Goal: Task Accomplishment & Management: Complete application form

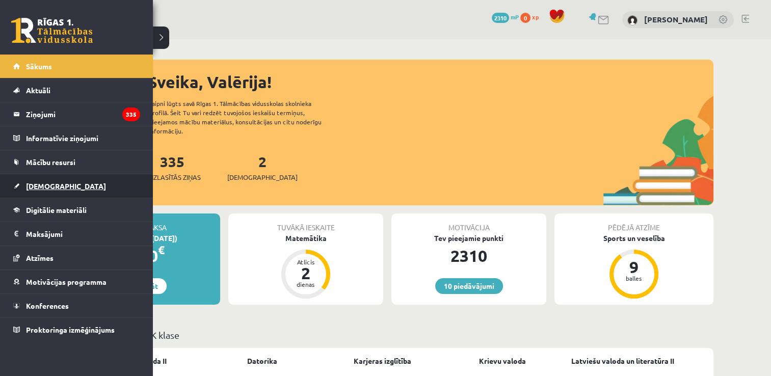
click at [55, 186] on span "[DEMOGRAPHIC_DATA]" at bounding box center [66, 185] width 80 height 9
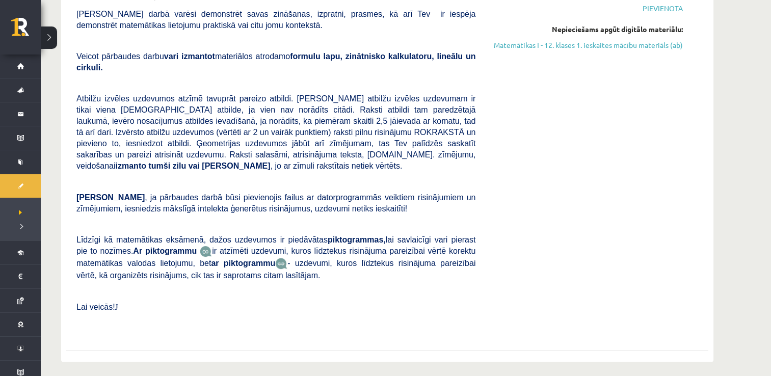
scroll to position [102, 0]
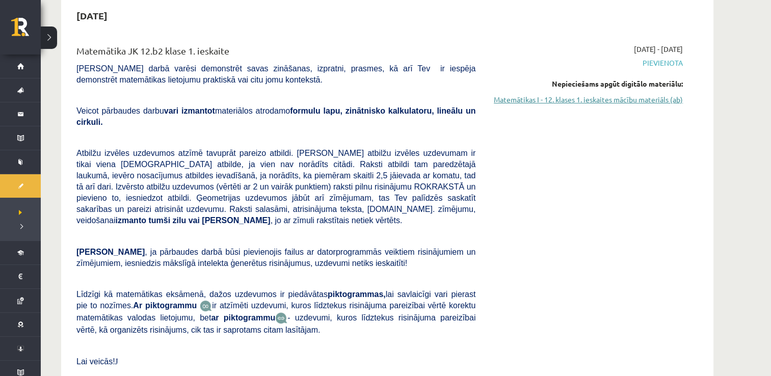
click at [620, 100] on link "Matemātikas I - 12. klases 1. ieskaites mācību materiāls (ab)" at bounding box center [587, 99] width 192 height 11
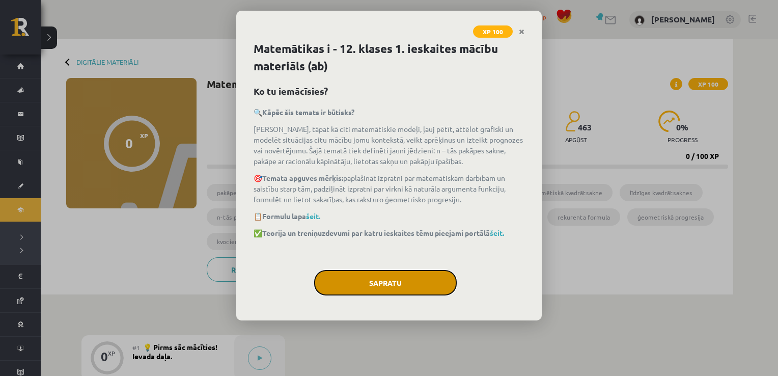
click at [378, 282] on button "Sapratu" at bounding box center [385, 282] width 143 height 25
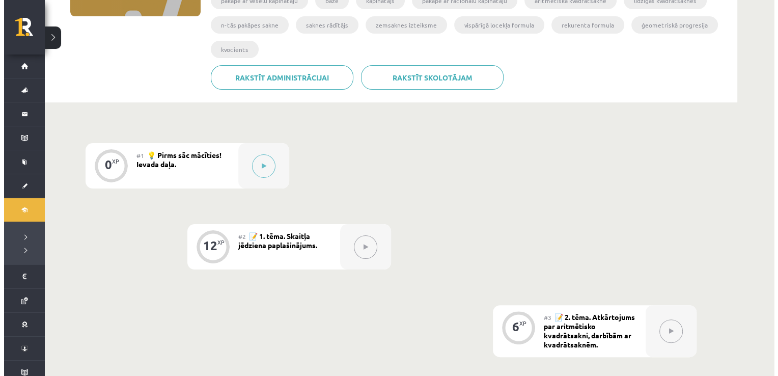
scroll to position [255, 0]
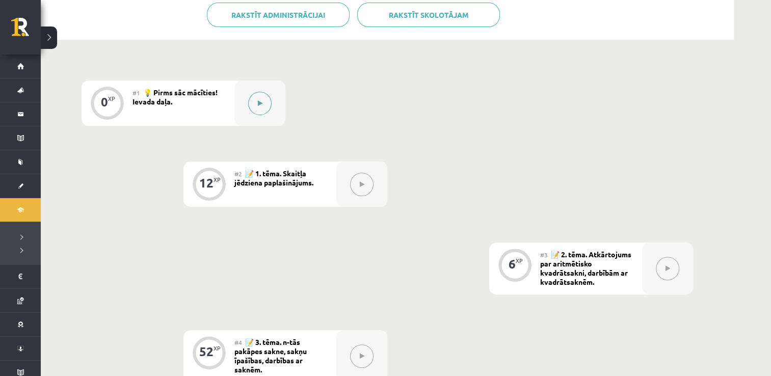
click at [255, 102] on button at bounding box center [259, 103] width 23 height 23
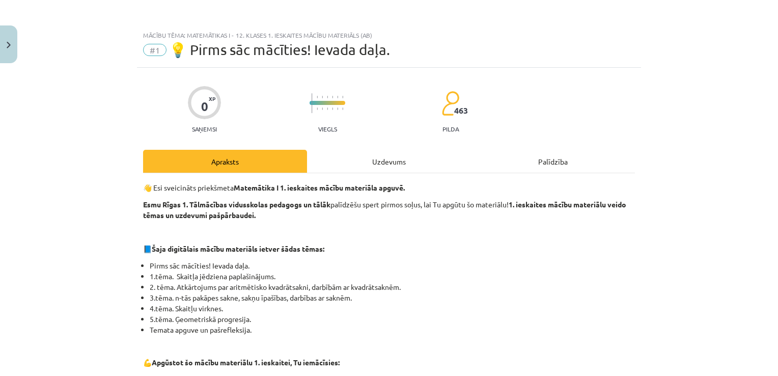
click at [385, 154] on div "Uzdevums" at bounding box center [389, 161] width 164 height 23
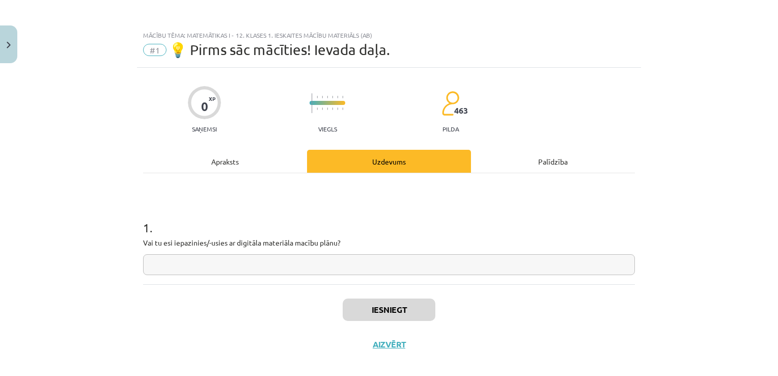
scroll to position [10, 0]
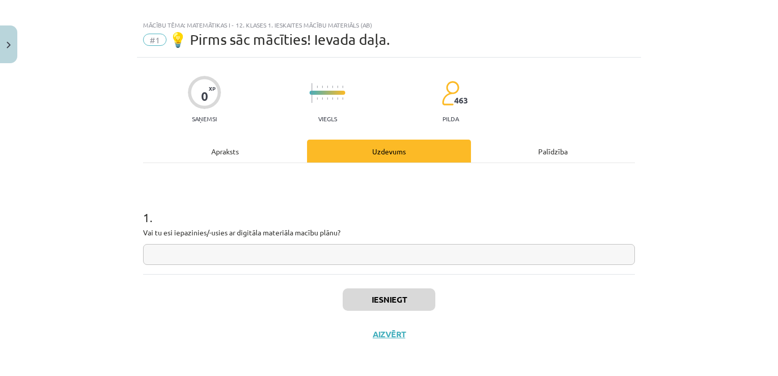
click at [376, 246] on input "text" at bounding box center [389, 254] width 492 height 21
type input "*"
click at [379, 294] on button "Iesniegt" at bounding box center [389, 299] width 93 height 22
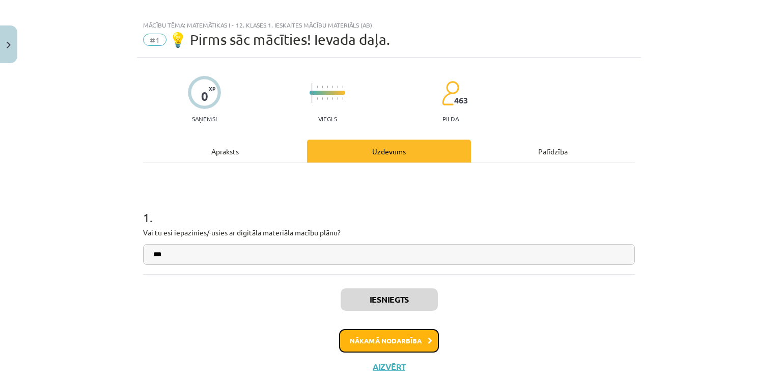
click at [398, 339] on button "Nākamā nodarbība" at bounding box center [389, 340] width 100 height 23
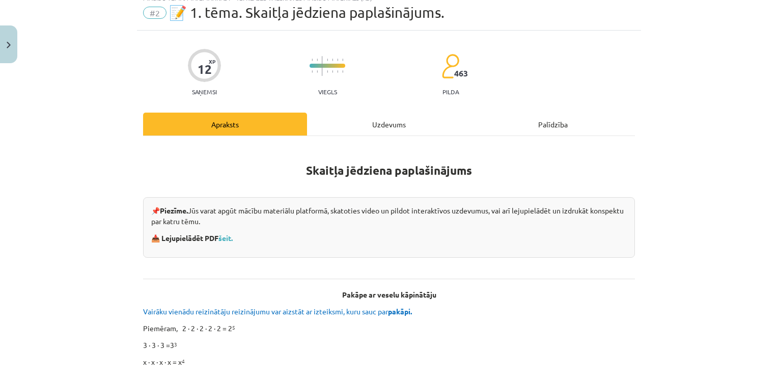
scroll to position [25, 0]
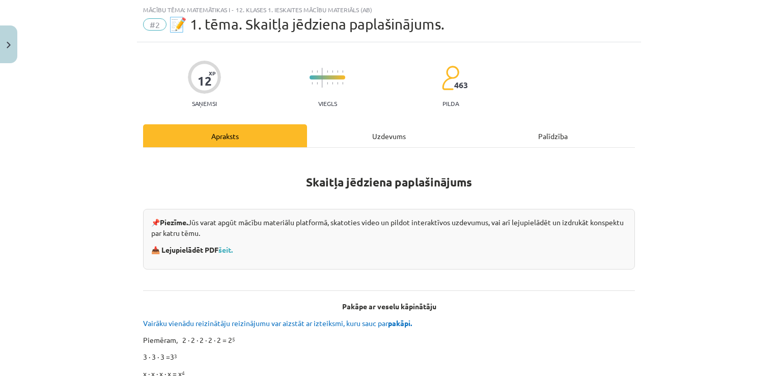
click at [374, 136] on div "Uzdevums" at bounding box center [389, 135] width 164 height 23
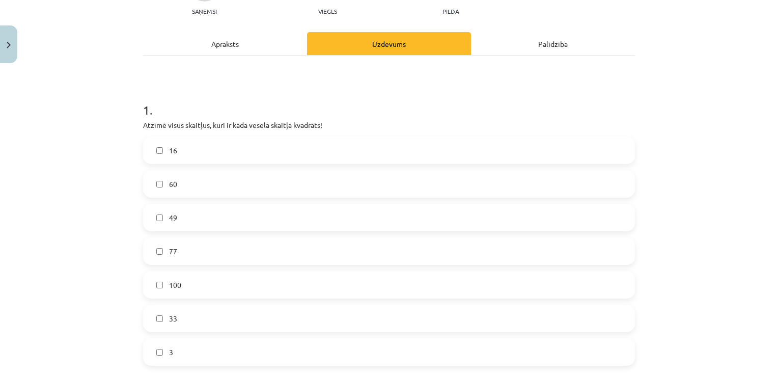
scroll to position [141, 0]
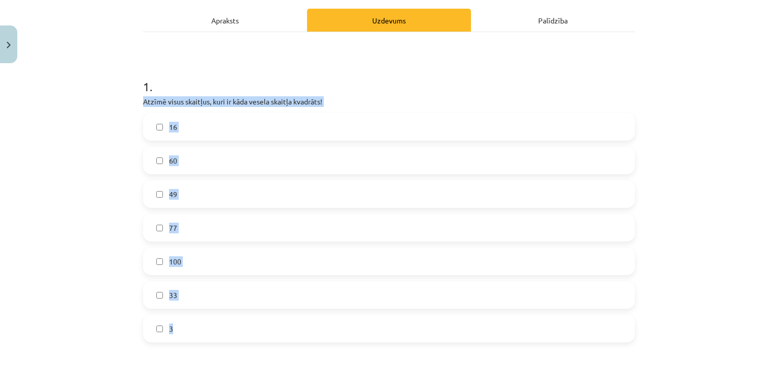
drag, startPoint x: 138, startPoint y: 99, endPoint x: 204, endPoint y: 323, distance: 233.8
click at [204, 323] on div "12 XP Saņemsi Viegls 463 pilda Apraksts Uzdevums Palīdzība 1 . Atzīmē visus ska…" at bounding box center [389, 369] width 504 height 884
copy div "Atzīmē visus skaitļus, kuri ir kāda vesela skaitļa kvadrāts! 16 60 49 77 100 33…"
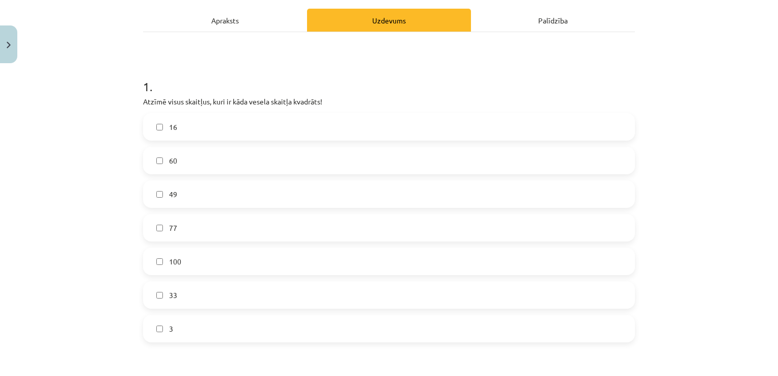
click at [273, 47] on div "1 . Atzīmē visus skaitļus, kuri ir kāda vesela skaitļa kvadrāts! 16 60 49 77 10…" at bounding box center [389, 382] width 492 height 701
click at [279, 62] on h1 "1 ." at bounding box center [389, 78] width 492 height 32
click at [200, 115] on label "16" at bounding box center [389, 126] width 490 height 25
click at [183, 195] on label "49" at bounding box center [389, 193] width 490 height 25
click at [191, 266] on label "100" at bounding box center [389, 261] width 490 height 25
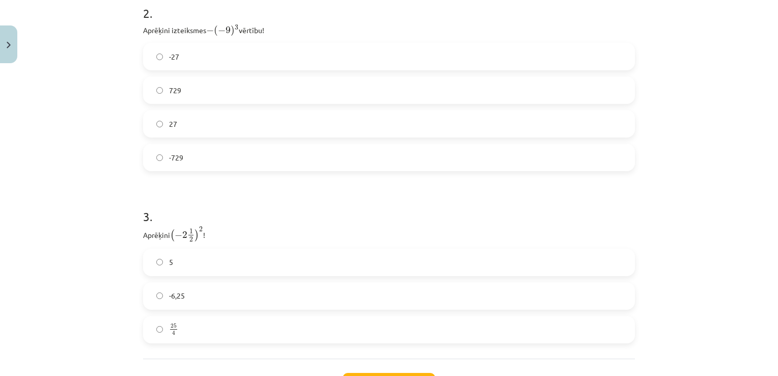
scroll to position [498, 0]
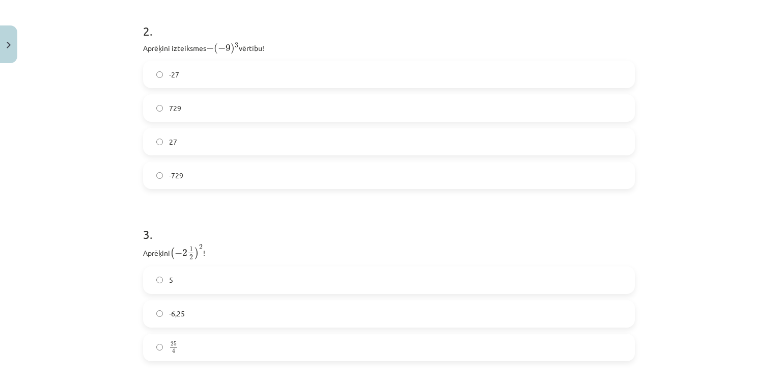
click at [185, 105] on label "729" at bounding box center [389, 107] width 490 height 25
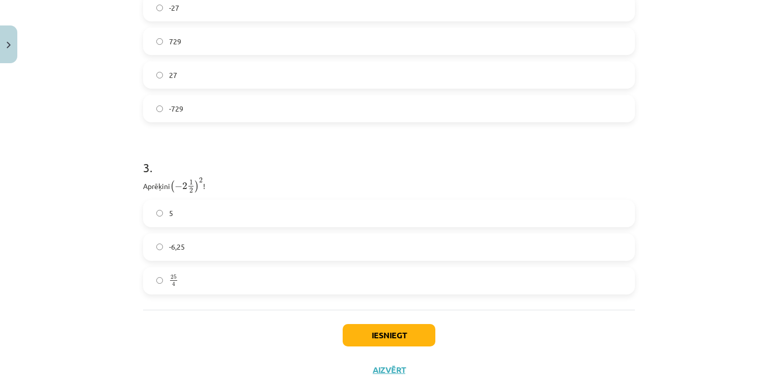
scroll to position [600, 0]
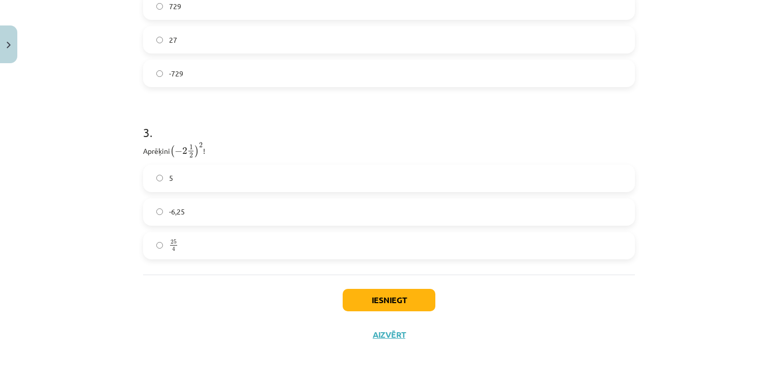
click at [183, 247] on label "25 4 25 4" at bounding box center [389, 245] width 490 height 25
click at [393, 289] on button "Iesniegt" at bounding box center [389, 300] width 93 height 22
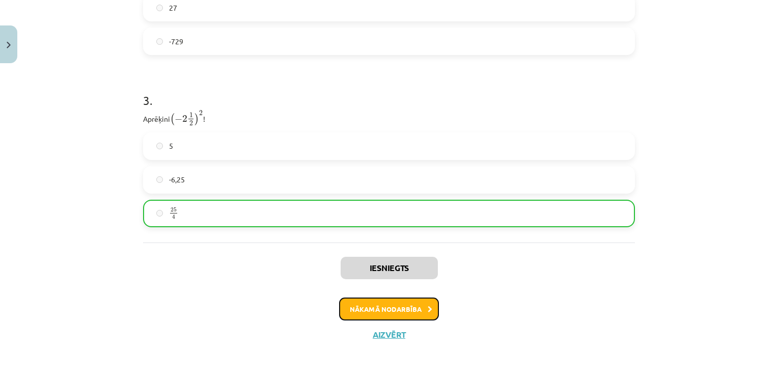
click at [410, 310] on button "Nākamā nodarbība" at bounding box center [389, 309] width 100 height 23
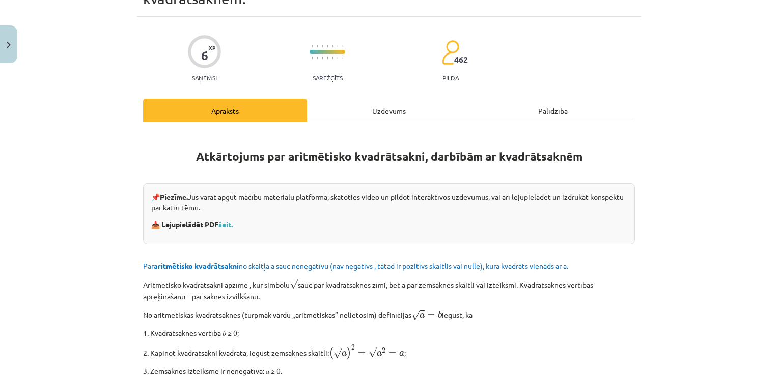
scroll to position [25, 0]
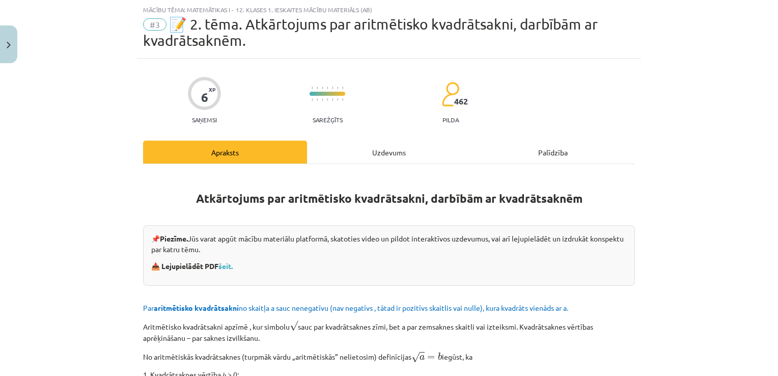
click at [383, 152] on div "Uzdevums" at bounding box center [389, 152] width 164 height 23
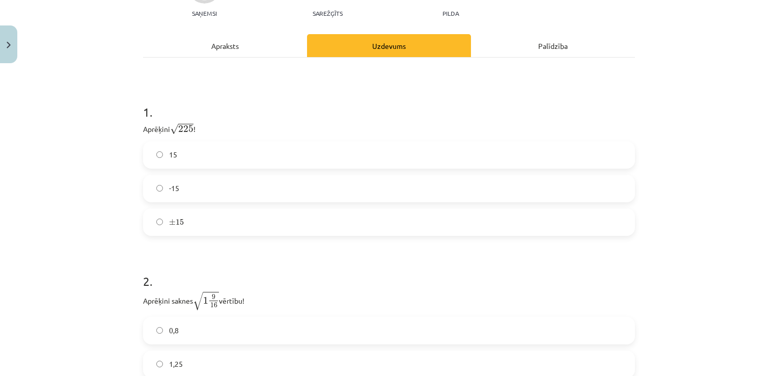
scroll to position [178, 0]
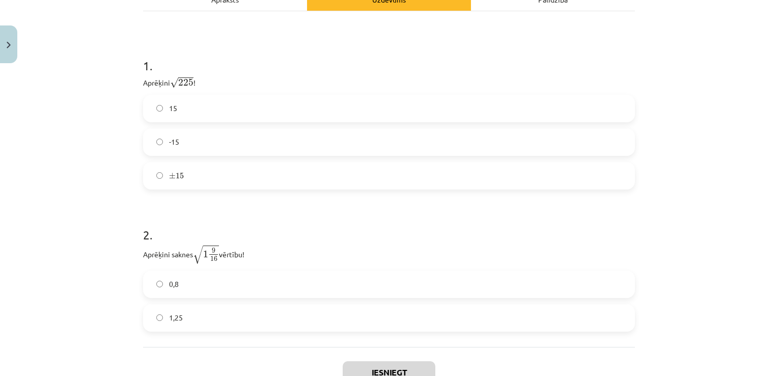
click at [357, 58] on h1 "1 ." at bounding box center [389, 57] width 492 height 32
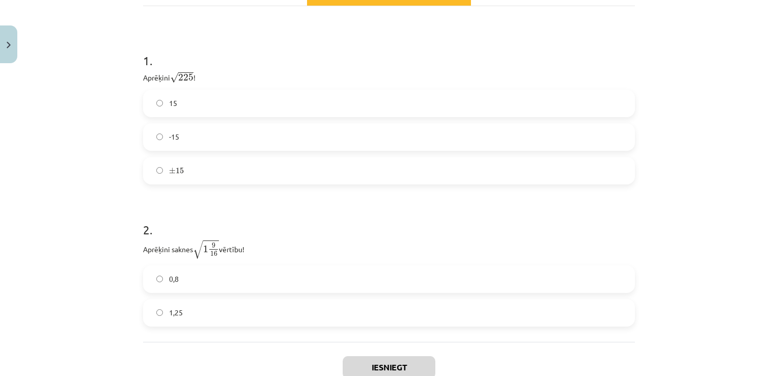
scroll to position [187, 0]
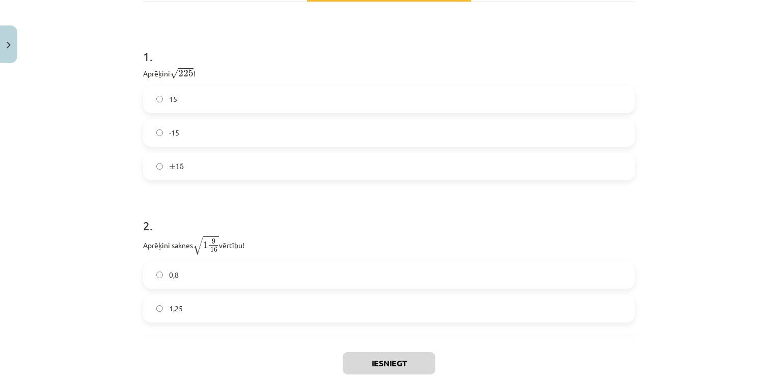
click at [219, 93] on label "15" at bounding box center [389, 99] width 490 height 25
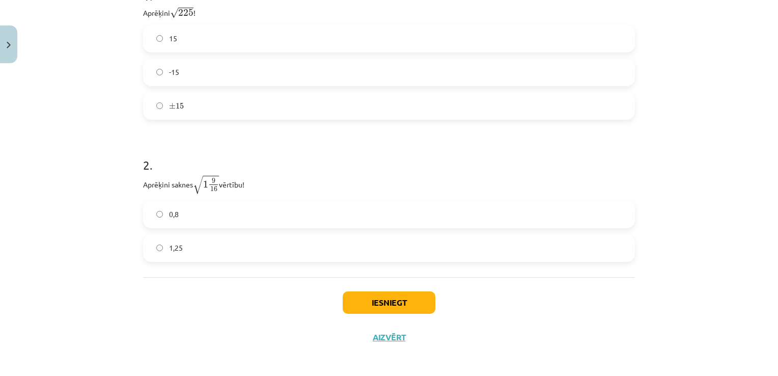
scroll to position [251, 0]
click at [195, 239] on label "1,25" at bounding box center [389, 245] width 490 height 25
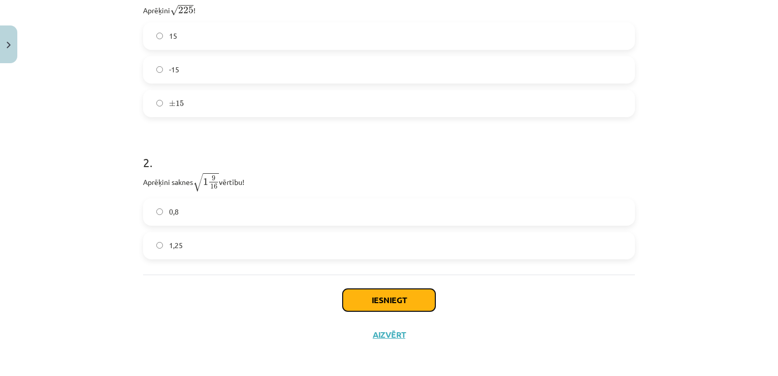
click at [370, 298] on button "Iesniegt" at bounding box center [389, 300] width 93 height 22
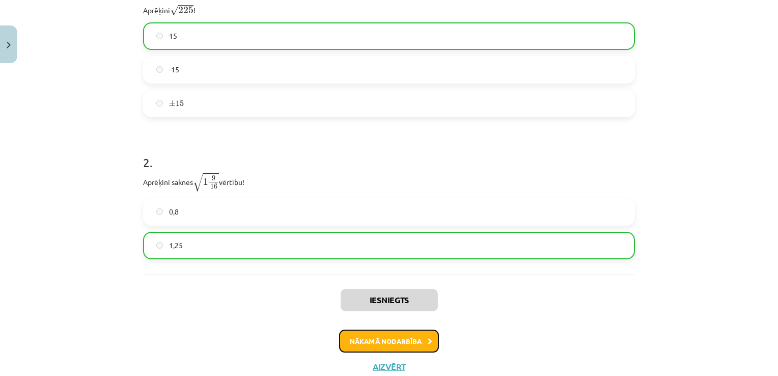
click at [369, 346] on button "Nākamā nodarbība" at bounding box center [389, 341] width 100 height 23
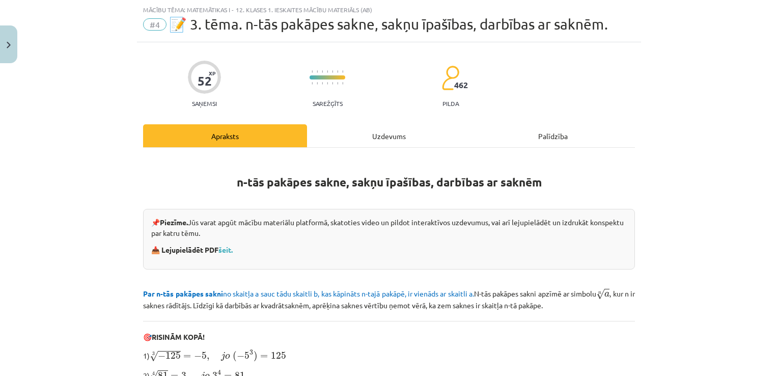
click at [351, 131] on div "Uzdevums" at bounding box center [389, 135] width 164 height 23
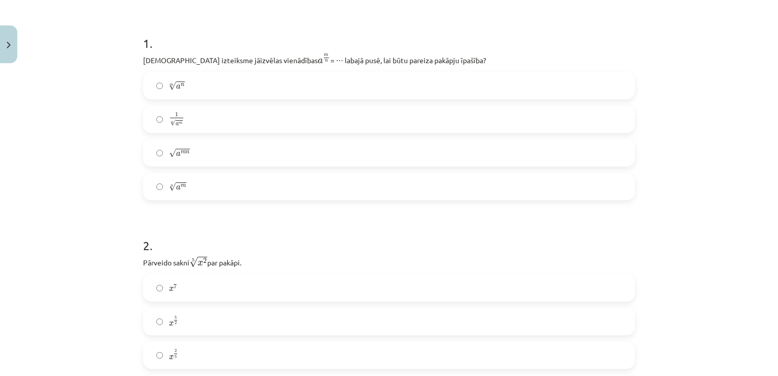
scroll to position [207, 0]
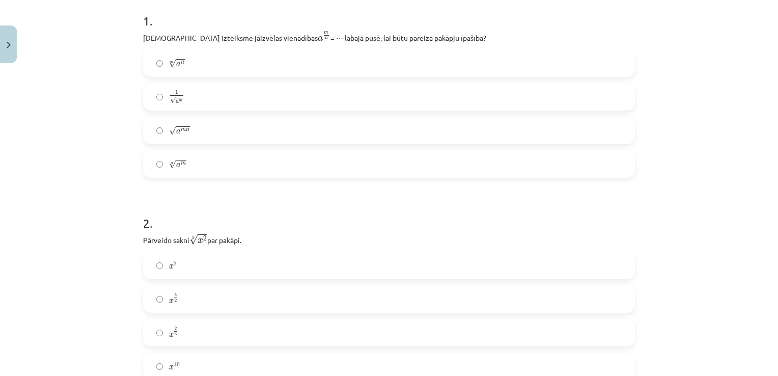
click at [171, 171] on label "n √ a m a m n" at bounding box center [389, 163] width 490 height 25
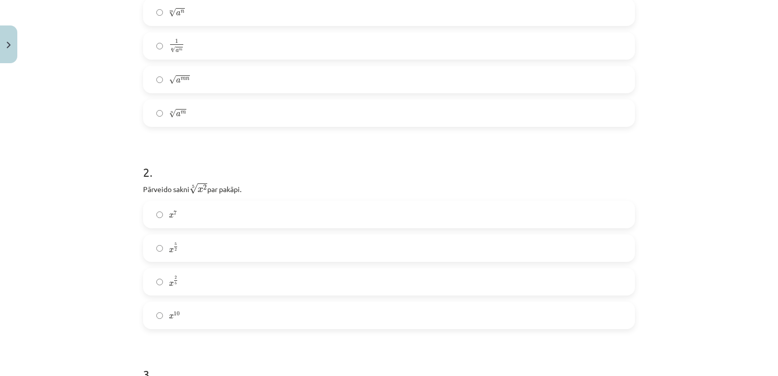
scroll to position [309, 0]
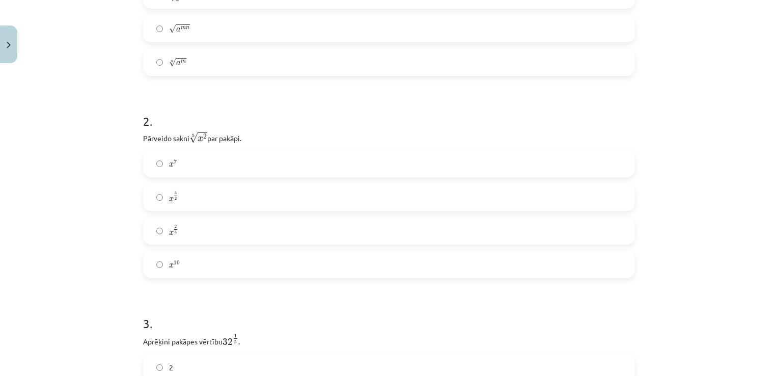
click at [175, 231] on label "x 2 5 x 2 5" at bounding box center [389, 230] width 490 height 25
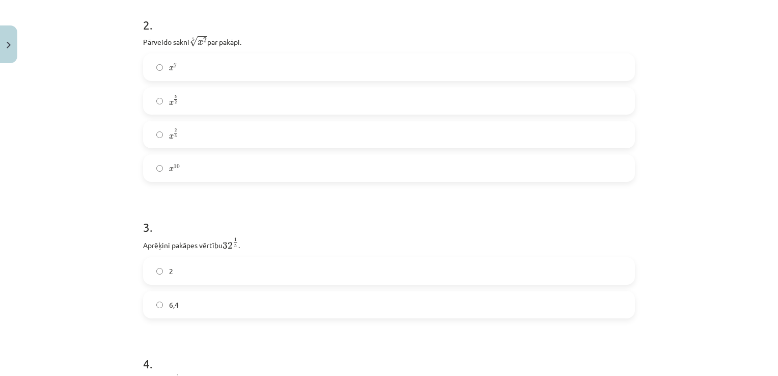
scroll to position [411, 0]
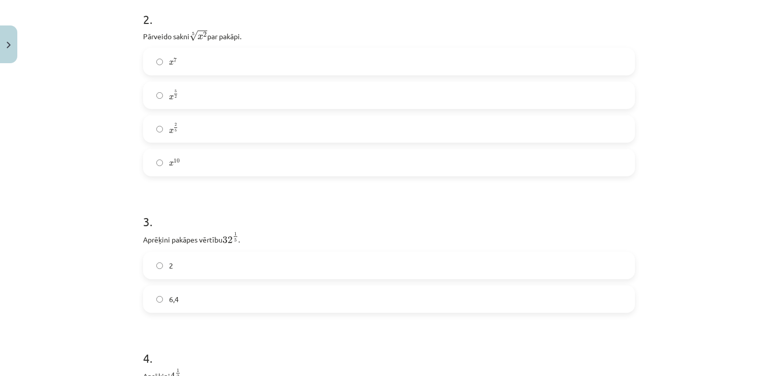
click at [192, 292] on label "6,4" at bounding box center [389, 298] width 490 height 25
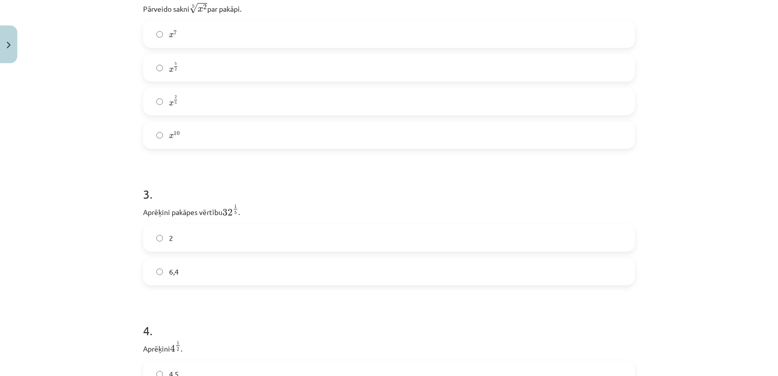
scroll to position [462, 0]
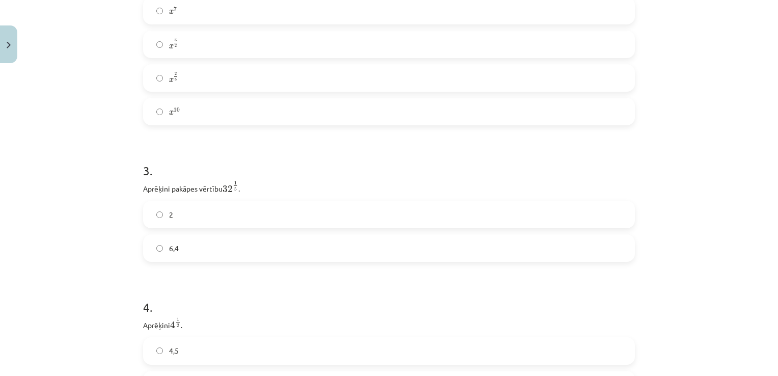
click at [180, 209] on label "2" at bounding box center [389, 214] width 490 height 25
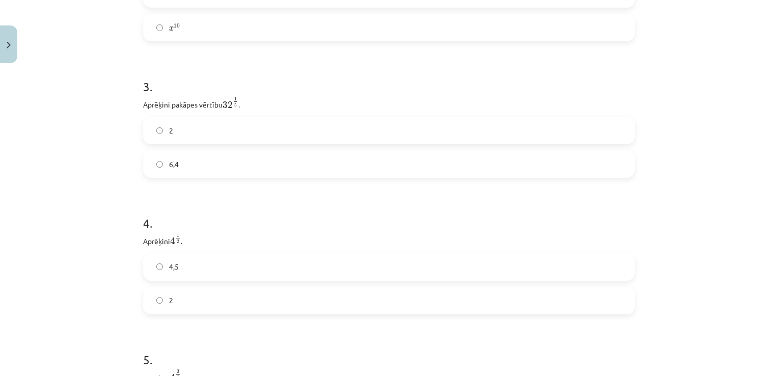
scroll to position [563, 0]
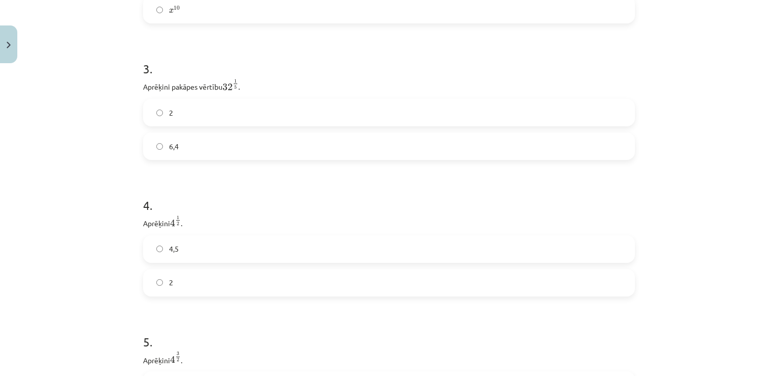
click at [179, 287] on label "2" at bounding box center [389, 282] width 490 height 25
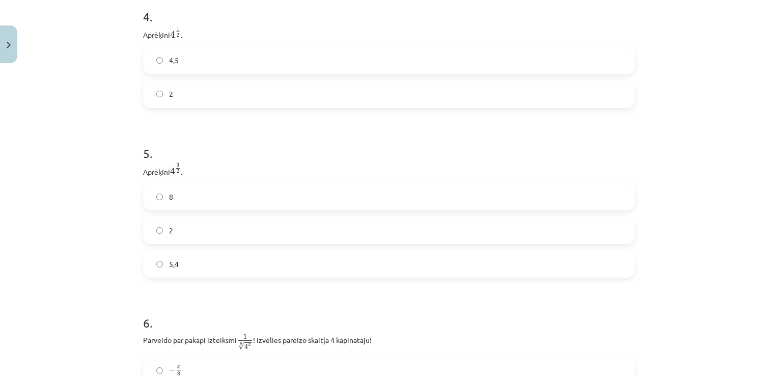
scroll to position [767, 0]
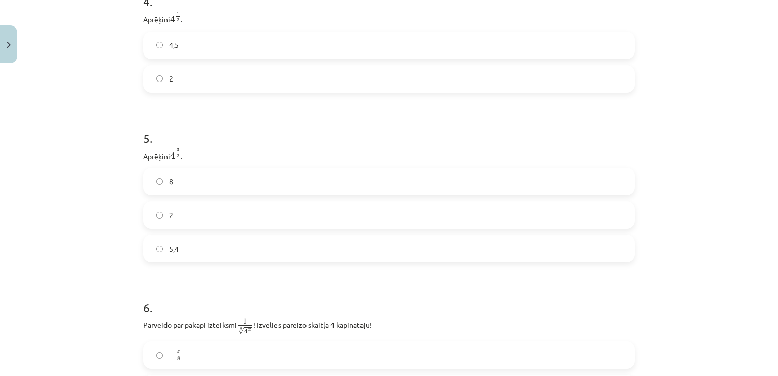
click at [186, 181] on label "8" at bounding box center [389, 181] width 490 height 25
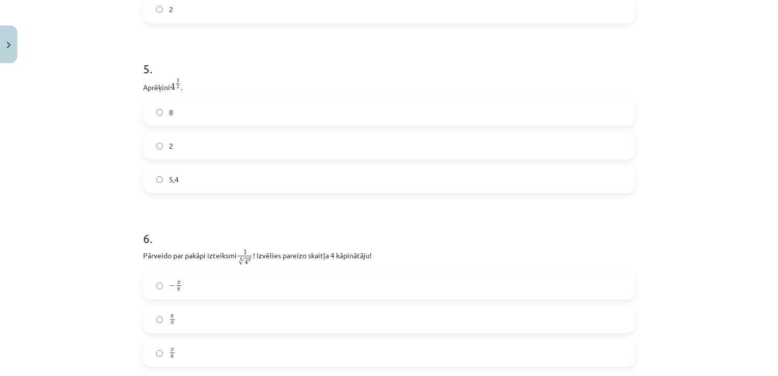
scroll to position [920, 0]
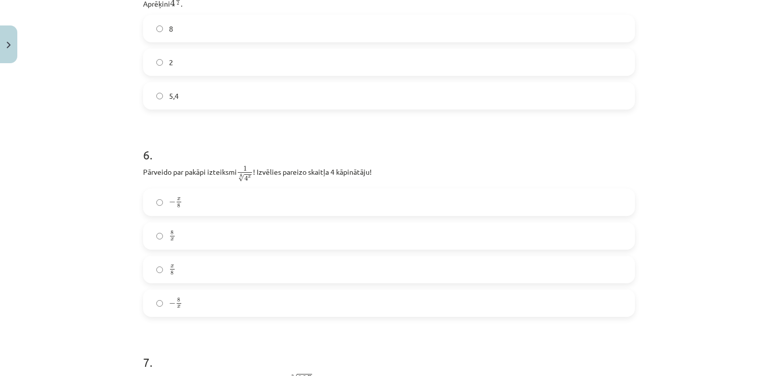
click at [196, 311] on label "− 8 x − 8 x" at bounding box center [389, 302] width 490 height 25
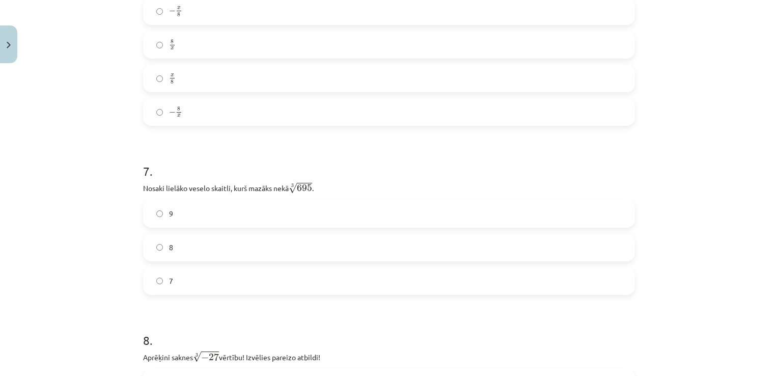
scroll to position [1124, 0]
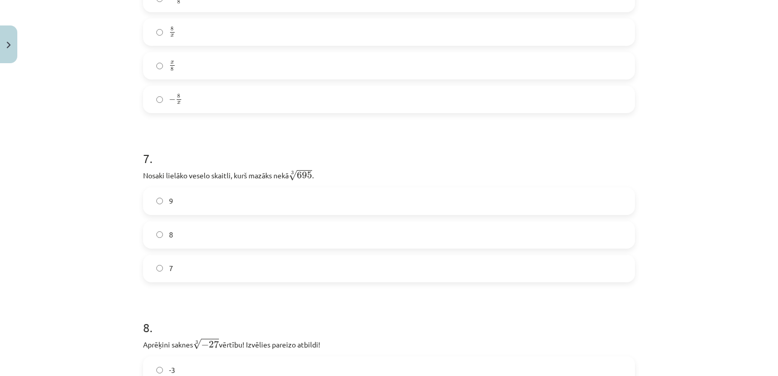
click at [194, 233] on label "8" at bounding box center [389, 234] width 490 height 25
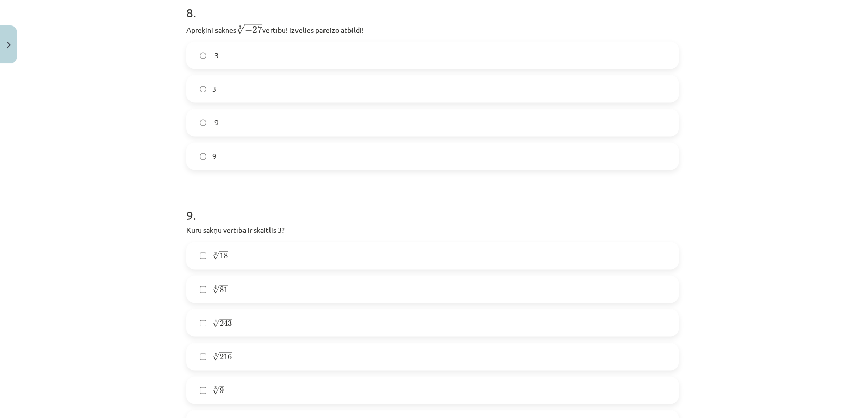
scroll to position [1439, 0]
drag, startPoint x: 739, startPoint y: 1, endPoint x: 456, endPoint y: 219, distance: 357.4
click at [456, 219] on h1 "9 ." at bounding box center [432, 206] width 492 height 32
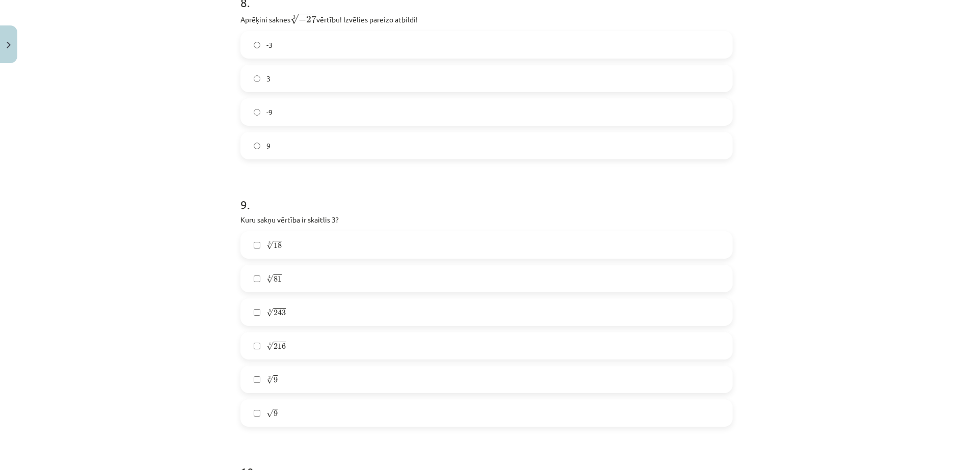
scroll to position [1449, 0]
drag, startPoint x: 829, startPoint y: 0, endPoint x: 150, endPoint y: 179, distance: 702.3
click at [150, 179] on div "Mācību tēma: Matemātikas i - 12. klases 1. ieskaites mācību materiāls (ab) #4 📝…" at bounding box center [486, 235] width 973 height 470
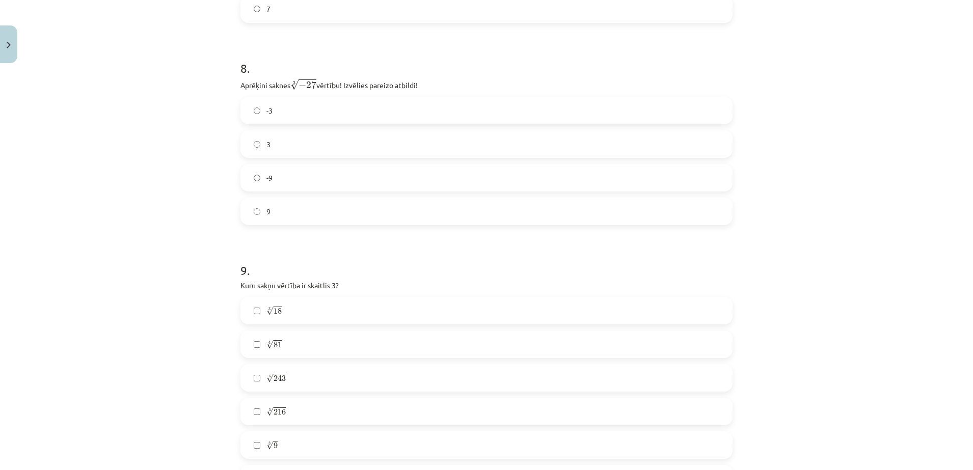
scroll to position [1405, 0]
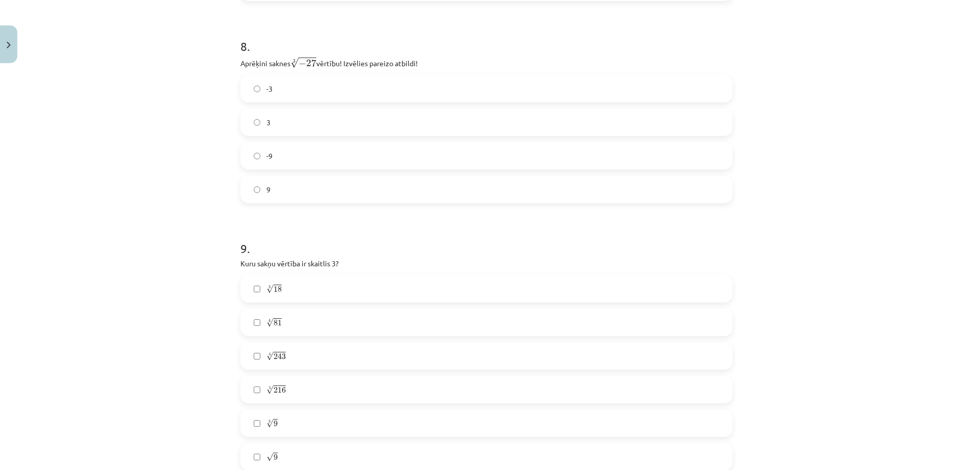
click at [275, 87] on label "-3" at bounding box center [486, 88] width 490 height 25
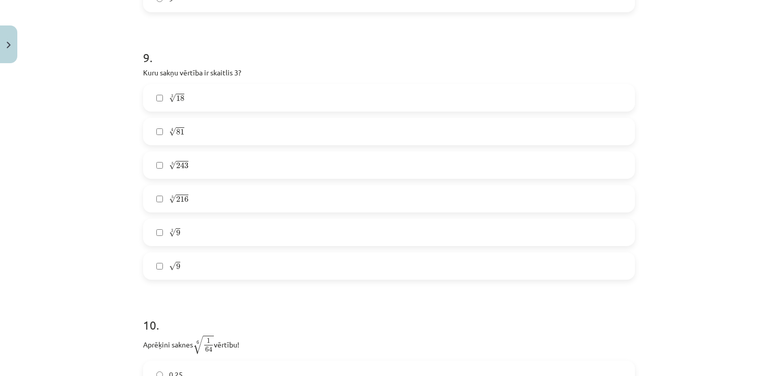
scroll to position [1596, 0]
drag, startPoint x: 922, startPoint y: 2, endPoint x: 91, endPoint y: 177, distance: 849.2
click at [91, 177] on div "Mācību tēma: Matemātikas i - 12. klases 1. ieskaites mācību materiāls (ab) #4 📝…" at bounding box center [389, 188] width 778 height 376
click at [187, 136] on label "4 √ 81 81 4" at bounding box center [389, 131] width 490 height 25
click at [184, 165] on label "5 √ 243 243 5" at bounding box center [389, 164] width 490 height 25
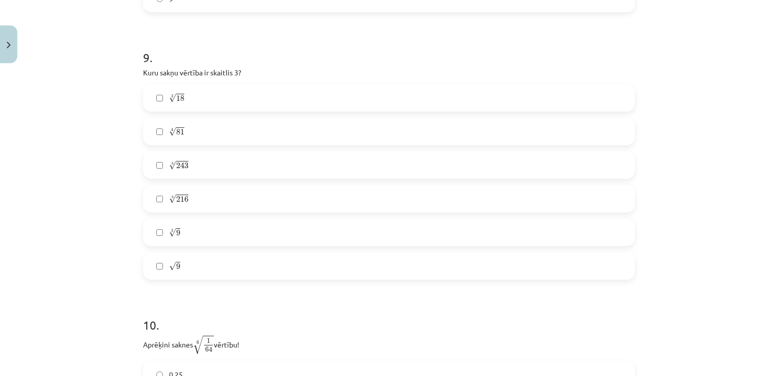
click at [183, 268] on label "√ 9 9" at bounding box center [389, 265] width 490 height 25
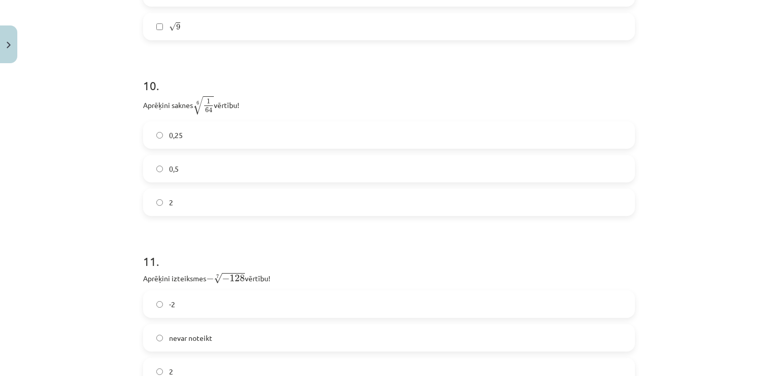
scroll to position [1851, 0]
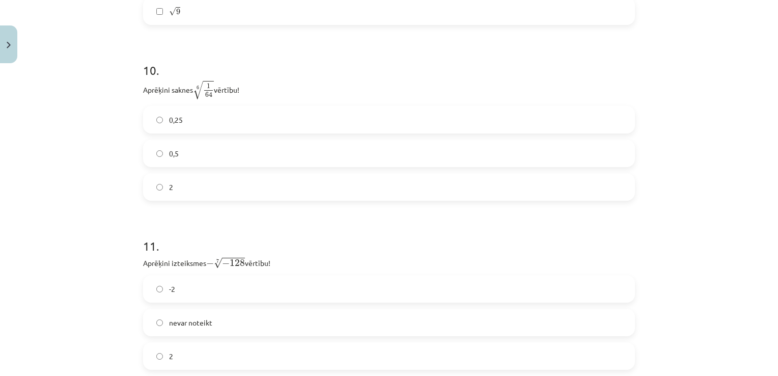
click at [200, 143] on label "0,5" at bounding box center [389, 153] width 490 height 25
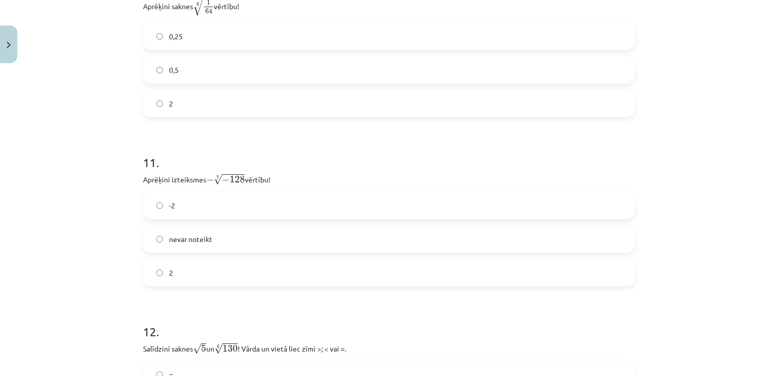
scroll to position [1953, 0]
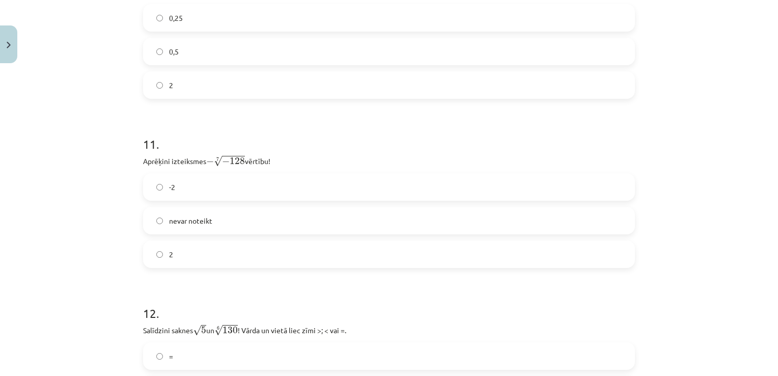
click at [179, 246] on label "2" at bounding box center [389, 253] width 490 height 25
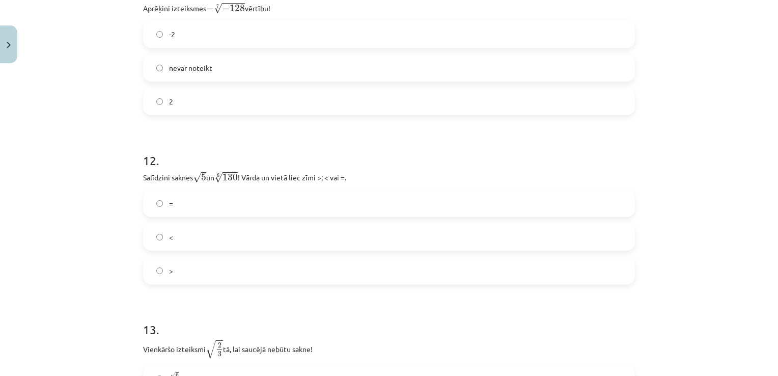
scroll to position [2157, 0]
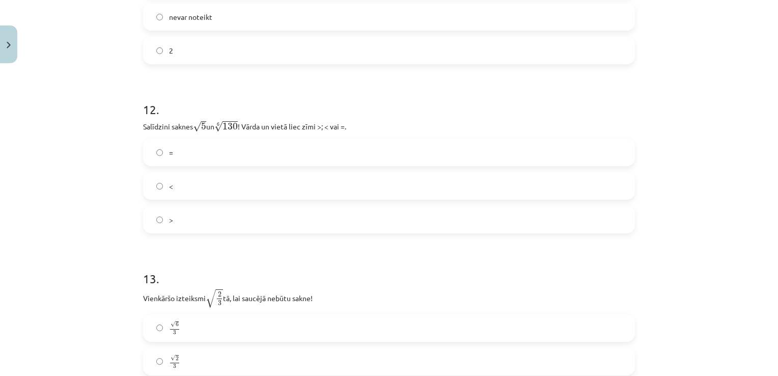
click at [175, 183] on label "<" at bounding box center [389, 185] width 490 height 25
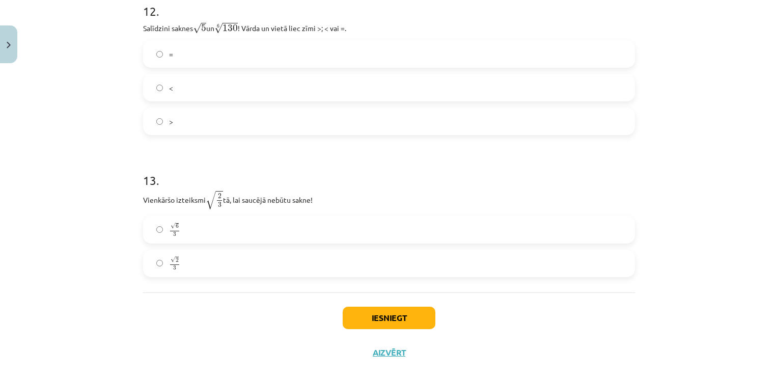
scroll to position [2275, 0]
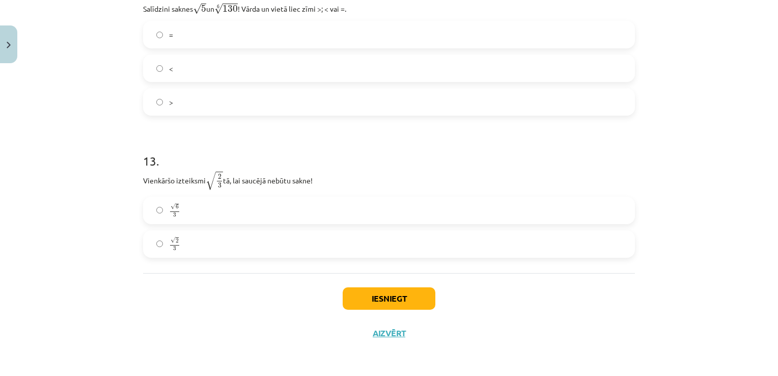
click at [243, 211] on label "√ 6 3 6 3" at bounding box center [389, 210] width 490 height 25
click at [350, 292] on button "Iesniegt" at bounding box center [389, 298] width 93 height 22
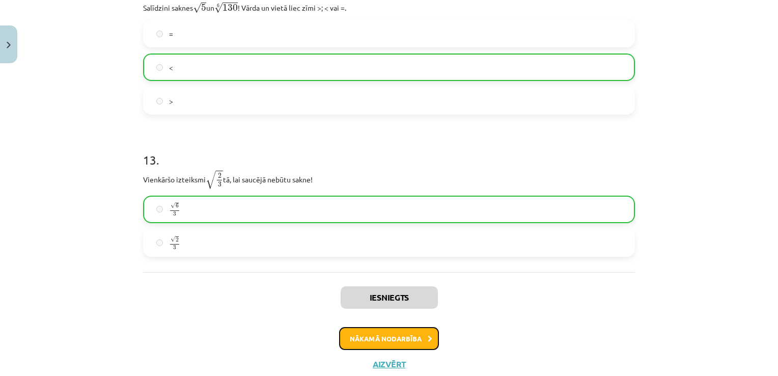
click at [360, 339] on button "Nākamā nodarbība" at bounding box center [389, 338] width 100 height 23
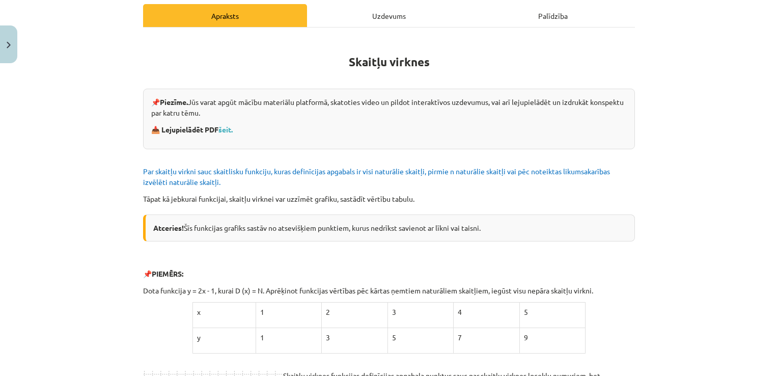
scroll to position [25, 0]
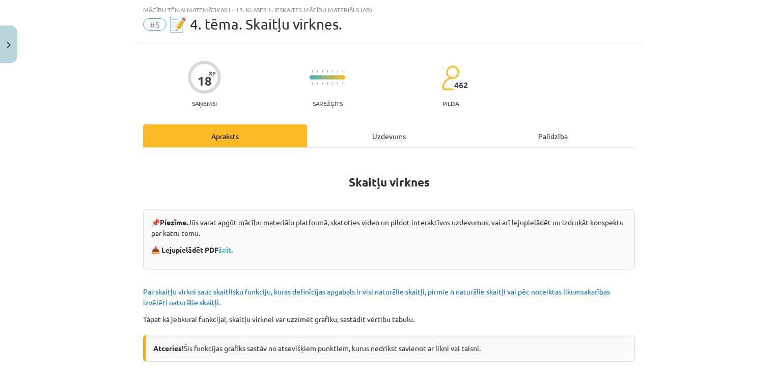
drag, startPoint x: 359, startPoint y: 124, endPoint x: 358, endPoint y: 133, distance: 8.7
click at [359, 125] on div "Uzdevums" at bounding box center [389, 135] width 164 height 23
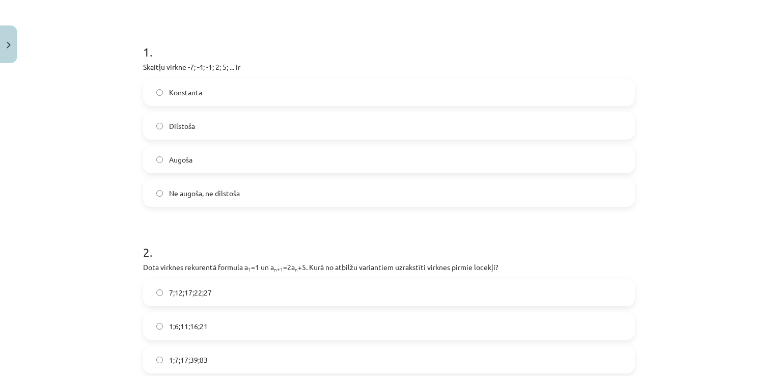
scroll to position [178, 0]
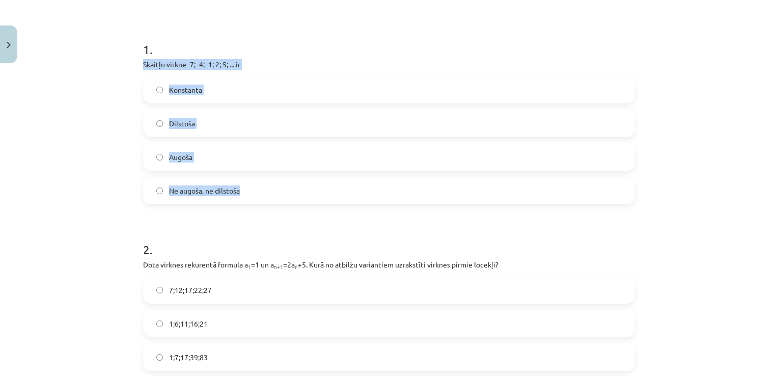
drag, startPoint x: 138, startPoint y: 62, endPoint x: 285, endPoint y: 185, distance: 192.0
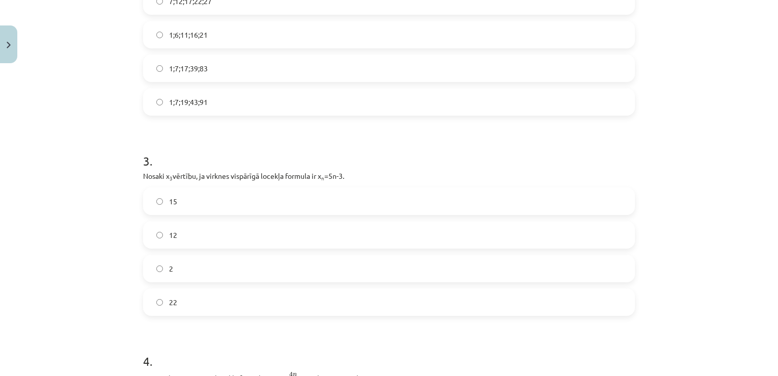
scroll to position [535, 0]
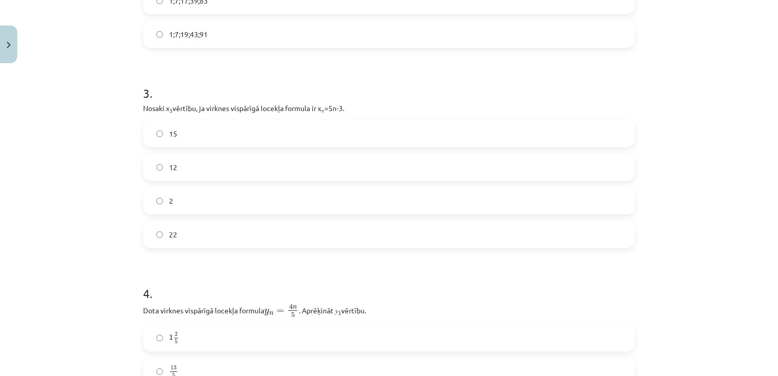
click at [61, 192] on div "Mācību tēma: Matemātikas i - 12. klases 1. ieskaites mācību materiāls (ab) #5 📝…" at bounding box center [389, 188] width 778 height 376
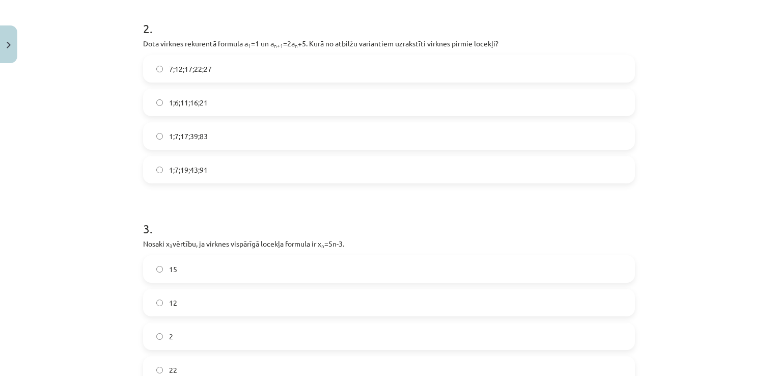
scroll to position [415, 0]
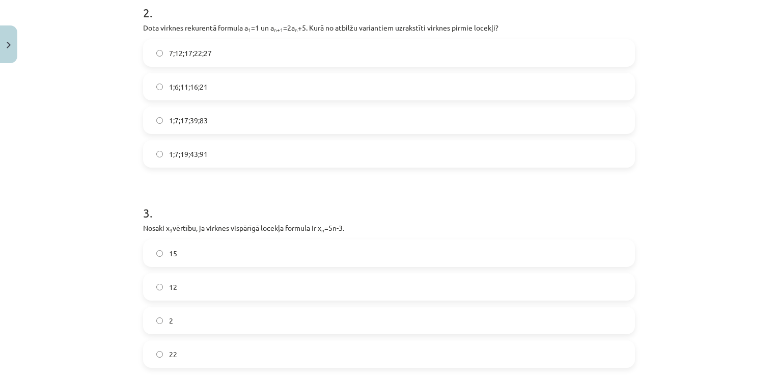
click at [216, 154] on label "1;7;19;43;91" at bounding box center [389, 153] width 490 height 25
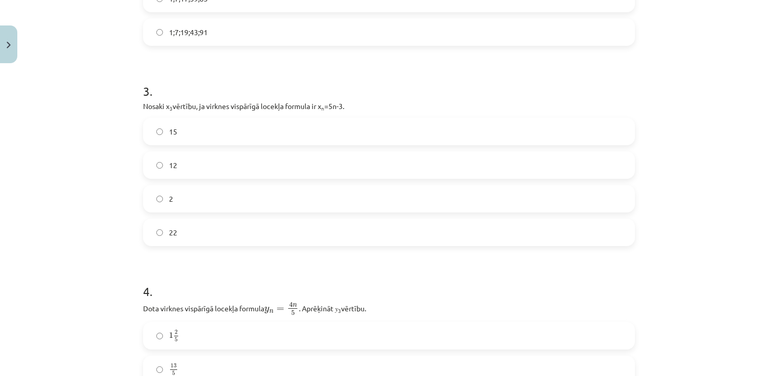
scroll to position [568, 0]
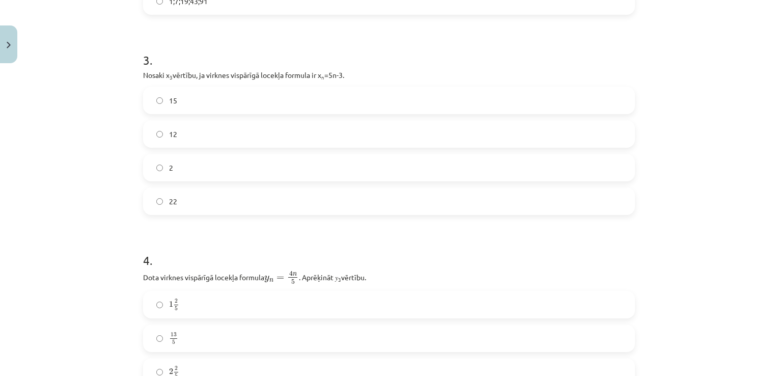
click at [210, 131] on label "12" at bounding box center [389, 133] width 490 height 25
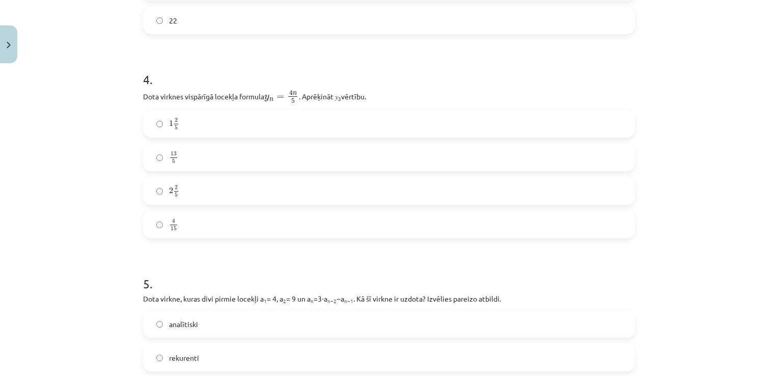
scroll to position [772, 0]
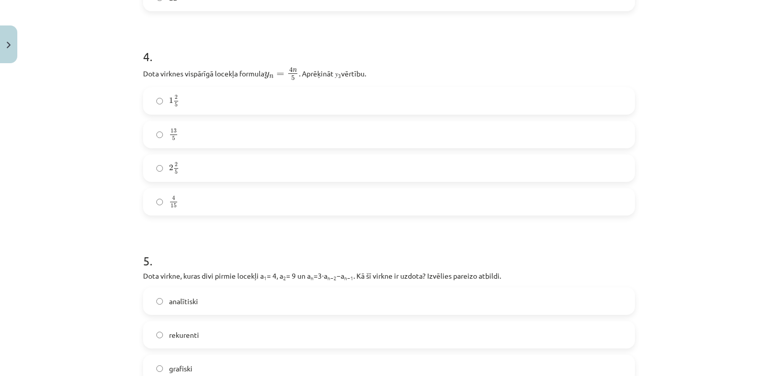
click at [187, 169] on label "2 2 5 2 2 5" at bounding box center [389, 167] width 490 height 25
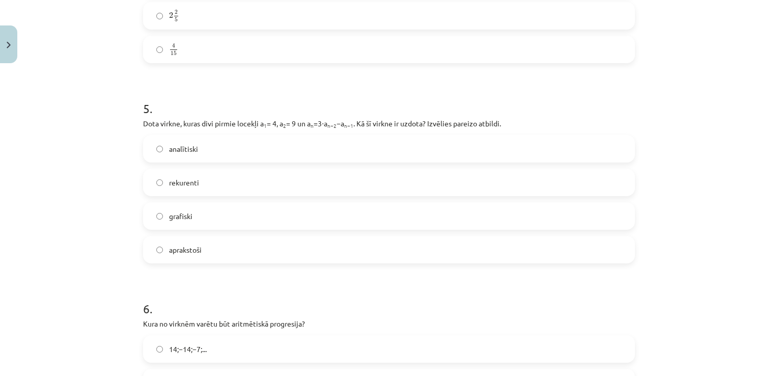
scroll to position [925, 0]
click at [189, 180] on span "rekurenti" at bounding box center [184, 182] width 30 height 11
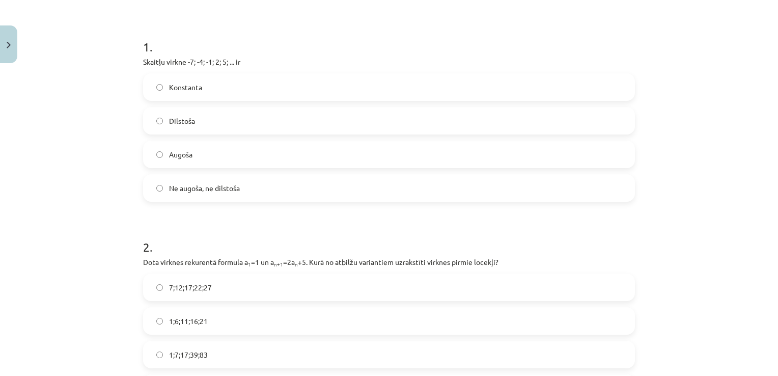
scroll to position [110, 0]
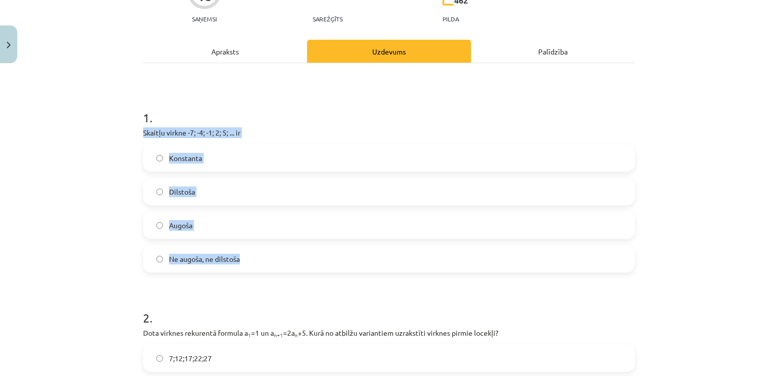
drag, startPoint x: 136, startPoint y: 128, endPoint x: 269, endPoint y: 246, distance: 177.2
copy div "Skaitļu virkne -7; -4; -1; 2; 5; ... ir Konstanta Dilstoša Augoša Ne augoša, ne…"
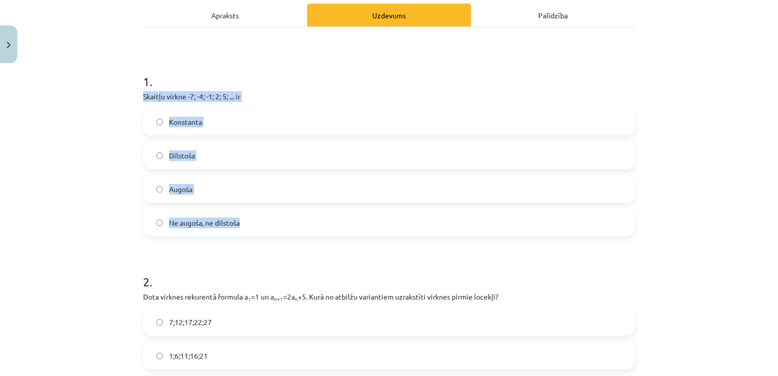
scroll to position [161, 0]
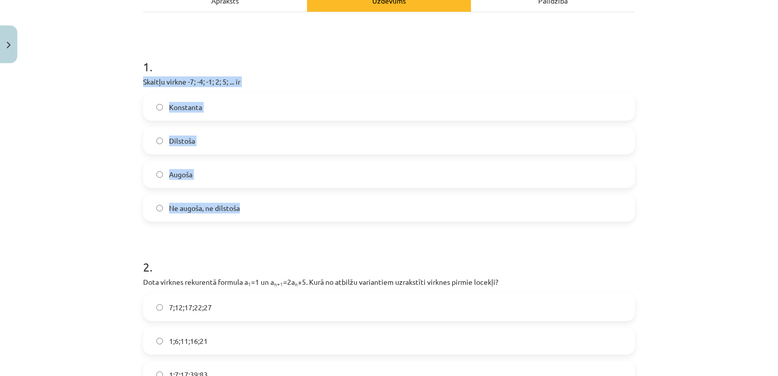
click at [90, 146] on div "Mācību tēma: Matemātikas i - 12. klases 1. ieskaites mācību materiāls (ab) #5 📝…" at bounding box center [389, 188] width 778 height 376
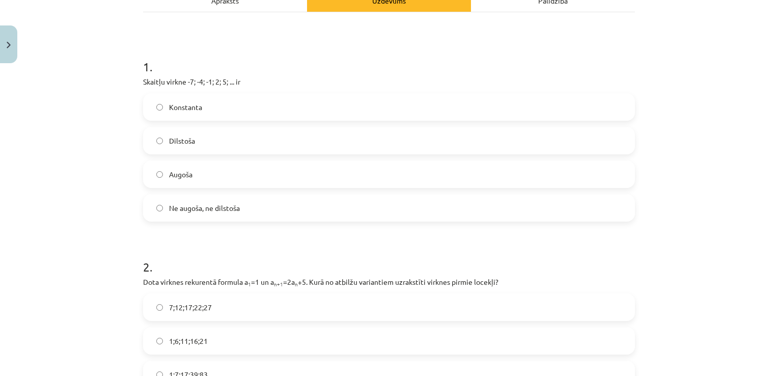
click at [191, 169] on label "Augoša" at bounding box center [389, 174] width 490 height 25
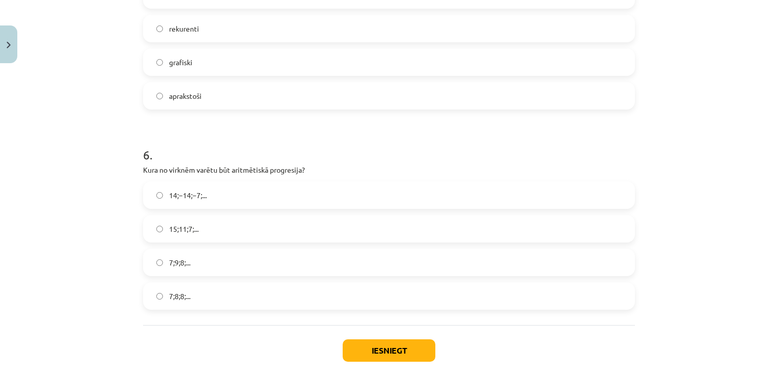
scroll to position [1129, 0]
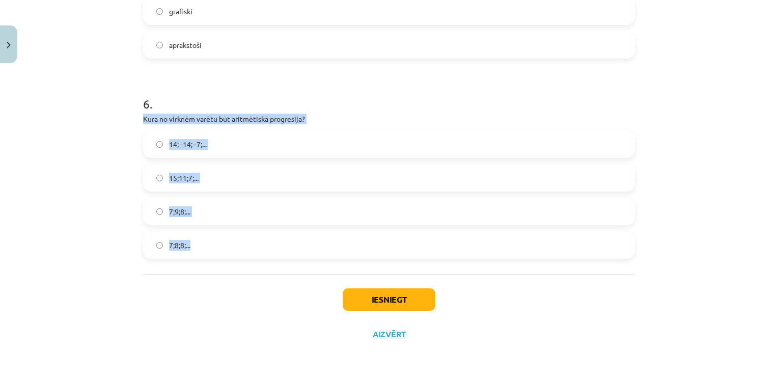
drag, startPoint x: 137, startPoint y: 113, endPoint x: 193, endPoint y: 237, distance: 135.9
copy div "Kura no virknēm varētu būt aritmētiskā progresija? 14;−14;−7;... 15;11;7;... 7;…"
click at [31, 176] on div "Mācību tēma: Matemātikas i - 12. klases 1. ieskaites mācību materiāls (ab) #5 📝…" at bounding box center [389, 188] width 778 height 376
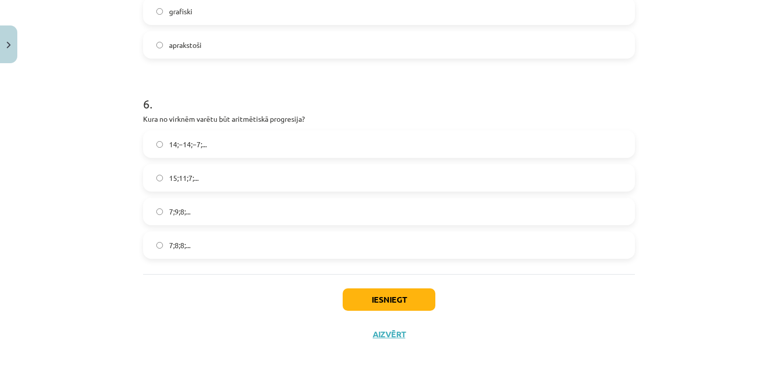
click at [254, 176] on label "15;11;7;..." at bounding box center [389, 177] width 490 height 25
click at [372, 293] on button "Iesniegt" at bounding box center [389, 299] width 93 height 22
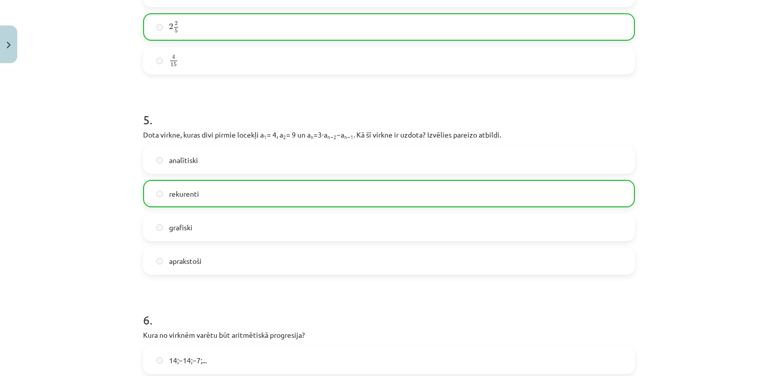
scroll to position [1162, 0]
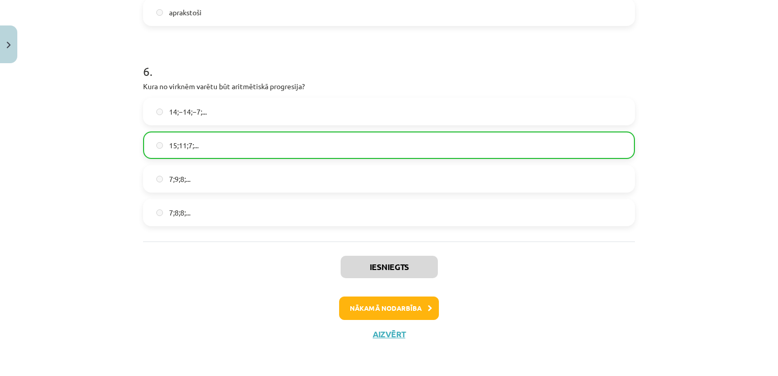
click at [357, 292] on div "Iesniegts Nākamā nodarbība Aizvērt" at bounding box center [389, 293] width 492 height 104
click at [346, 332] on div "Iesniegts Nākamā nodarbība Aizvērt" at bounding box center [389, 293] width 492 height 104
click at [352, 310] on button "Nākamā nodarbība" at bounding box center [389, 308] width 100 height 23
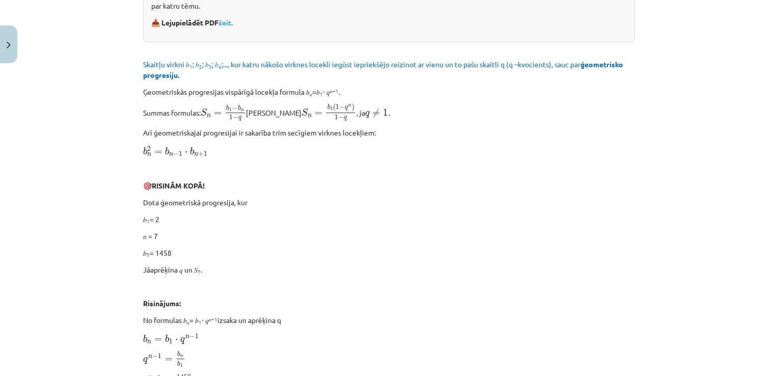
scroll to position [25, 0]
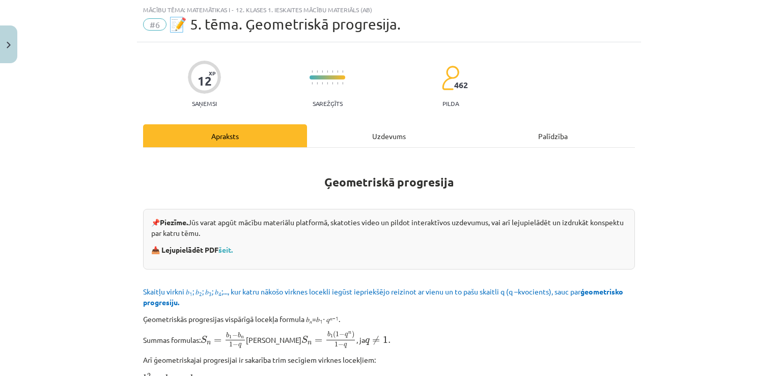
click at [347, 125] on div "Uzdevums" at bounding box center [389, 135] width 164 height 23
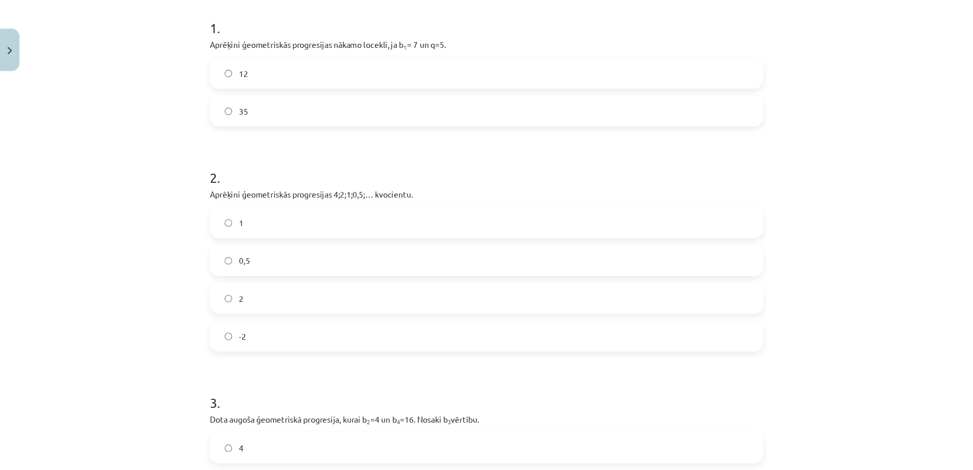
scroll to position [203, 0]
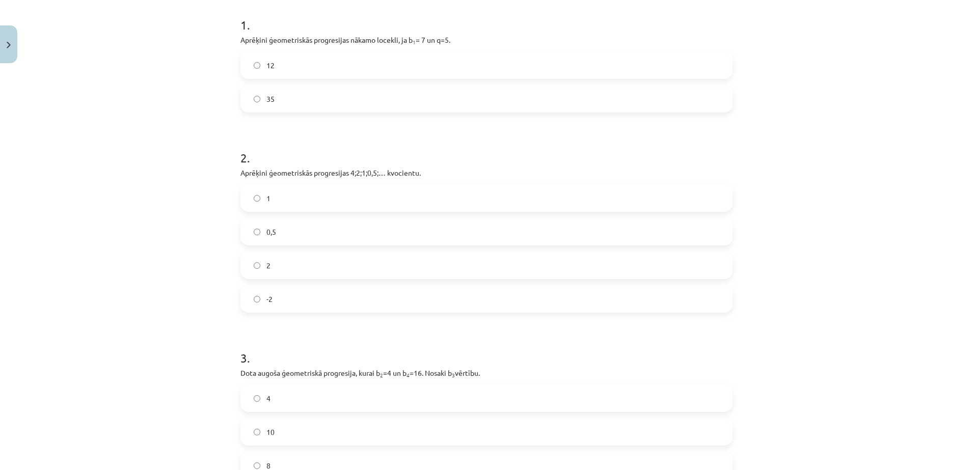
drag, startPoint x: 699, startPoint y: 5, endPoint x: 89, endPoint y: 167, distance: 631.4
click at [82, 167] on div "Mācību tēma: Matemātikas i - 12. klases 1. ieskaites mācību materiāls (ab) #6 📝…" at bounding box center [486, 235] width 973 height 470
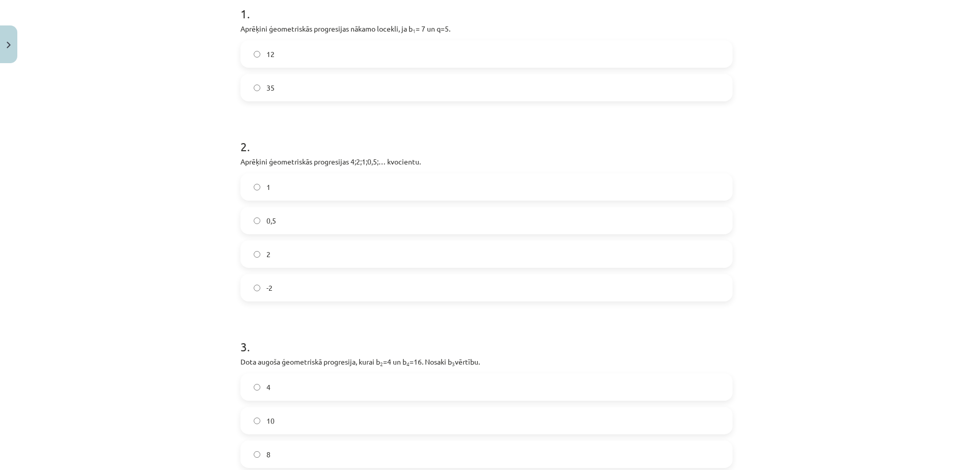
scroll to position [217, 0]
click at [364, 93] on label "35" at bounding box center [486, 84] width 490 height 25
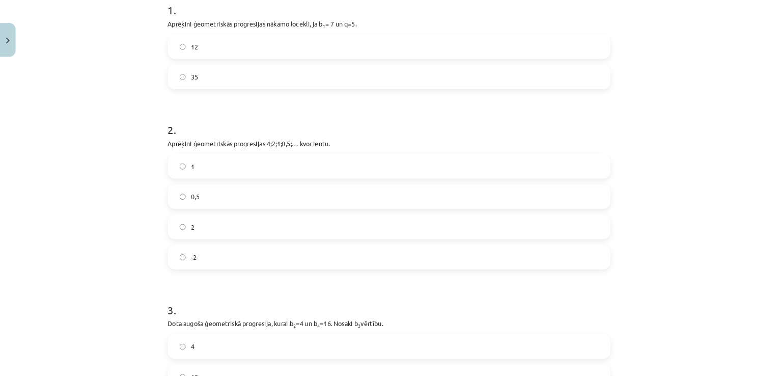
scroll to position [216, 0]
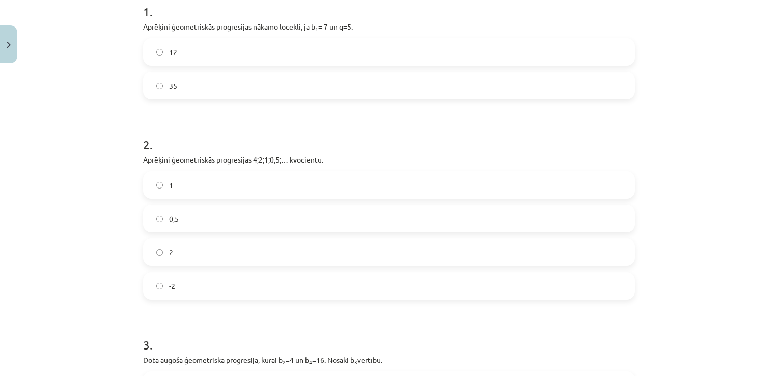
drag, startPoint x: 920, startPoint y: 0, endPoint x: 112, endPoint y: 165, distance: 824.7
click at [112, 165] on div "Mācību tēma: Matemātikas i - 12. klases 1. ieskaites mācību materiāls (ab) #6 📝…" at bounding box center [389, 188] width 778 height 376
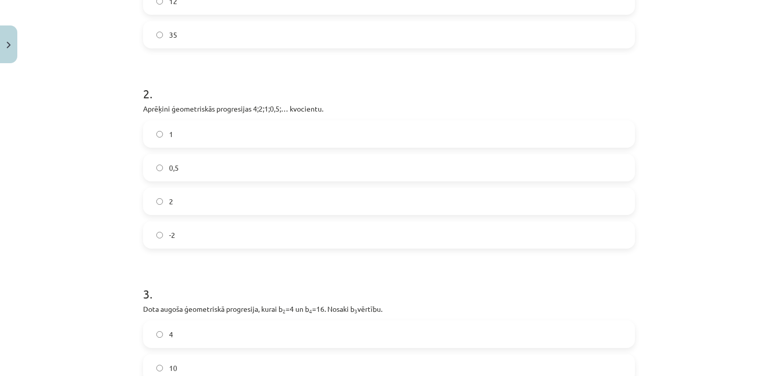
click at [216, 166] on label "0,5" at bounding box center [389, 167] width 490 height 25
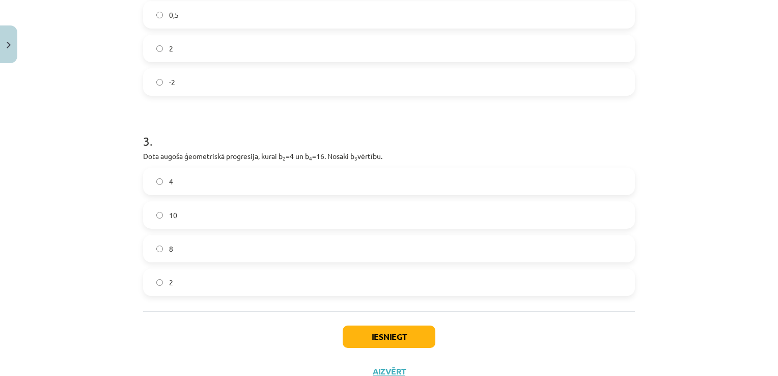
scroll to position [458, 0]
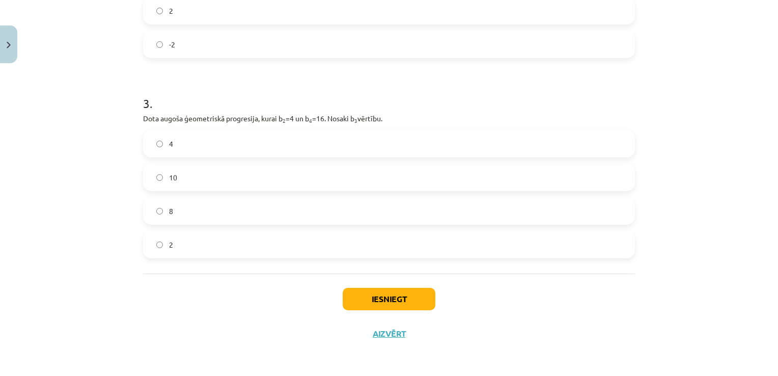
click at [187, 210] on label "8" at bounding box center [389, 210] width 490 height 25
click at [412, 299] on button "Iesniegt" at bounding box center [389, 299] width 93 height 22
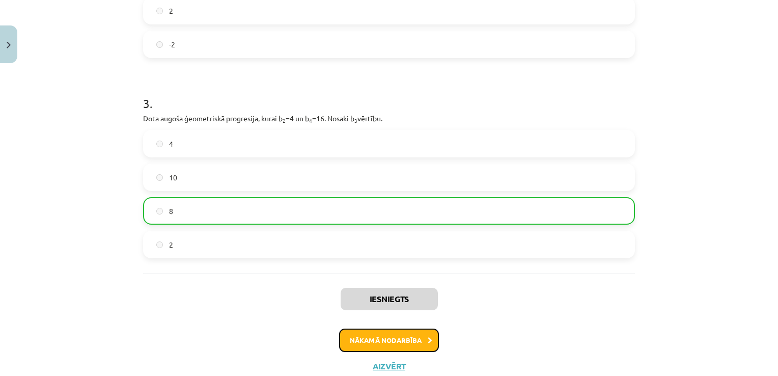
click at [386, 345] on button "Nākamā nodarbība" at bounding box center [389, 340] width 100 height 23
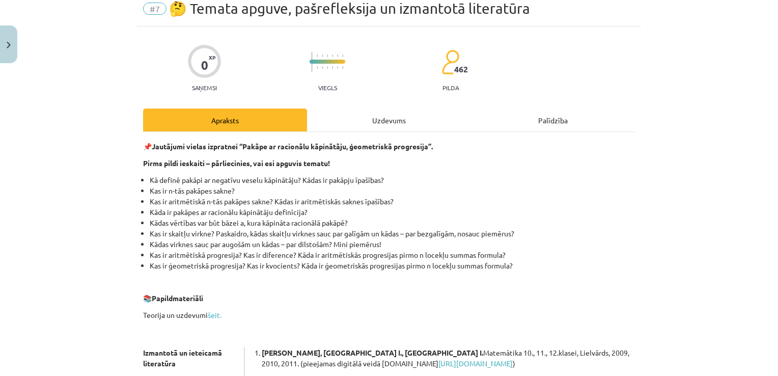
scroll to position [25, 0]
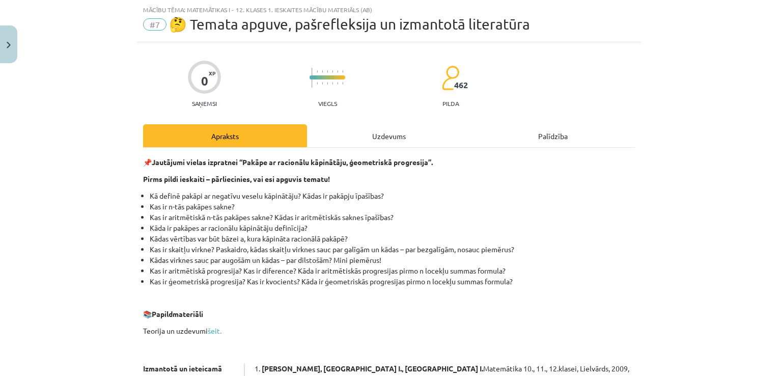
click at [389, 137] on div "Uzdevums" at bounding box center [389, 135] width 164 height 23
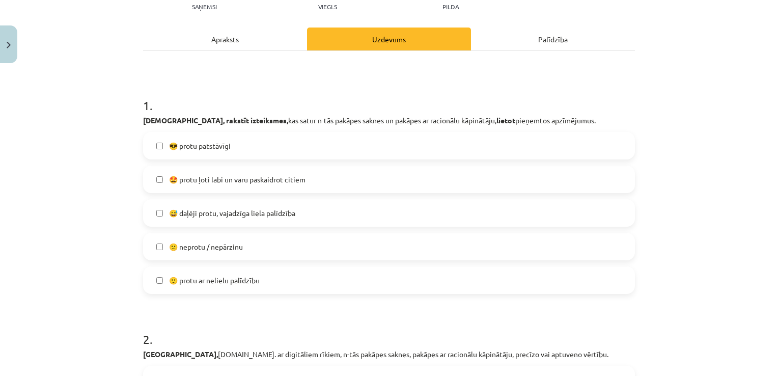
scroll to position [127, 0]
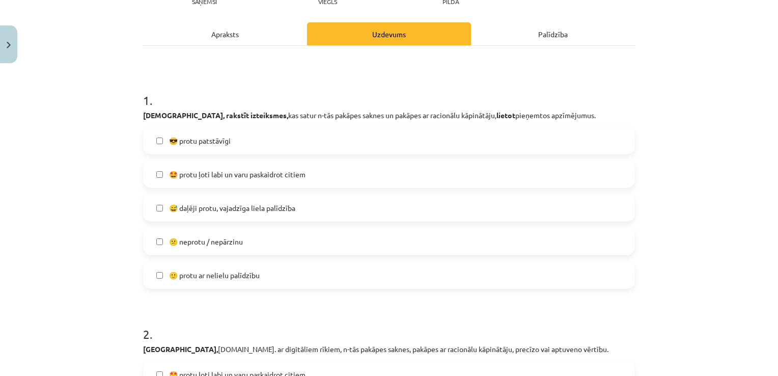
click at [247, 179] on span "🤩 protu ļoti labi un varu paskaidrot citiem" at bounding box center [237, 174] width 137 height 11
click at [220, 207] on span "😅 daļēji protu, vajadzīga liela palīdzība" at bounding box center [232, 208] width 126 height 11
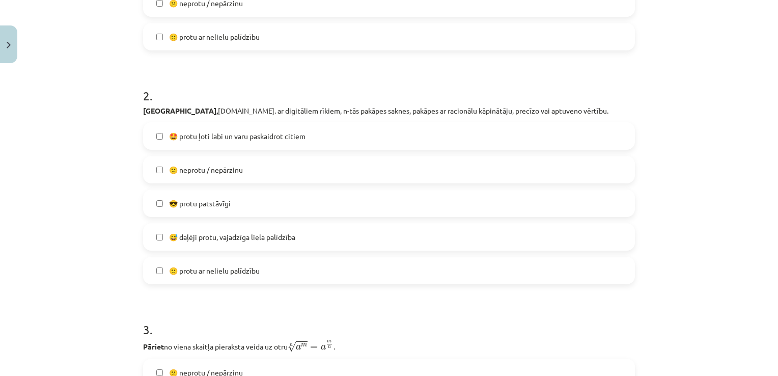
scroll to position [382, 0]
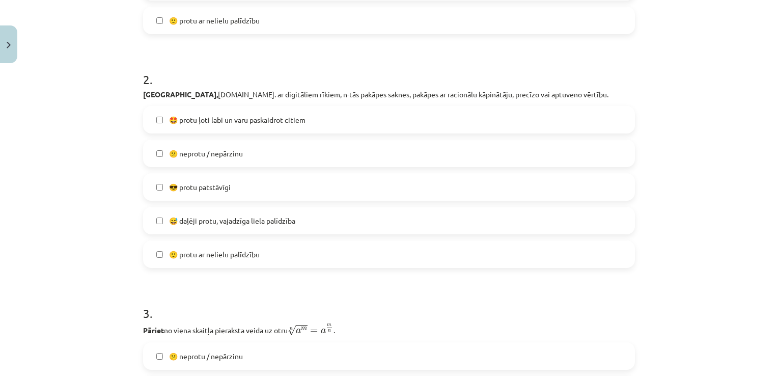
click at [210, 189] on span "😎 protu patstāvīgi" at bounding box center [200, 187] width 62 height 11
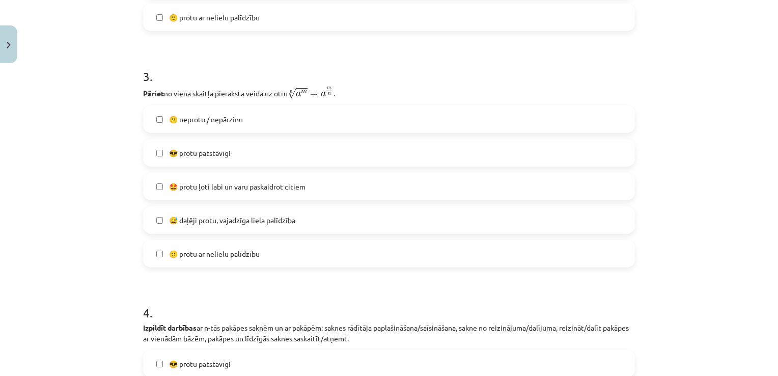
scroll to position [637, 0]
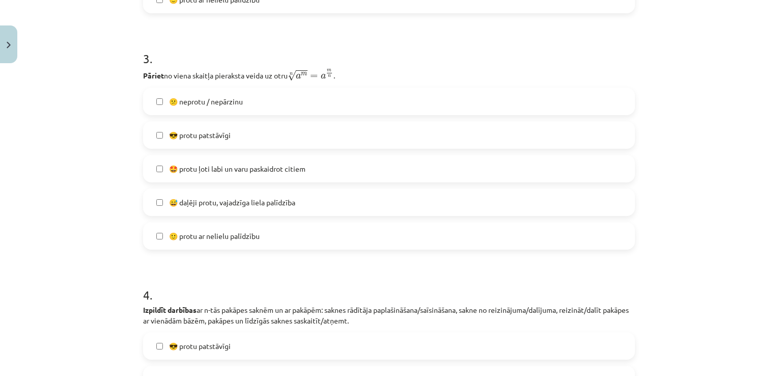
click at [222, 133] on span "😎 protu patstāvīgi" at bounding box center [200, 135] width 62 height 11
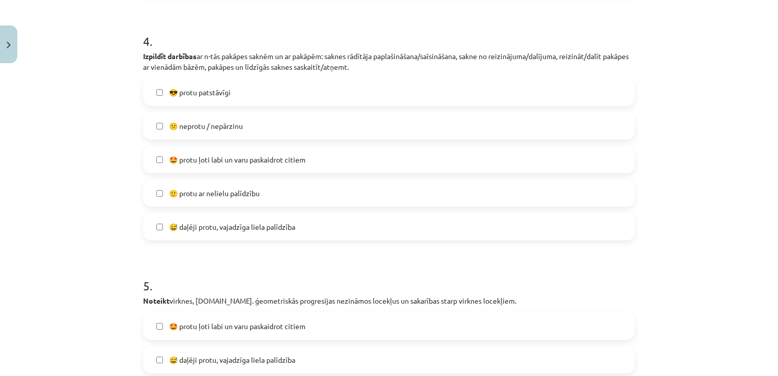
scroll to position [892, 0]
click at [214, 156] on span "🤩 protu ļoti labi un varu paskaidrot citiem" at bounding box center [237, 158] width 137 height 11
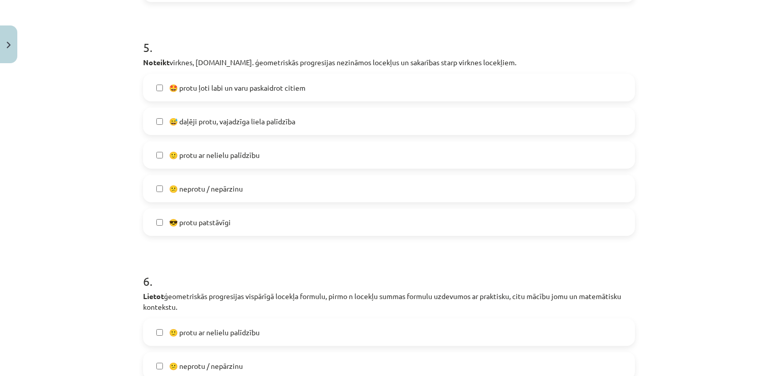
scroll to position [1146, 0]
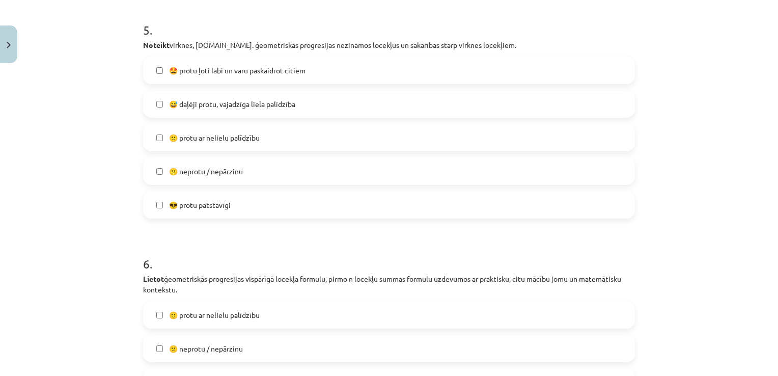
click at [211, 140] on span "🙂 protu ar nelielu palīdzību" at bounding box center [214, 137] width 91 height 11
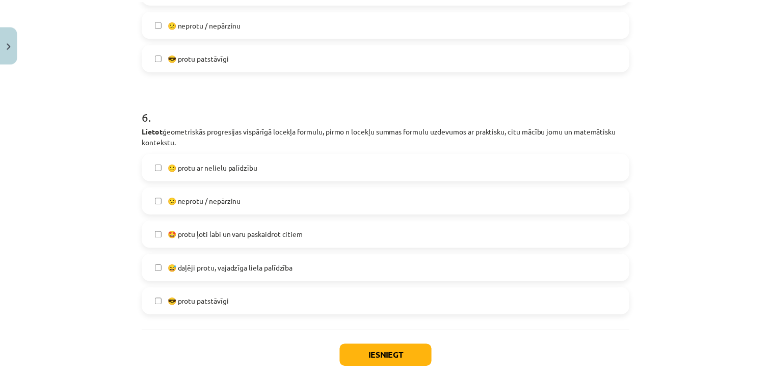
scroll to position [1350, 0]
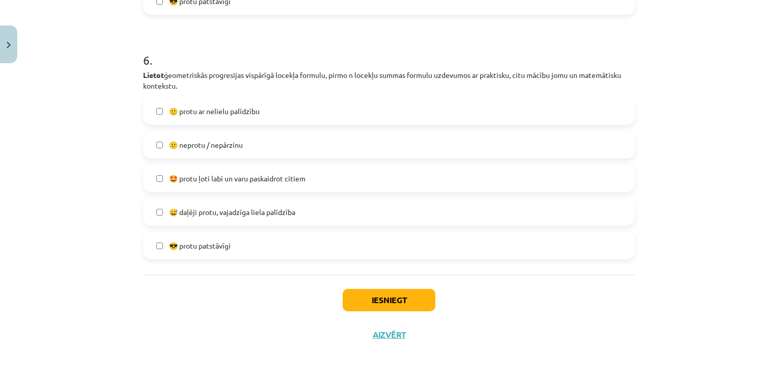
click at [228, 182] on span "🤩 protu ļoti labi un varu paskaidrot citiem" at bounding box center [237, 178] width 137 height 11
click at [354, 292] on button "Iesniegt" at bounding box center [389, 300] width 93 height 22
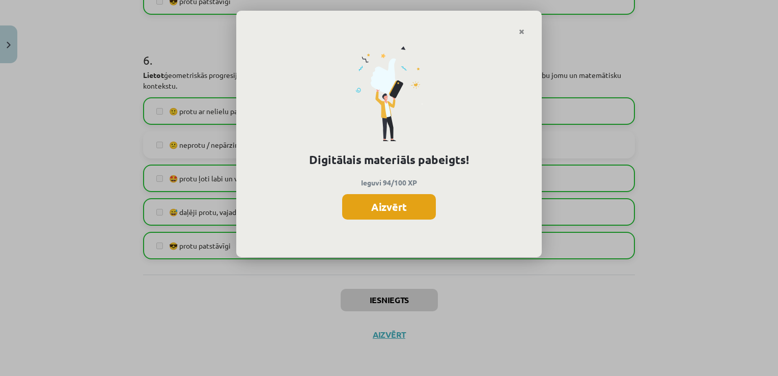
click at [390, 206] on button "Aizvērt" at bounding box center [389, 206] width 94 height 25
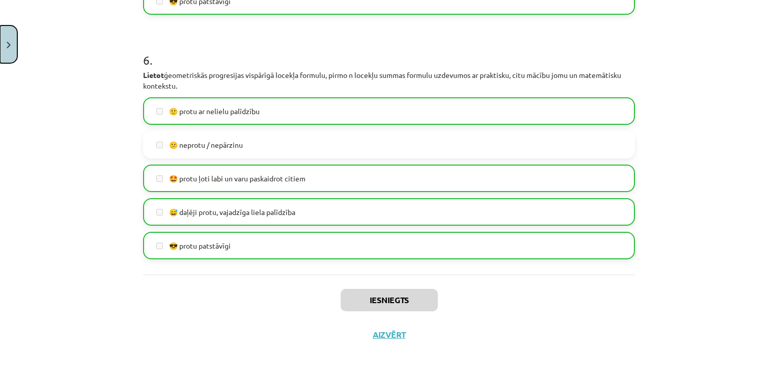
click at [1, 46] on button "Close" at bounding box center [8, 44] width 17 height 38
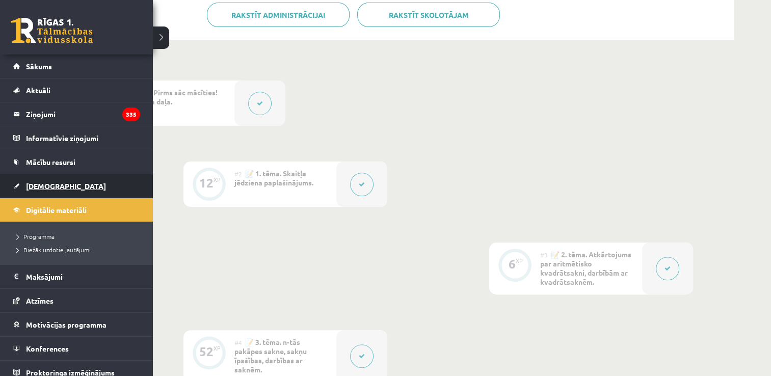
click at [17, 186] on link "[DEMOGRAPHIC_DATA]" at bounding box center [76, 185] width 127 height 23
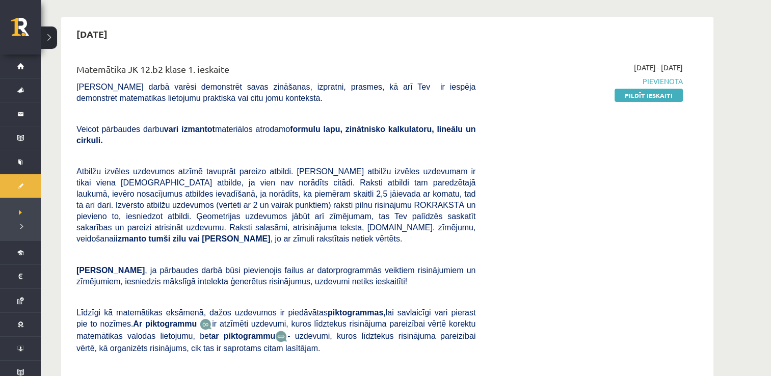
scroll to position [102, 0]
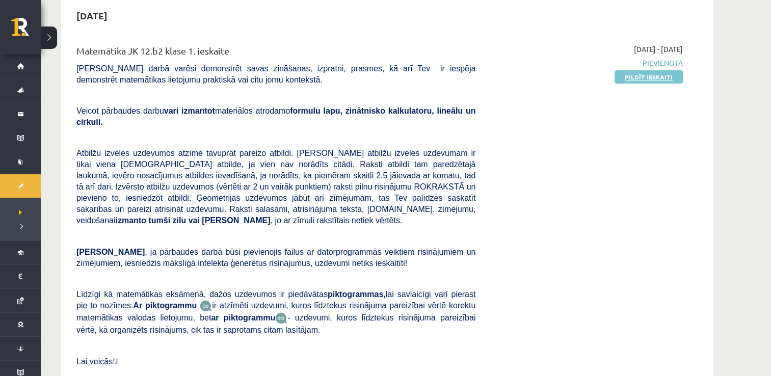
click at [630, 73] on link "Pildīt ieskaiti" at bounding box center [648, 76] width 68 height 13
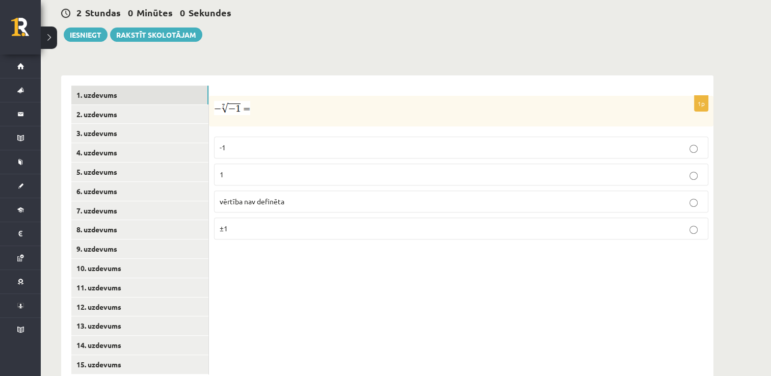
scroll to position [373, 0]
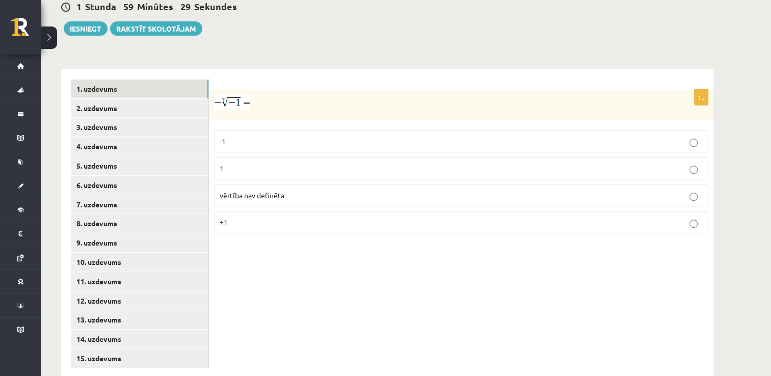
click at [229, 95] on img at bounding box center [232, 102] width 36 height 14
click at [259, 191] on span "vērtība nav definēta" at bounding box center [252, 195] width 65 height 9
click at [122, 99] on link "2. uzdevums" at bounding box center [139, 108] width 137 height 19
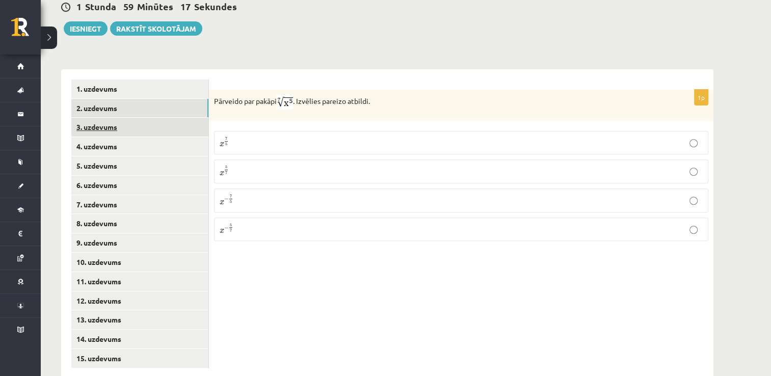
click at [127, 118] on link "3. uzdevums" at bounding box center [139, 127] width 137 height 19
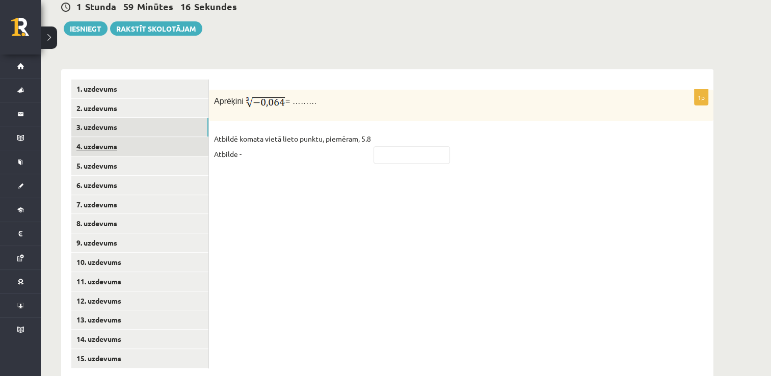
click at [150, 137] on link "4. uzdevums" at bounding box center [139, 146] width 137 height 19
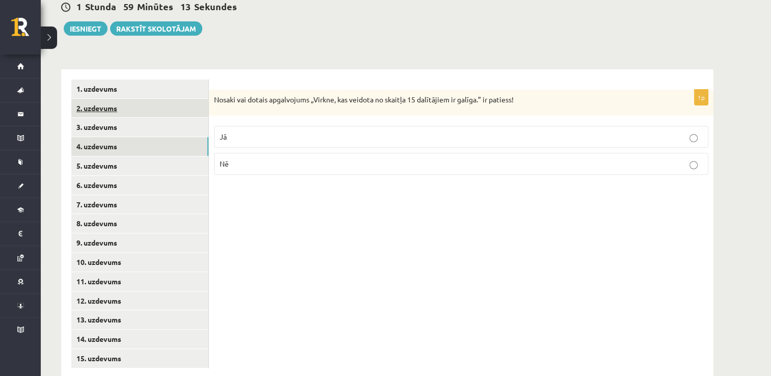
click at [148, 99] on link "2. uzdevums" at bounding box center [139, 108] width 137 height 19
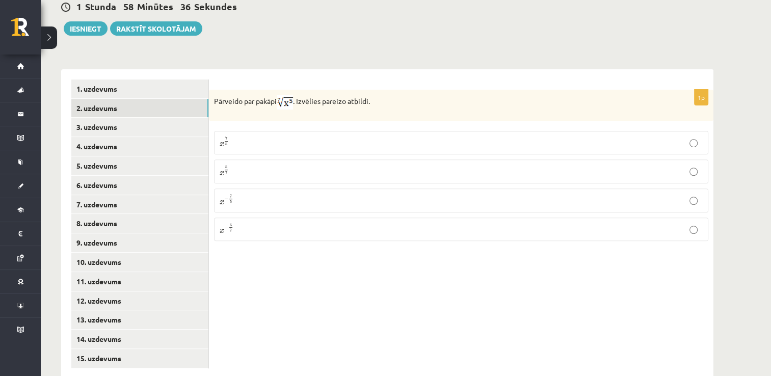
click at [233, 165] on p "x 5 7 x 5 7" at bounding box center [461, 171] width 483 height 13
click at [151, 118] on link "3. uzdevums" at bounding box center [139, 127] width 137 height 19
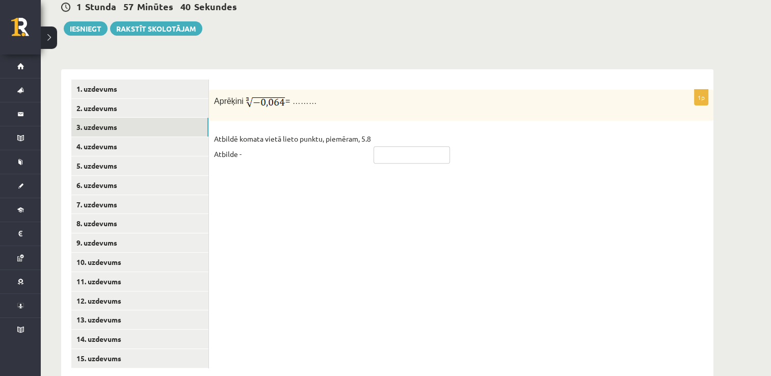
click at [409, 146] on input "text" at bounding box center [411, 154] width 76 height 17
type input "****"
click at [145, 137] on link "4. uzdevums" at bounding box center [139, 146] width 137 height 19
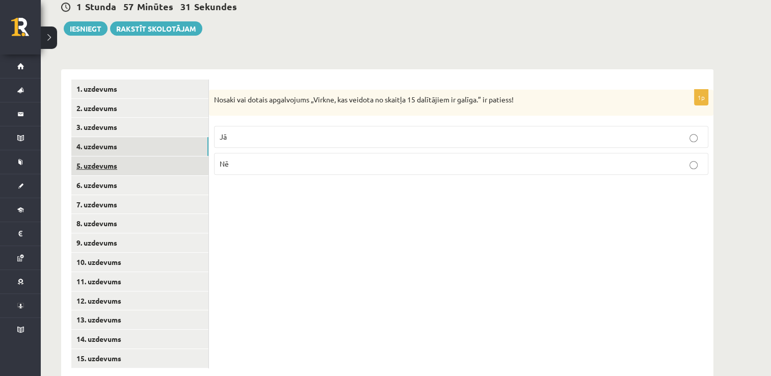
click at [136, 156] on link "5. uzdevums" at bounding box center [139, 165] width 137 height 19
click at [330, 160] on p "Nē" at bounding box center [461, 165] width 483 height 11
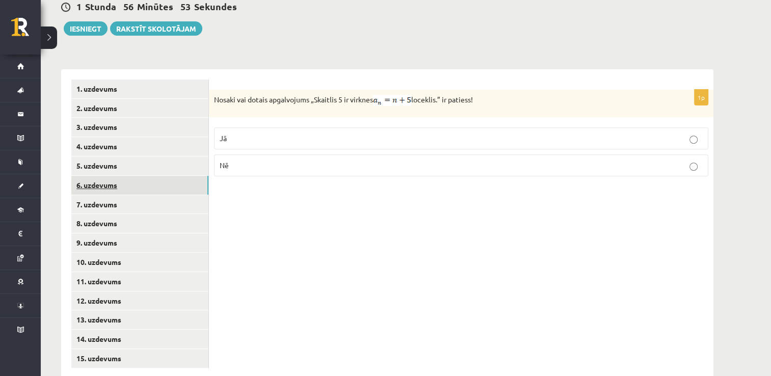
click at [102, 176] on link "6. uzdevums" at bounding box center [139, 185] width 137 height 19
click at [157, 195] on link "7. uzdevums" at bounding box center [139, 204] width 137 height 19
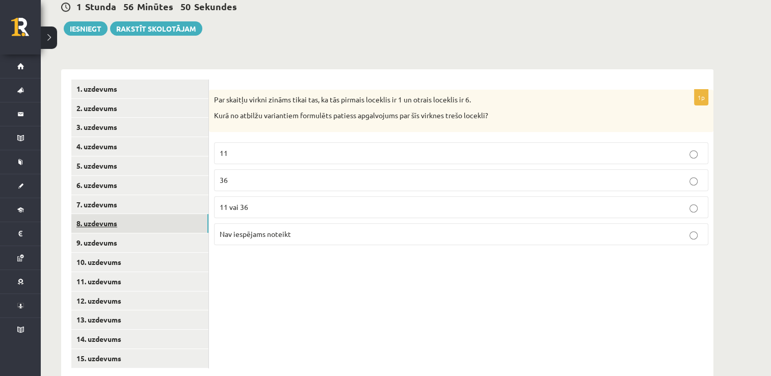
click at [156, 214] on link "8. uzdevums" at bounding box center [139, 223] width 137 height 19
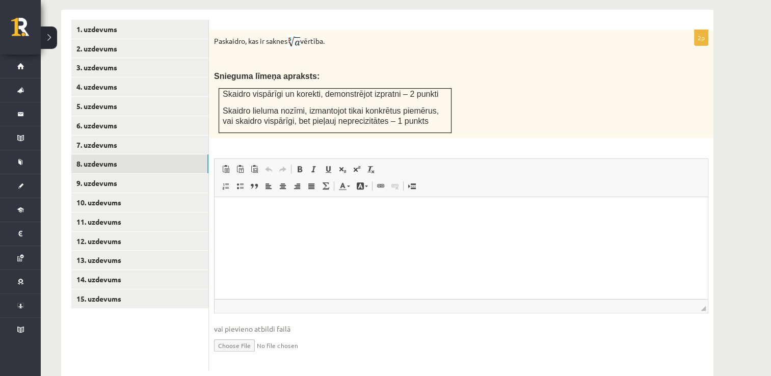
scroll to position [434, 0]
click at [237, 333] on input "file" at bounding box center [461, 343] width 494 height 21
type input "**********"
click at [255, 354] on link "Iesniegtā atbilde" at bounding box center [241, 359] width 55 height 11
click at [155, 173] on link "9. uzdevums" at bounding box center [139, 182] width 137 height 19
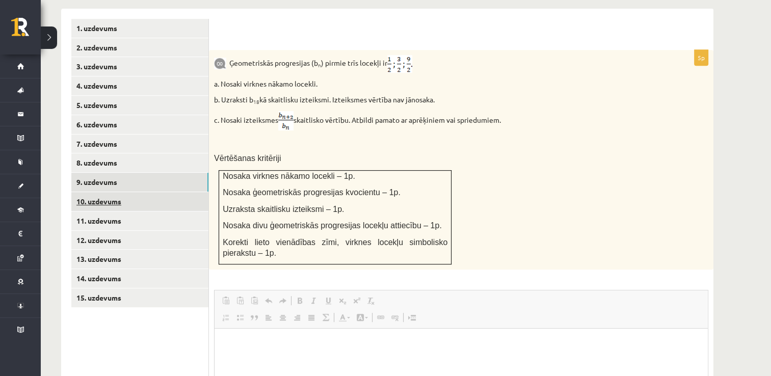
scroll to position [0, 0]
click at [153, 192] on link "10. uzdevums" at bounding box center [139, 201] width 137 height 19
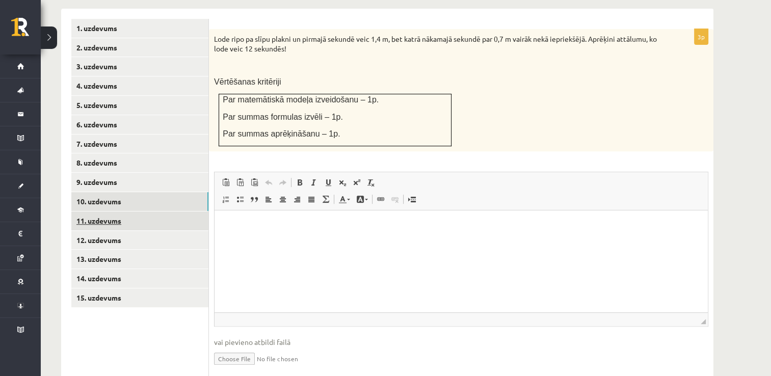
click at [145, 211] on link "11. uzdevums" at bounding box center [139, 220] width 137 height 19
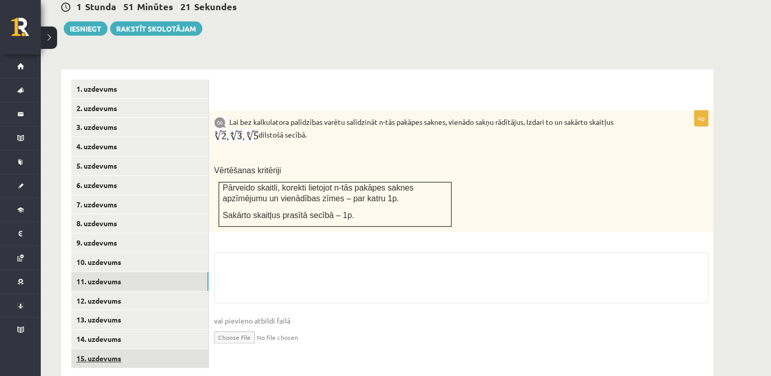
scroll to position [434, 0]
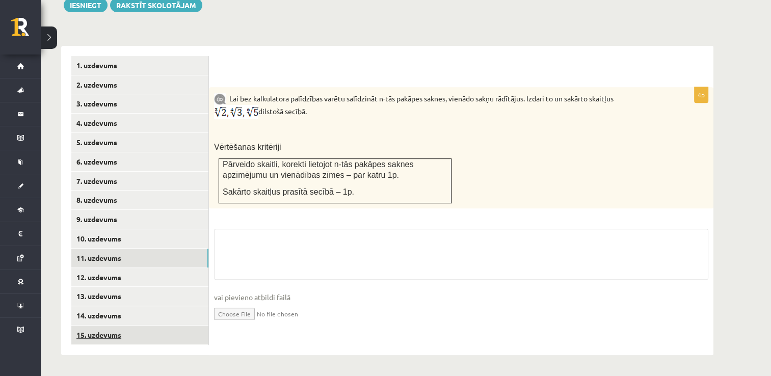
click at [126, 326] on link "15. uzdevums" at bounding box center [139, 335] width 137 height 19
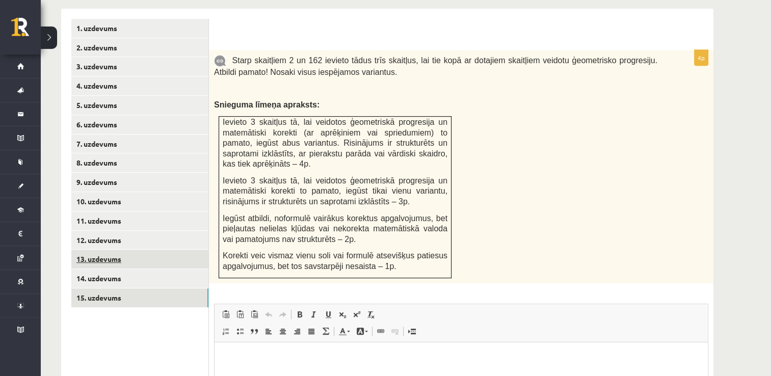
scroll to position [0, 0]
click at [148, 269] on link "14. uzdevums" at bounding box center [139, 278] width 137 height 19
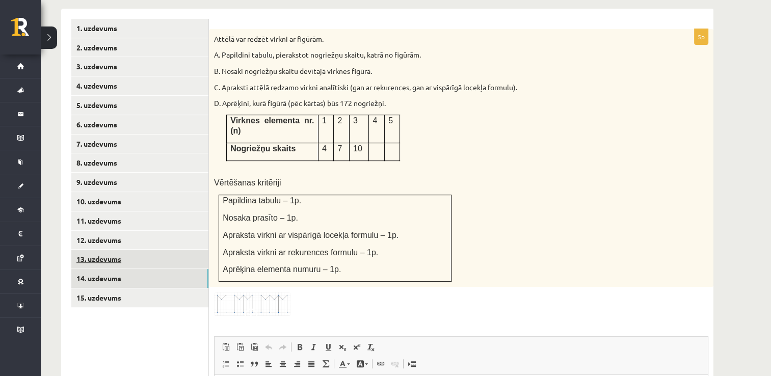
click at [151, 250] on link "13. uzdevums" at bounding box center [139, 259] width 137 height 19
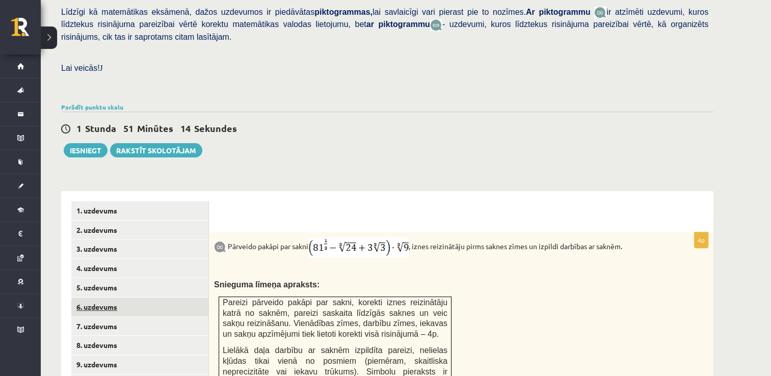
scroll to position [332, 0]
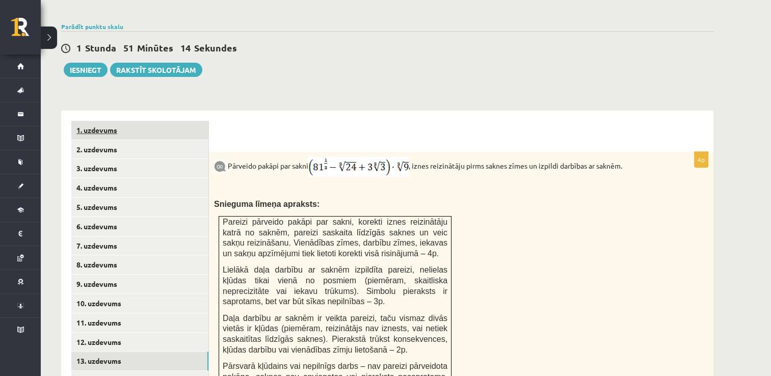
click at [171, 121] on link "1. uzdevums" at bounding box center [139, 130] width 137 height 19
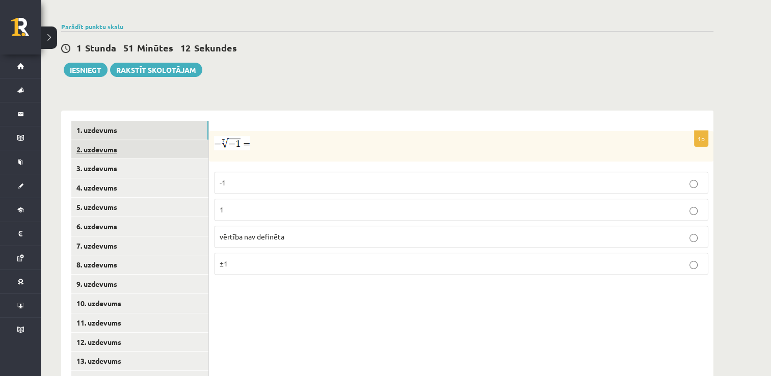
click at [163, 140] on link "2. uzdevums" at bounding box center [139, 149] width 137 height 19
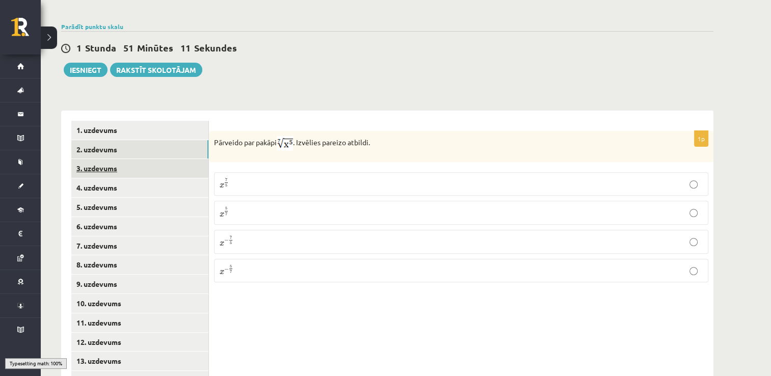
click at [152, 159] on link "3. uzdevums" at bounding box center [139, 168] width 137 height 19
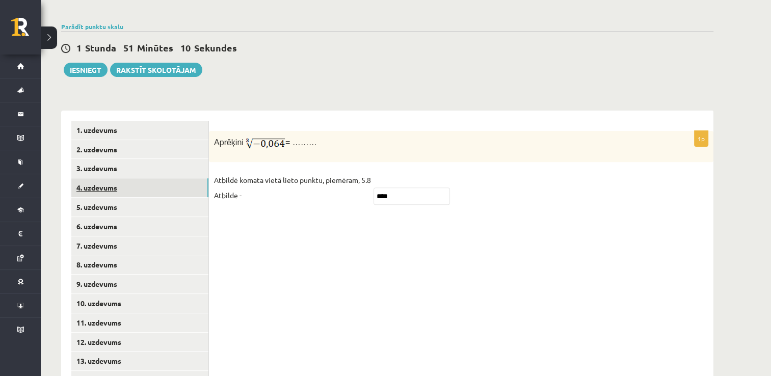
click at [145, 178] on link "4. uzdevums" at bounding box center [139, 187] width 137 height 19
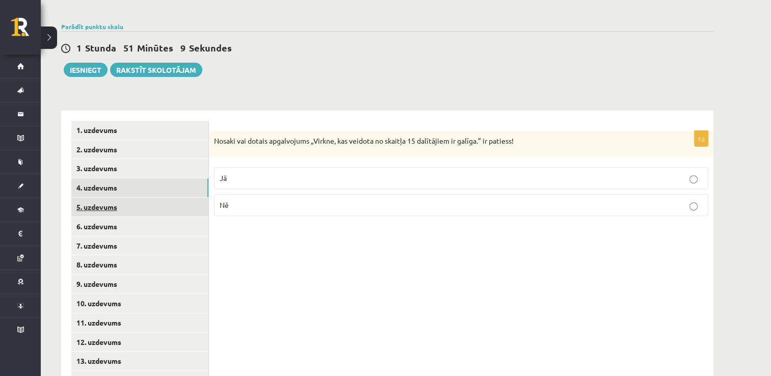
click at [137, 198] on link "5. uzdevums" at bounding box center [139, 207] width 137 height 19
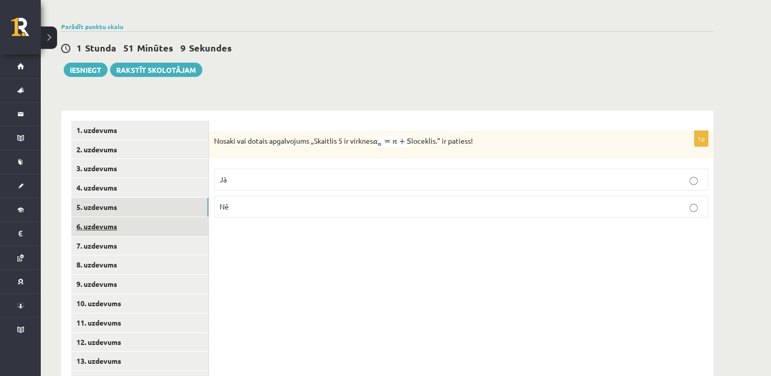
click at [132, 217] on link "6. uzdevums" at bounding box center [139, 226] width 137 height 19
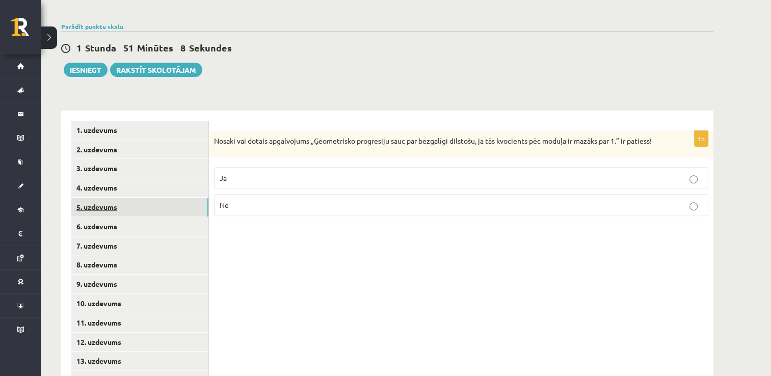
click at [139, 198] on link "5. uzdevums" at bounding box center [139, 207] width 137 height 19
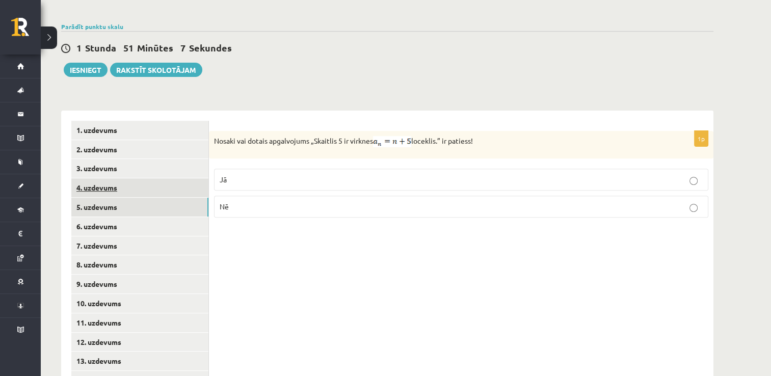
click at [145, 178] on link "4. uzdevums" at bounding box center [139, 187] width 137 height 19
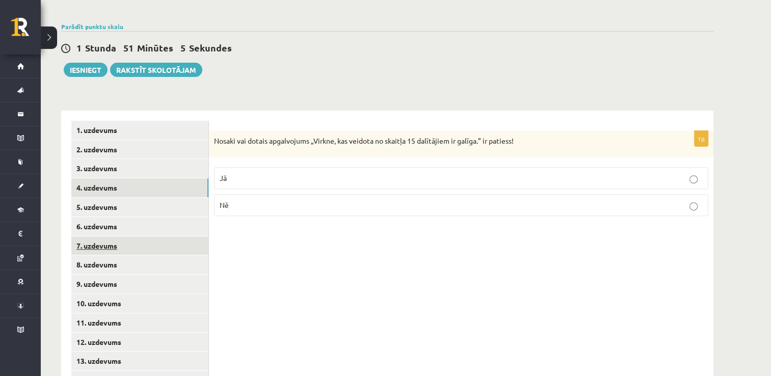
click at [128, 236] on link "7. uzdevums" at bounding box center [139, 245] width 137 height 19
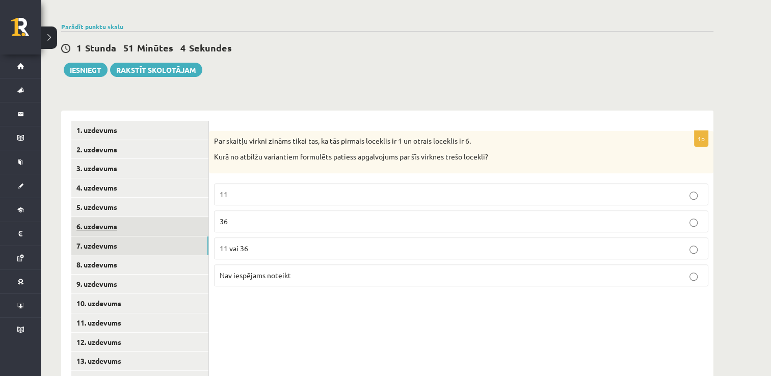
click at [128, 217] on link "6. uzdevums" at bounding box center [139, 226] width 137 height 19
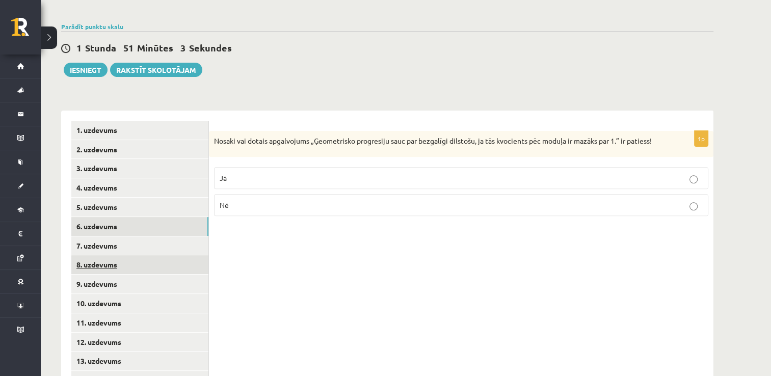
click at [125, 255] on link "8. uzdevums" at bounding box center [139, 264] width 137 height 19
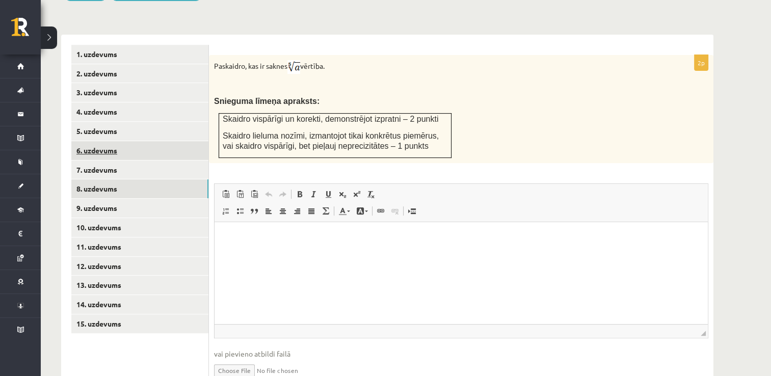
scroll to position [444, 0]
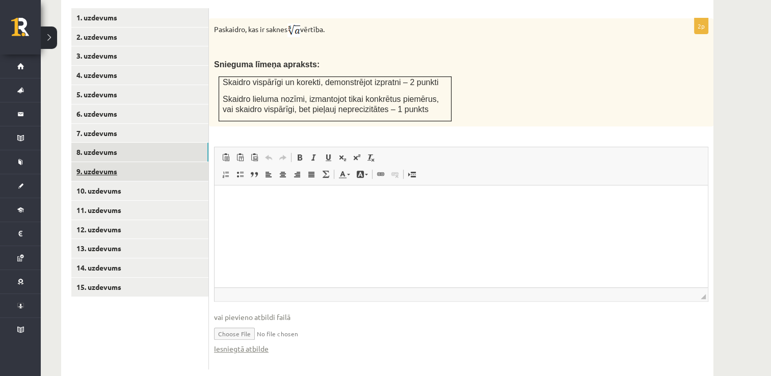
click at [151, 162] on link "9. uzdevums" at bounding box center [139, 171] width 137 height 19
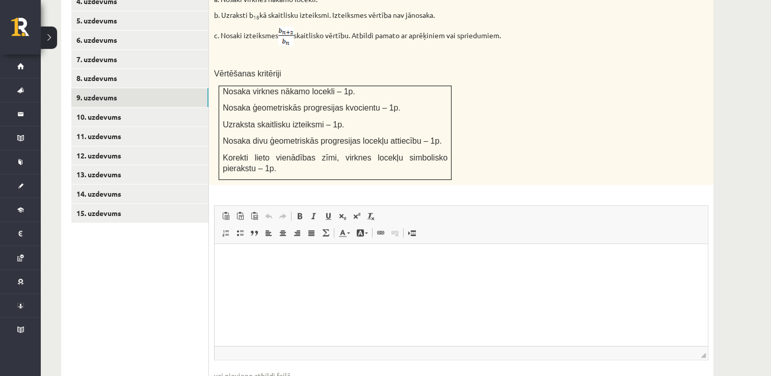
scroll to position [566, 0]
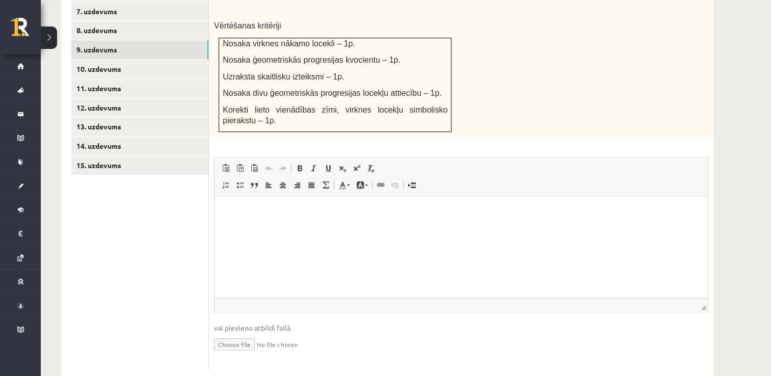
click at [238, 333] on input "file" at bounding box center [461, 343] width 494 height 21
type input "**********"
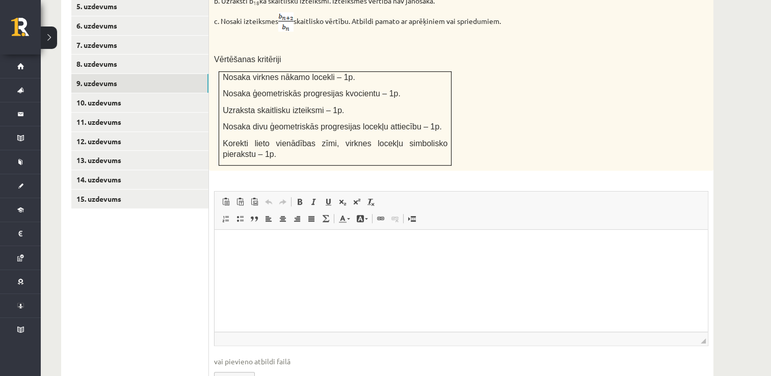
scroll to position [464, 0]
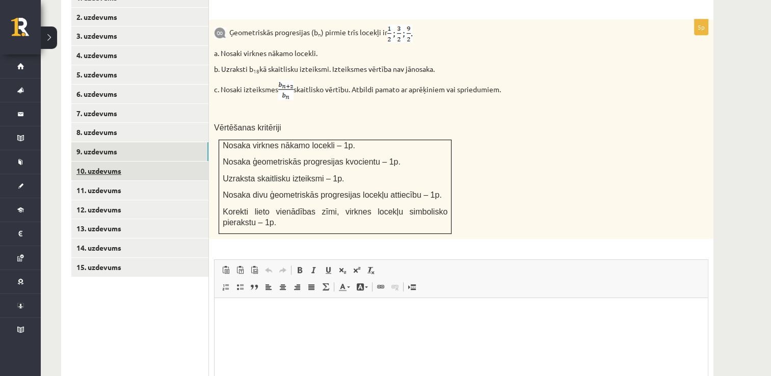
click at [135, 162] on link "10. uzdevums" at bounding box center [139, 171] width 137 height 19
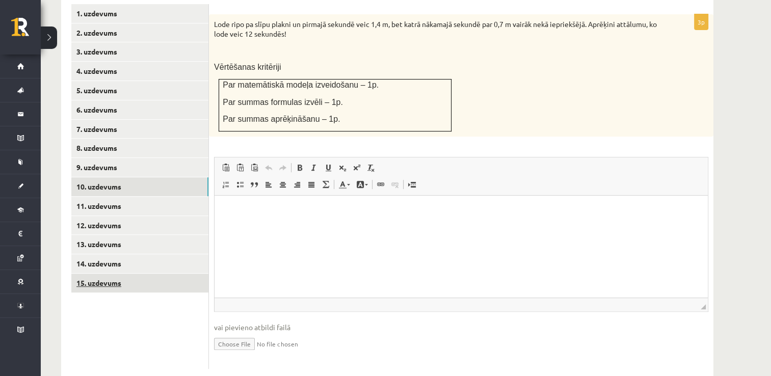
scroll to position [0, 0]
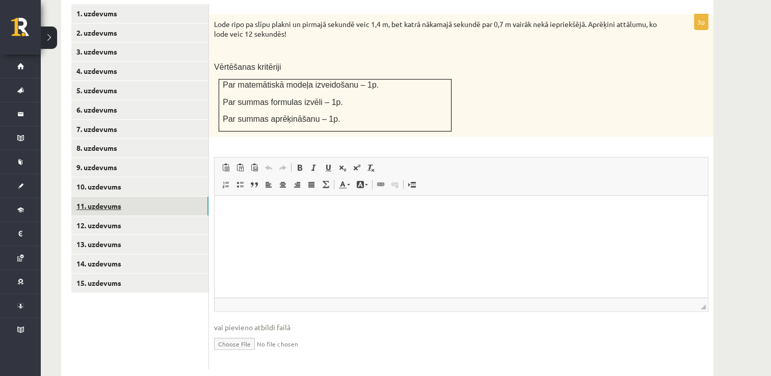
click at [164, 197] on link "11. uzdevums" at bounding box center [139, 206] width 137 height 19
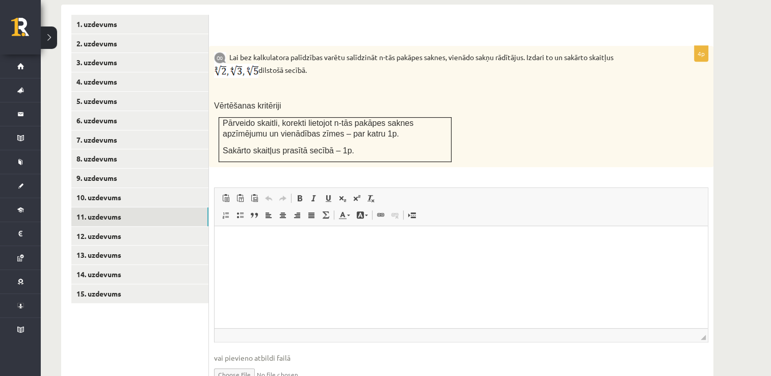
scroll to position [467, 0]
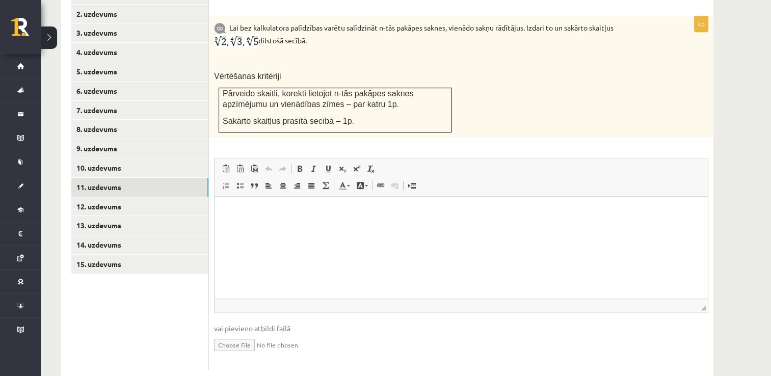
click at [237, 334] on input "file" at bounding box center [461, 344] width 494 height 21
type input "**********"
click at [236, 355] on link "Iesniegtā atbilde" at bounding box center [241, 360] width 55 height 11
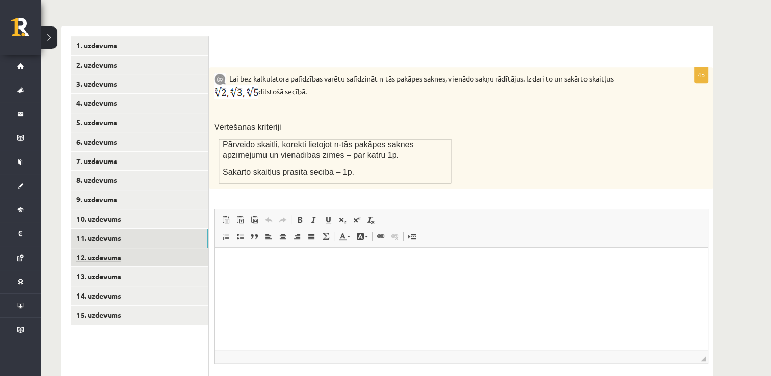
click at [118, 248] on link "12. uzdevums" at bounding box center [139, 257] width 137 height 19
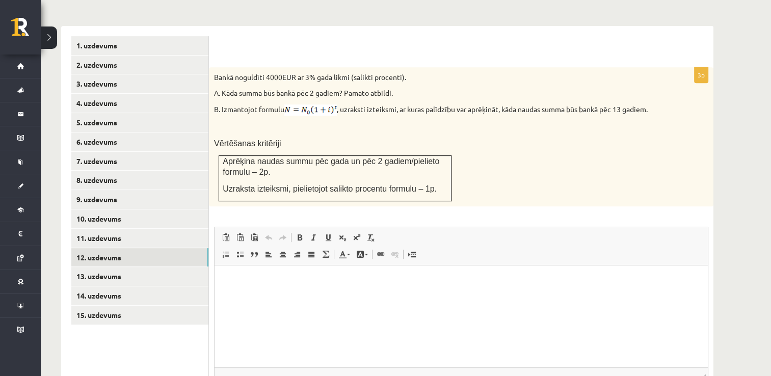
scroll to position [0, 0]
click at [175, 267] on link "13. uzdevums" at bounding box center [139, 276] width 137 height 19
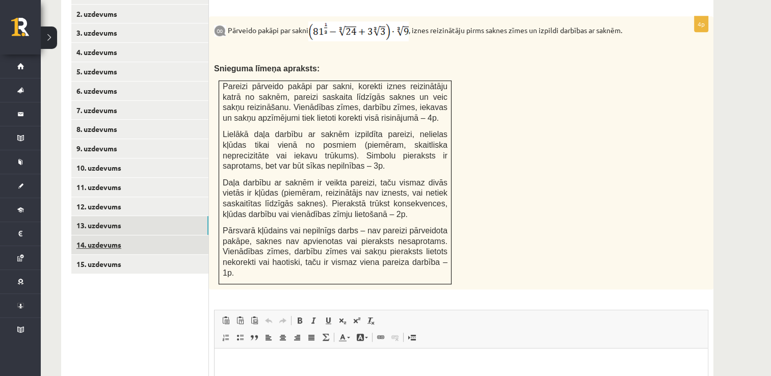
click at [166, 235] on link "14. uzdevums" at bounding box center [139, 244] width 137 height 19
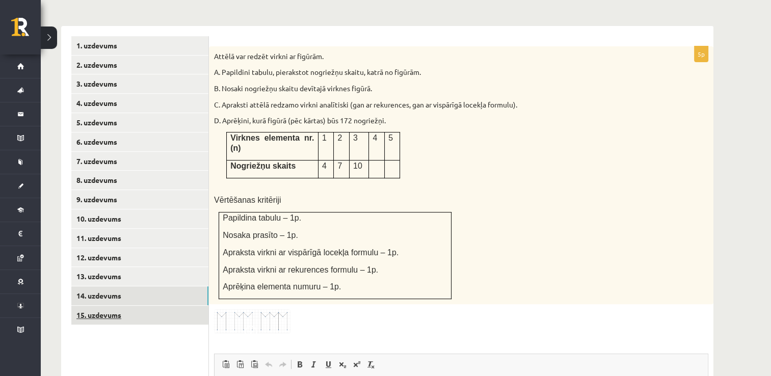
click at [169, 306] on link "15. uzdevums" at bounding box center [139, 315] width 137 height 19
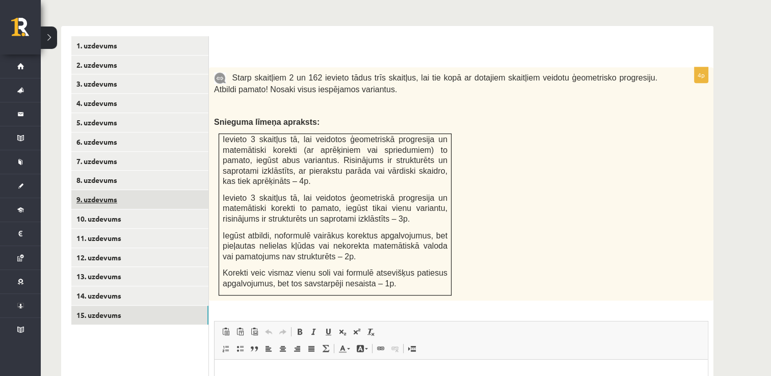
click at [188, 190] on link "9. uzdevums" at bounding box center [139, 199] width 137 height 19
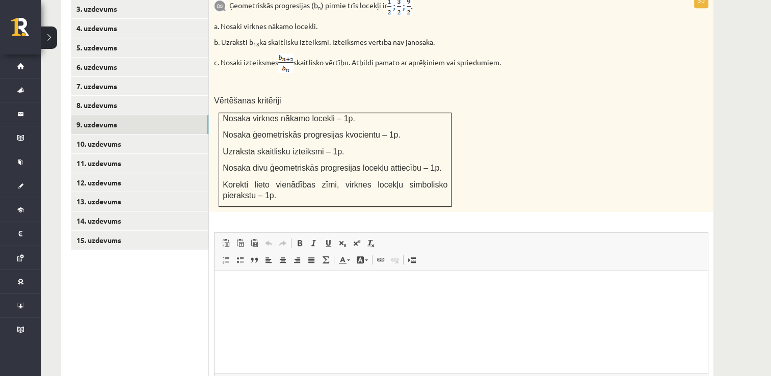
scroll to position [475, 0]
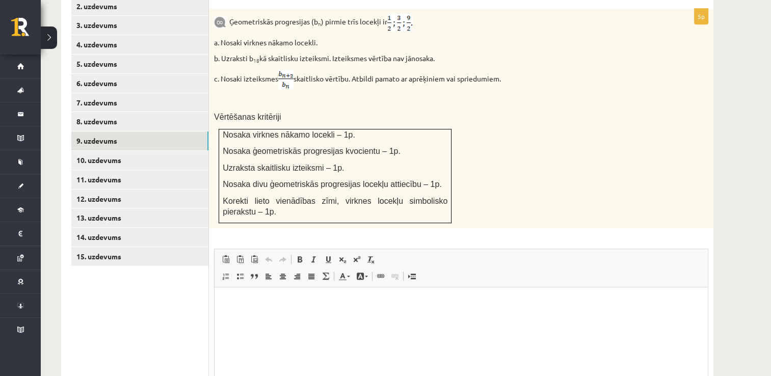
click at [209, 139] on div "Ģeometriskās progresijas (b n ) pirmie trīs locekļi ir a. Nosaki virknes nākamo…" at bounding box center [461, 119] width 504 height 220
click at [206, 151] on link "10. uzdevums" at bounding box center [139, 160] width 137 height 19
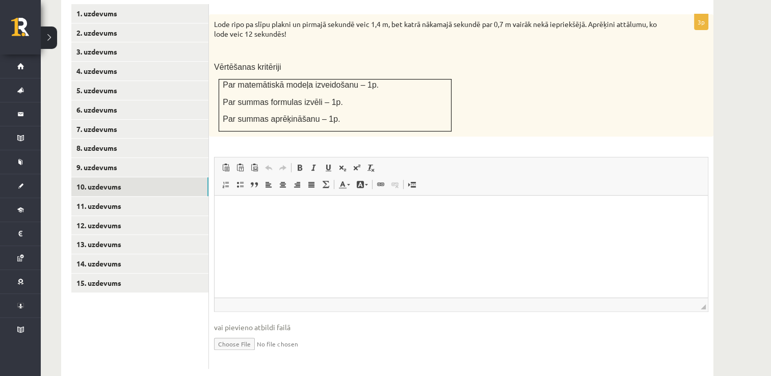
scroll to position [0, 0]
click at [154, 197] on link "11. uzdevums" at bounding box center [139, 206] width 137 height 19
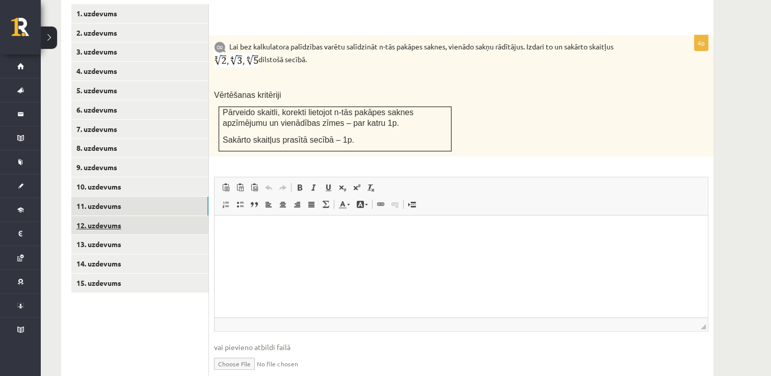
click at [164, 216] on link "12. uzdevums" at bounding box center [139, 225] width 137 height 19
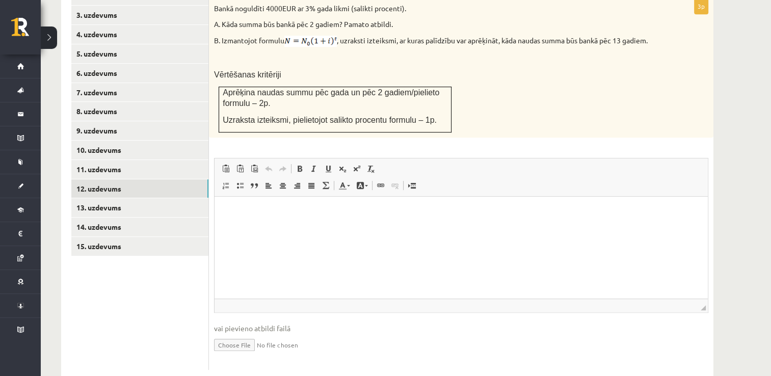
scroll to position [486, 0]
click at [226, 333] on input "file" at bounding box center [461, 343] width 494 height 21
type input "**********"
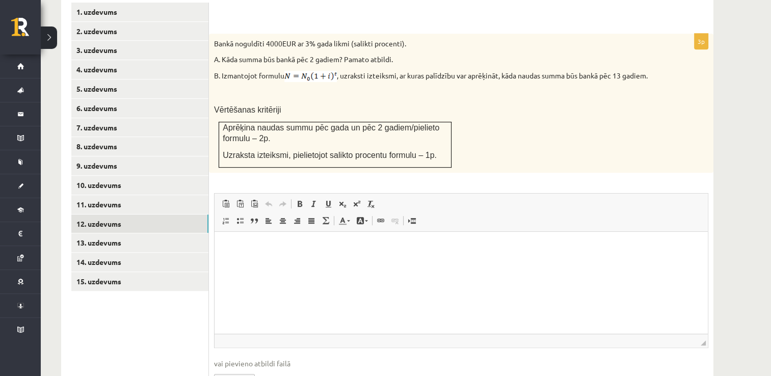
scroll to position [435, 0]
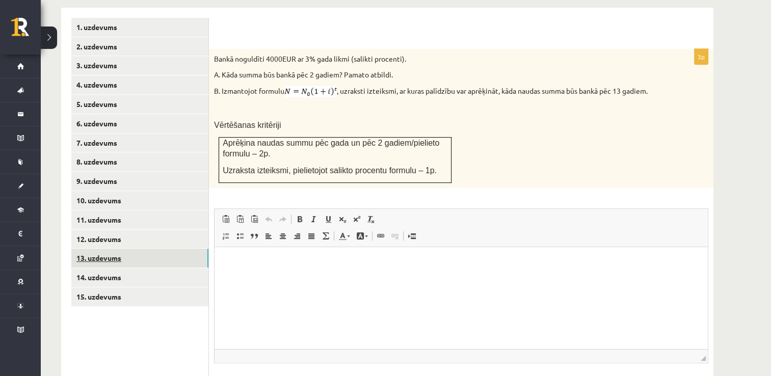
click at [150, 249] on link "13. uzdevums" at bounding box center [139, 258] width 137 height 19
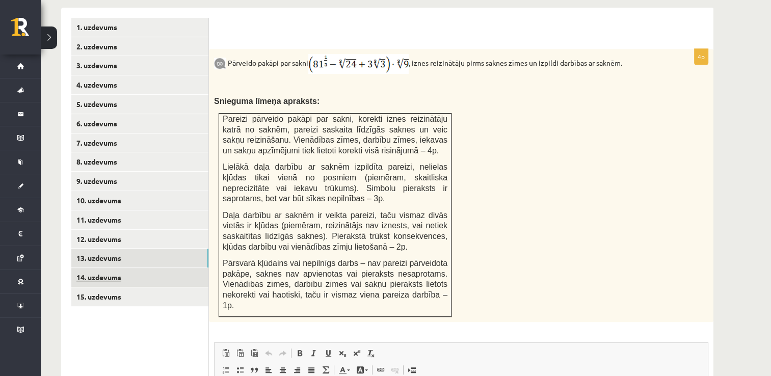
scroll to position [0, 0]
click at [162, 268] on link "14. uzdevums" at bounding box center [139, 277] width 137 height 19
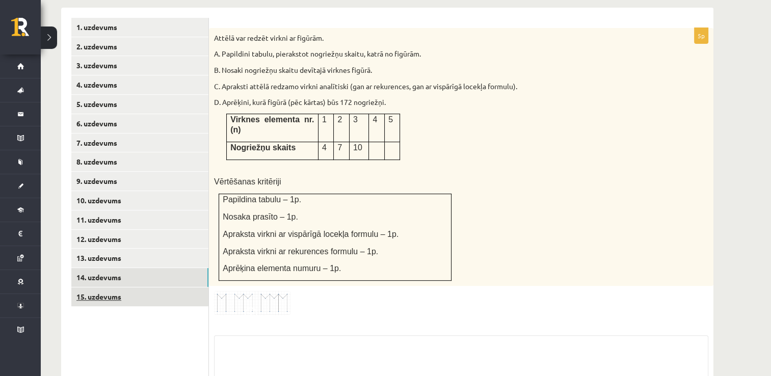
click at [153, 287] on link "15. uzdevums" at bounding box center [139, 296] width 137 height 19
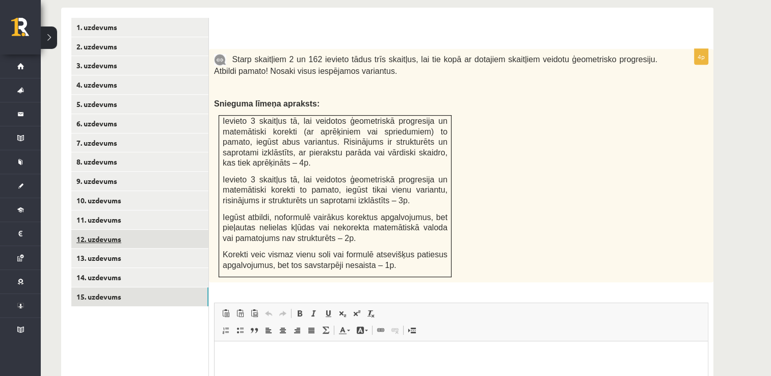
click at [160, 230] on link "12. uzdevums" at bounding box center [139, 239] width 137 height 19
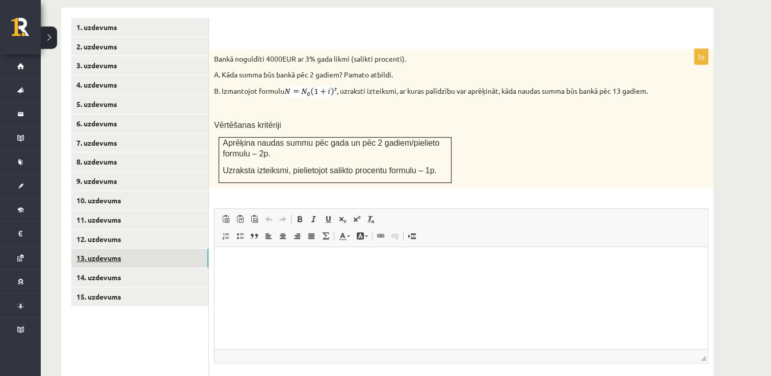
click at [157, 249] on link "13. uzdevums" at bounding box center [139, 258] width 137 height 19
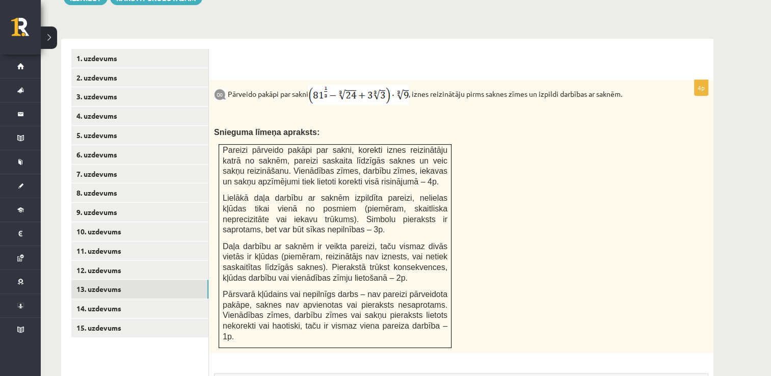
scroll to position [435, 0]
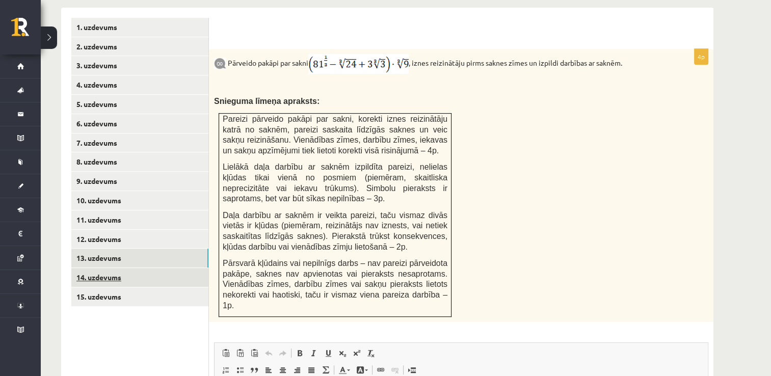
click at [142, 268] on link "14. uzdevums" at bounding box center [139, 277] width 137 height 19
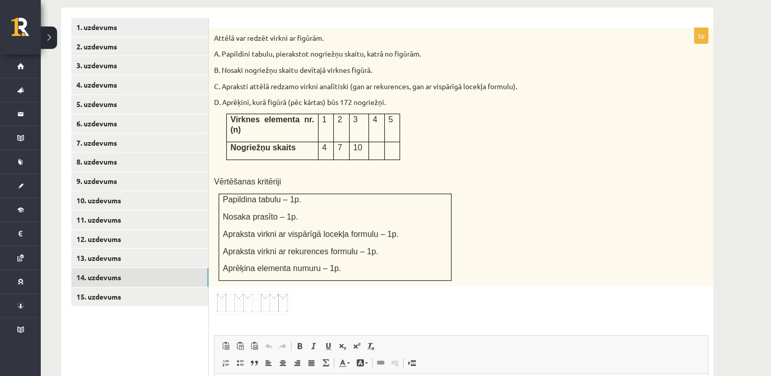
scroll to position [0, 0]
click at [287, 291] on img at bounding box center [252, 303] width 76 height 24
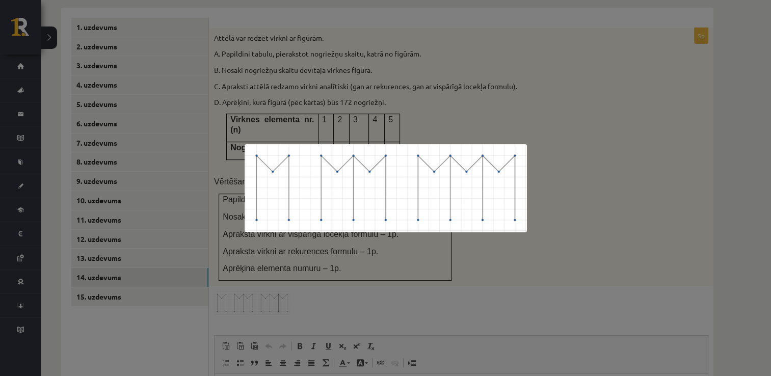
click at [577, 195] on div at bounding box center [385, 188] width 771 height 376
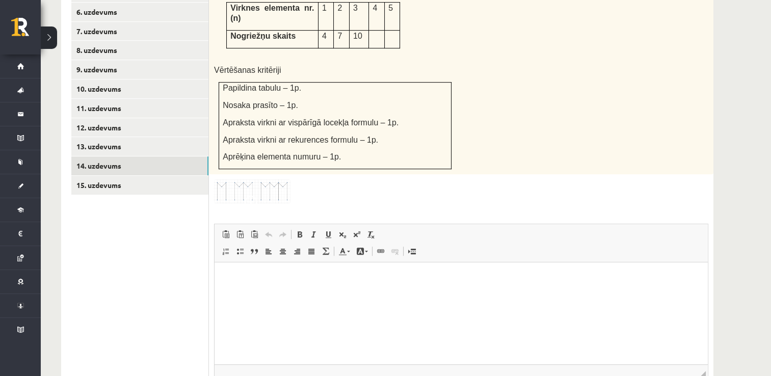
scroll to position [602, 0]
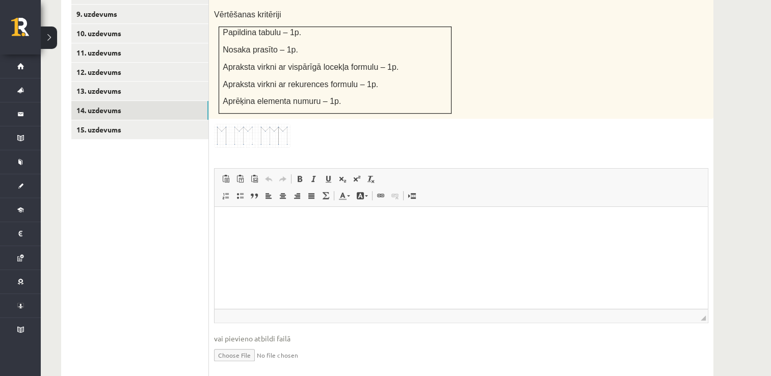
click at [237, 344] on input "file" at bounding box center [461, 354] width 494 height 21
type input "**********"
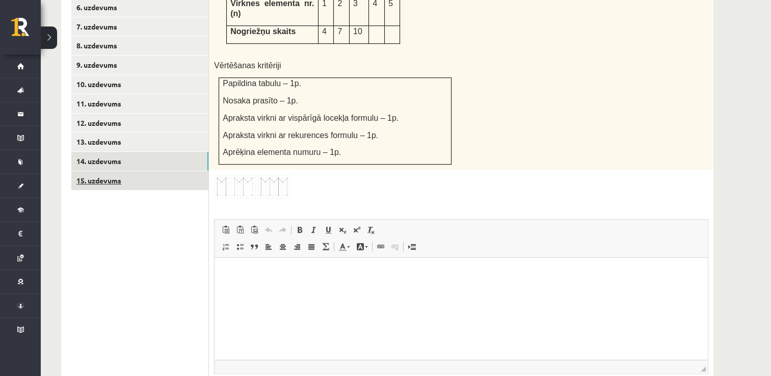
click at [122, 171] on link "15. uzdevums" at bounding box center [139, 180] width 137 height 19
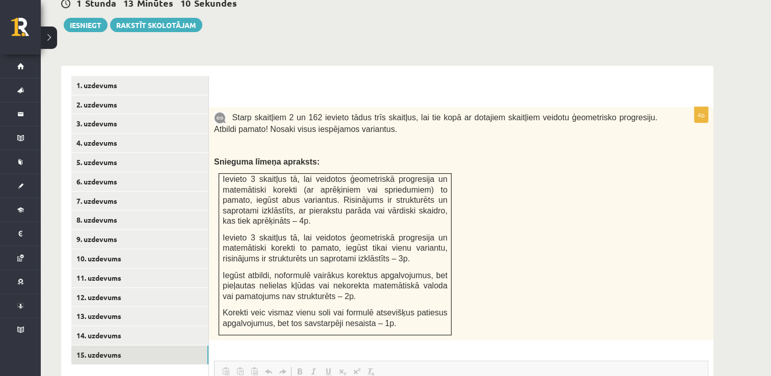
scroll to position [0, 0]
click at [151, 95] on link "2. uzdevums" at bounding box center [139, 104] width 137 height 19
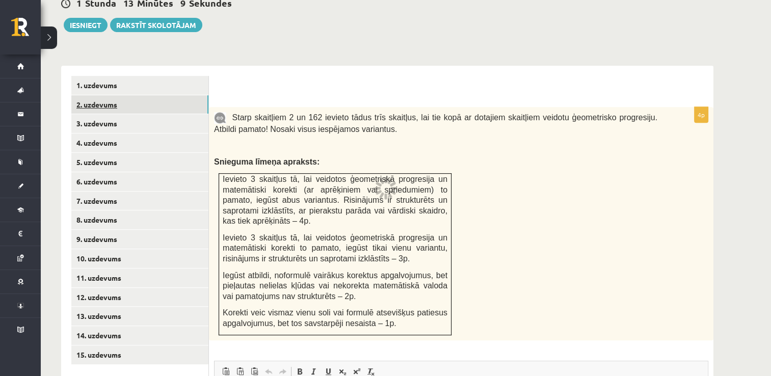
scroll to position [373, 0]
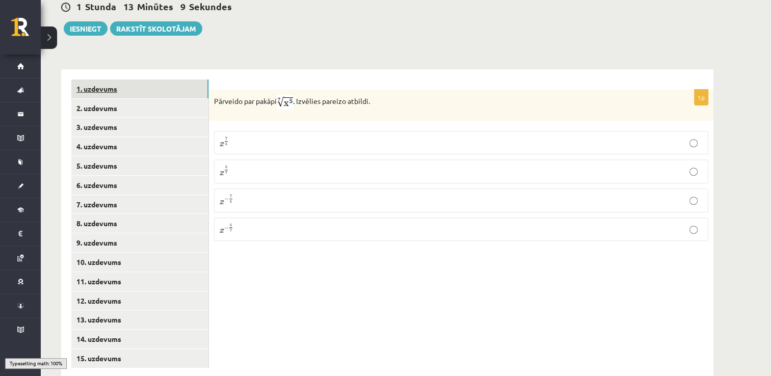
click at [151, 79] on link "1. uzdevums" at bounding box center [139, 88] width 137 height 19
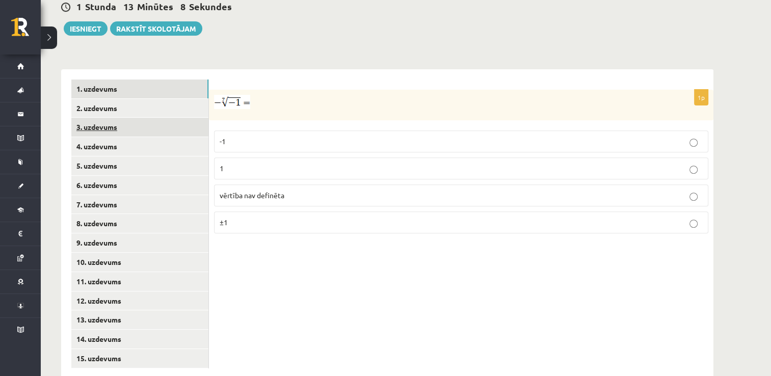
click at [153, 118] on link "3. uzdevums" at bounding box center [139, 127] width 137 height 19
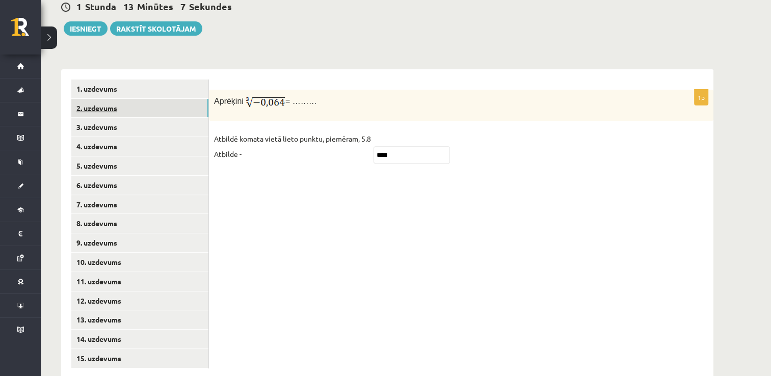
click at [154, 99] on link "2. uzdevums" at bounding box center [139, 108] width 137 height 19
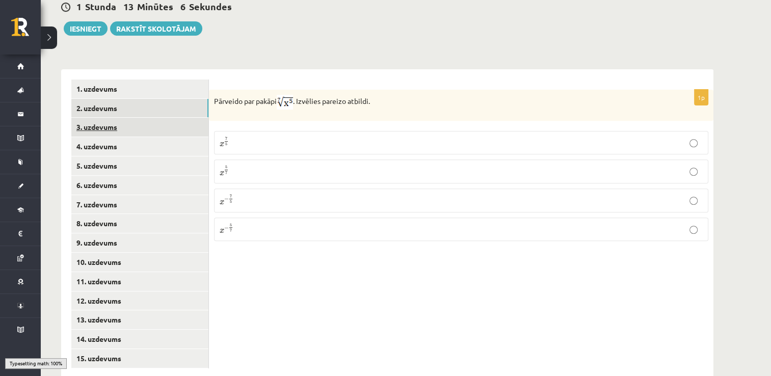
click at [152, 118] on link "3. uzdevums" at bounding box center [139, 127] width 137 height 19
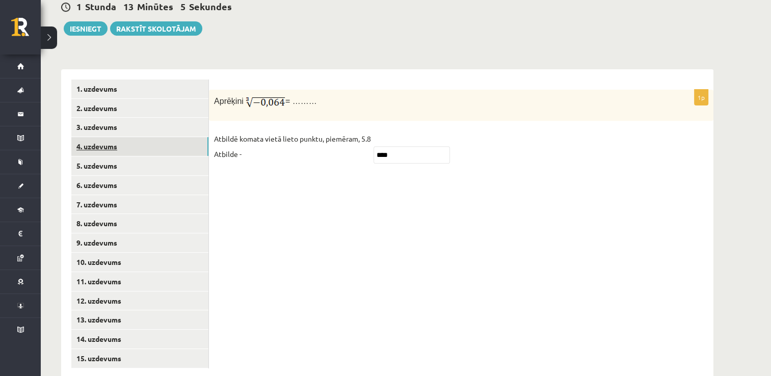
click at [154, 137] on link "4. uzdevums" at bounding box center [139, 146] width 137 height 19
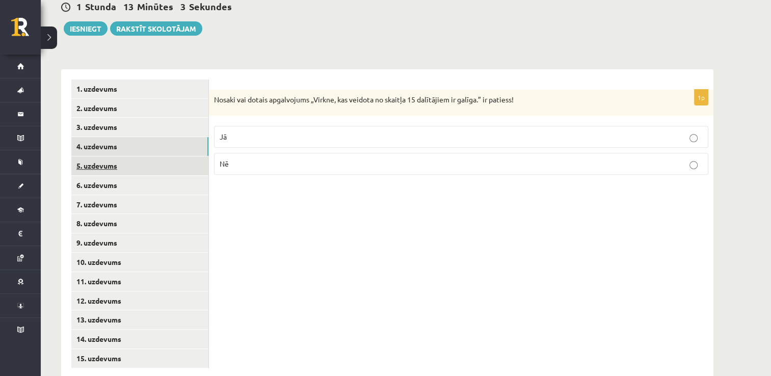
click at [157, 156] on link "5. uzdevums" at bounding box center [139, 165] width 137 height 19
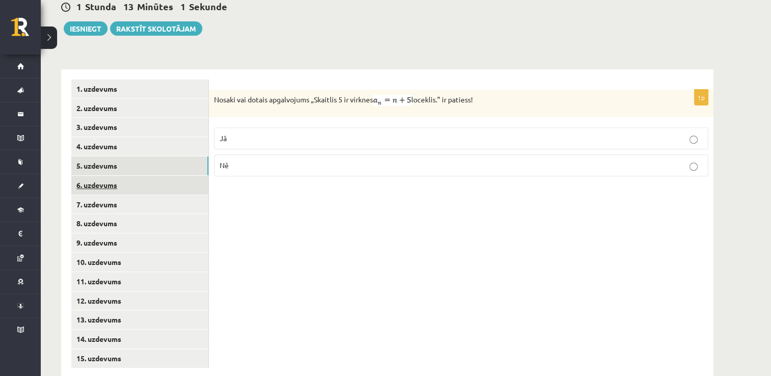
click at [164, 176] on link "6. uzdevums" at bounding box center [139, 185] width 137 height 19
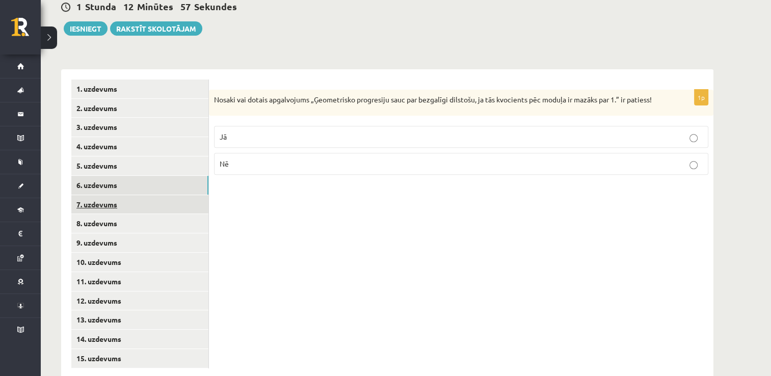
click at [163, 195] on link "7. uzdevums" at bounding box center [139, 204] width 137 height 19
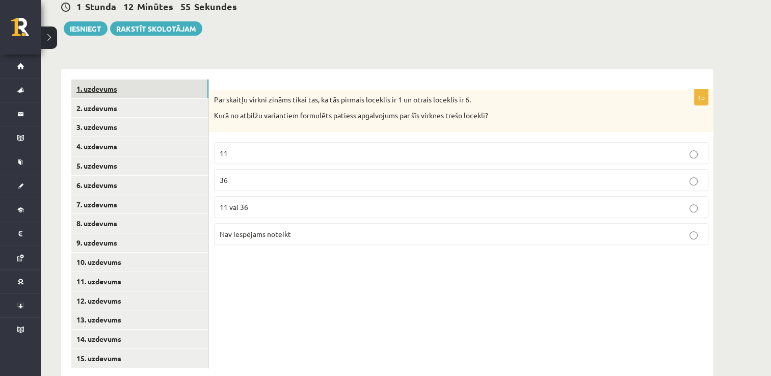
click at [166, 79] on link "1. uzdevums" at bounding box center [139, 88] width 137 height 19
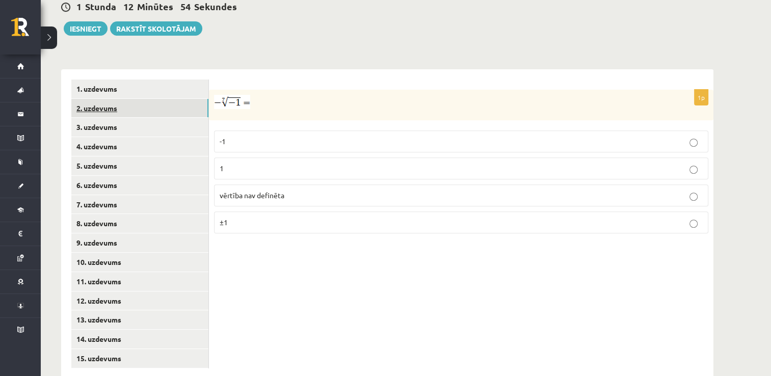
click at [159, 99] on link "2. uzdevums" at bounding box center [139, 108] width 137 height 19
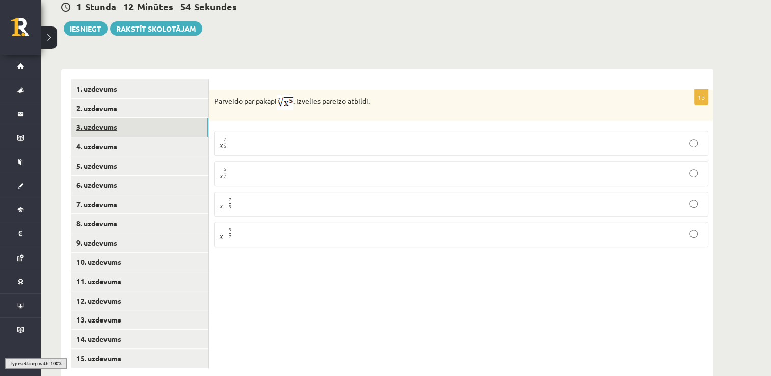
click at [163, 118] on link "3. uzdevums" at bounding box center [139, 127] width 137 height 19
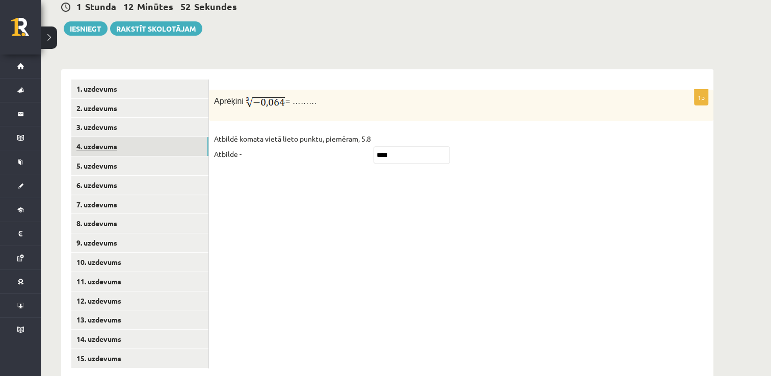
click at [150, 137] on link "4. uzdevums" at bounding box center [139, 146] width 137 height 19
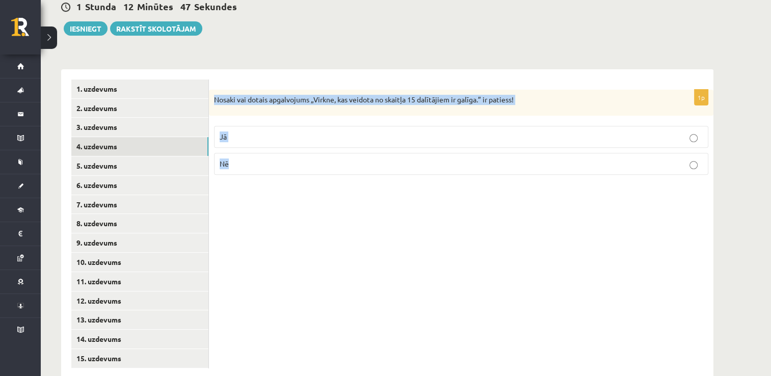
drag, startPoint x: 210, startPoint y: 74, endPoint x: 245, endPoint y: 138, distance: 72.1
click at [245, 138] on div "1p Nosaki vai dotais apgalvojums „Virkne, kas veidota no skaitļa 15 dalītājiem …" at bounding box center [461, 137] width 504 height 94
copy div "Nosaki vai dotais apgalvojums „Virkne, kas veidota no skaitļa 15 dalītājiem ir …"
click at [251, 131] on p "Jā" at bounding box center [461, 136] width 483 height 11
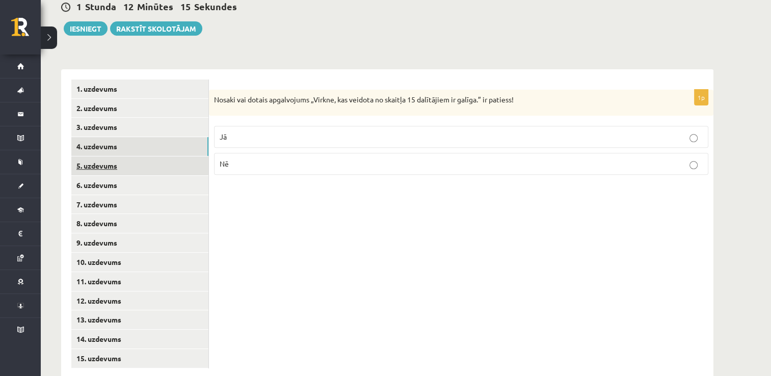
click at [161, 156] on link "5. uzdevums" at bounding box center [139, 165] width 137 height 19
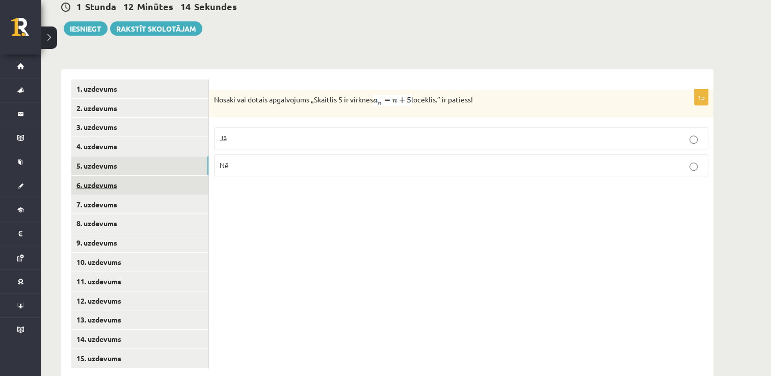
click at [151, 176] on link "6. uzdevums" at bounding box center [139, 185] width 137 height 19
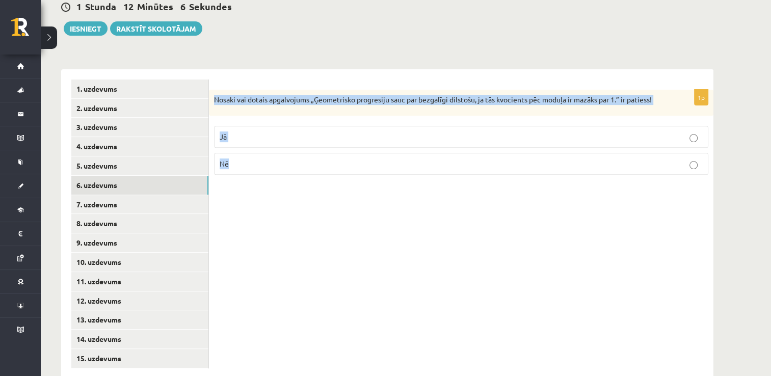
drag, startPoint x: 213, startPoint y: 70, endPoint x: 248, endPoint y: 137, distance: 75.0
click at [248, 137] on div "1p Nosaki vai dotais apgalvojums „Ģeometrisko progresiju sauc par bezgalīgi dil…" at bounding box center [461, 137] width 504 height 94
copy div "Nosaki vai dotais apgalvojums „Ģeometrisko progresiju sauc par bezgalīgi dilsto…"
click at [325, 131] on p "Jā" at bounding box center [461, 136] width 483 height 11
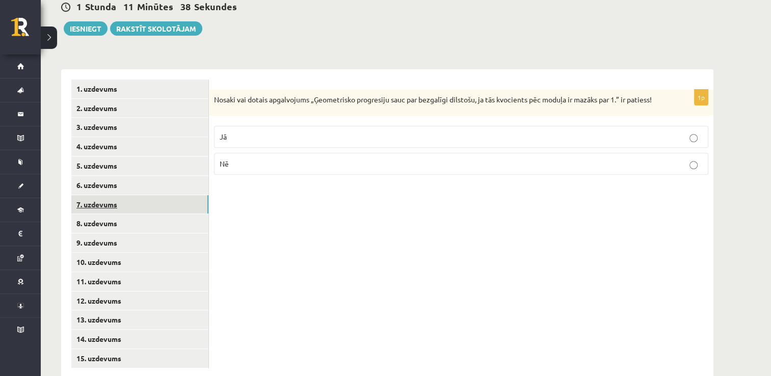
click at [159, 195] on link "7. uzdevums" at bounding box center [139, 204] width 137 height 19
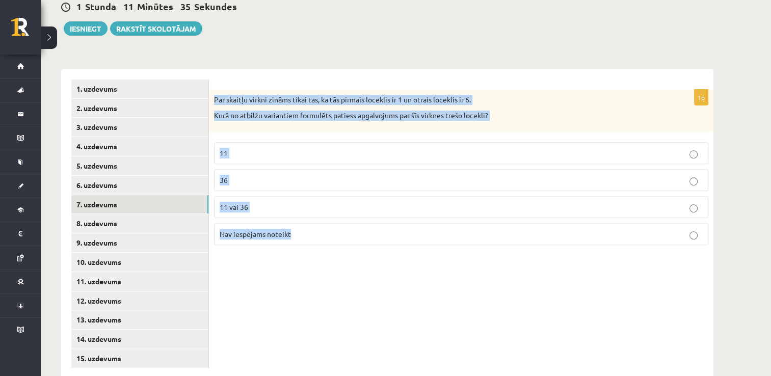
drag, startPoint x: 214, startPoint y: 75, endPoint x: 316, endPoint y: 216, distance: 174.0
click at [316, 216] on div "1p Par skaitļu virkni zināms tikai tas, ka tās pirmais loceklis ir 1 un otrais …" at bounding box center [461, 172] width 504 height 164
copy div "Par skaitļu virkni zināms tikai tas, ka tās pirmais loceklis ir 1 un otrais loc…"
click at [311, 229] on p "Nav iespējams noteikt" at bounding box center [461, 234] width 483 height 11
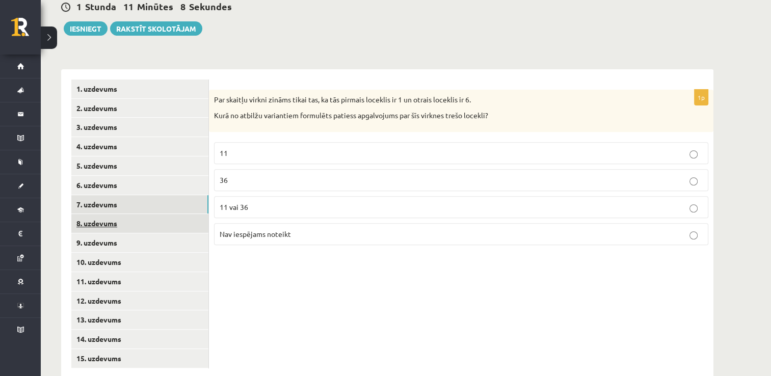
click at [174, 214] on link "8. uzdevums" at bounding box center [139, 223] width 137 height 19
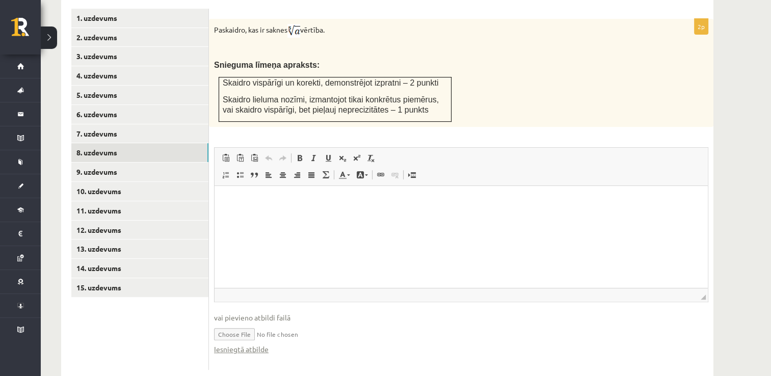
scroll to position [444, 0]
click at [190, 162] on link "9. uzdevums" at bounding box center [139, 171] width 137 height 19
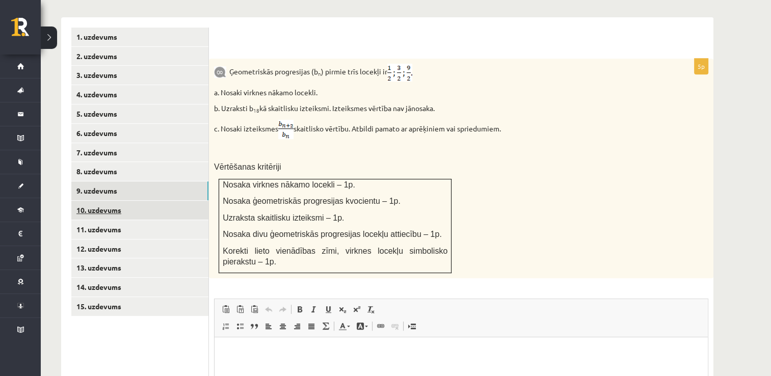
scroll to position [0, 0]
click at [168, 201] on link "10. uzdevums" at bounding box center [139, 210] width 137 height 19
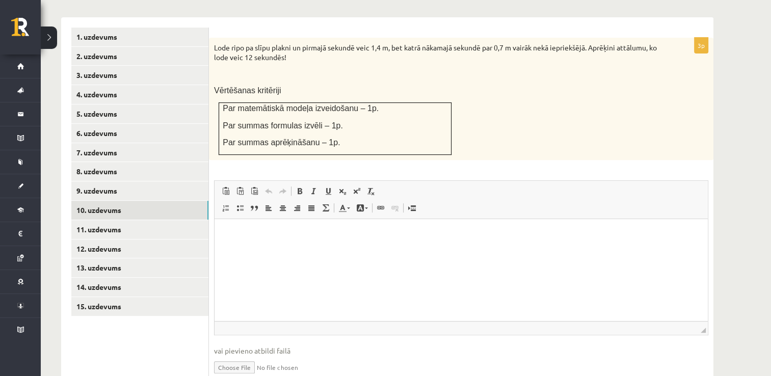
scroll to position [374, 0]
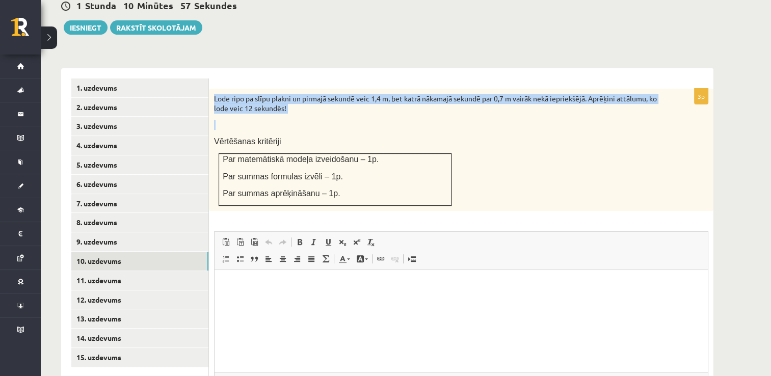
drag, startPoint x: 214, startPoint y: 73, endPoint x: 301, endPoint y: 99, distance: 90.3
click at [301, 99] on div "Lode ripo pa slīpu plakni un pirmajā sekundē veic 1,4 m, bet katrā nākamajā sek…" at bounding box center [461, 150] width 504 height 122
copy div "Lode ripo pa slīpu plakni un pirmajā sekundē veic 1,4 m, bet katrā nākamajā sek…"
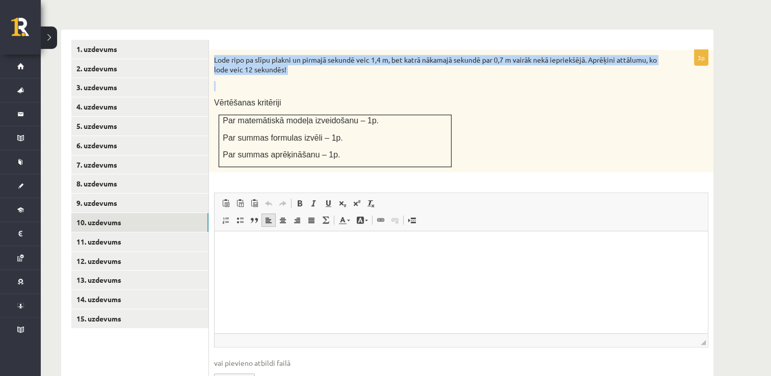
scroll to position [448, 0]
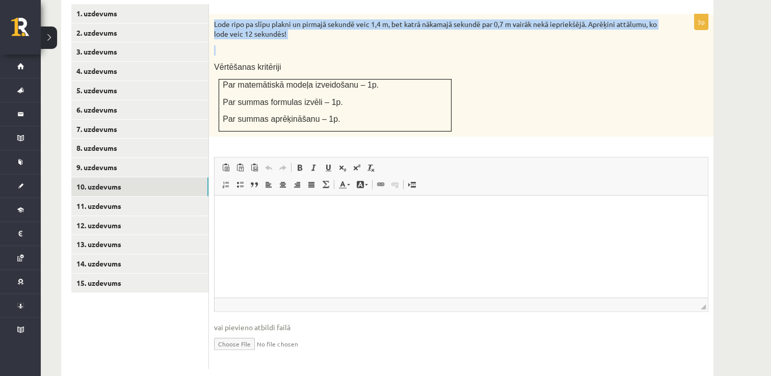
click at [240, 333] on input "file" at bounding box center [461, 343] width 494 height 21
type input "**********"
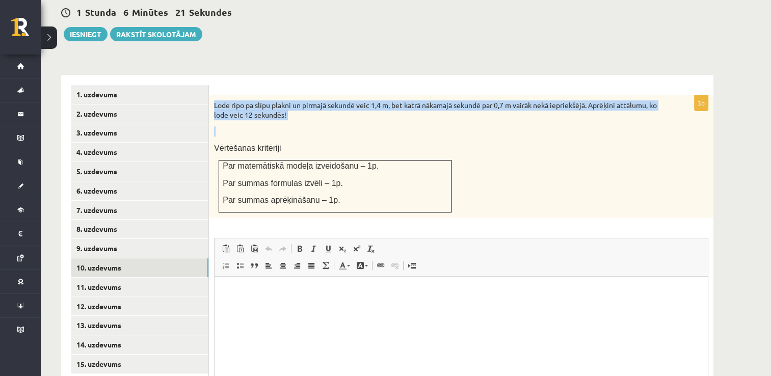
scroll to position [397, 0]
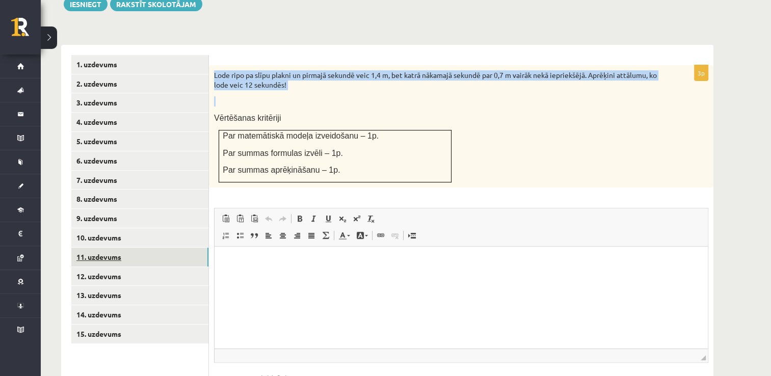
click at [145, 248] on link "11. uzdevums" at bounding box center [139, 257] width 137 height 19
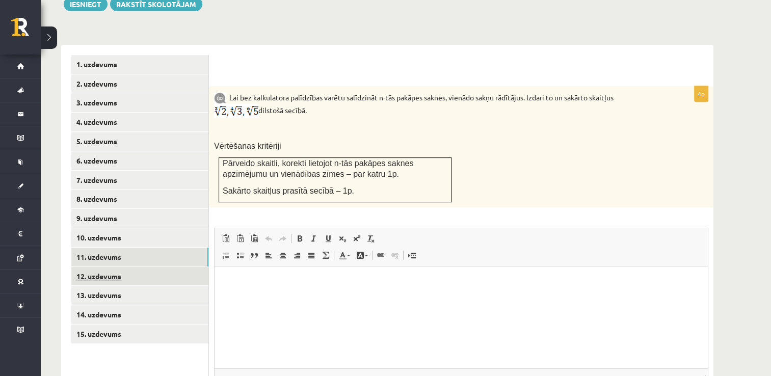
scroll to position [0, 0]
click at [167, 286] on link "13. uzdevums" at bounding box center [139, 295] width 137 height 19
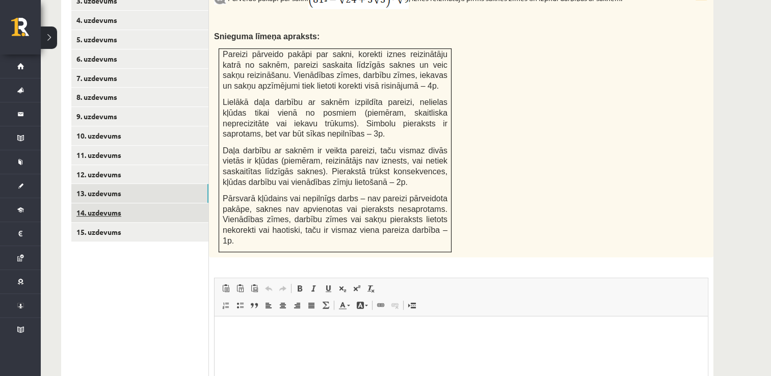
click at [170, 203] on link "14. uzdevums" at bounding box center [139, 212] width 137 height 19
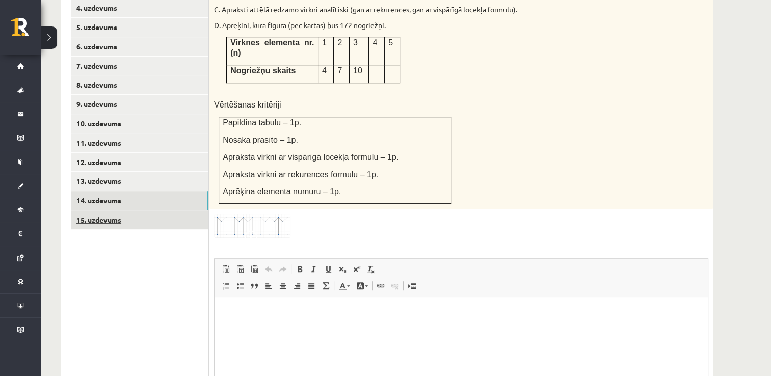
click at [194, 210] on link "15. uzdevums" at bounding box center [139, 219] width 137 height 19
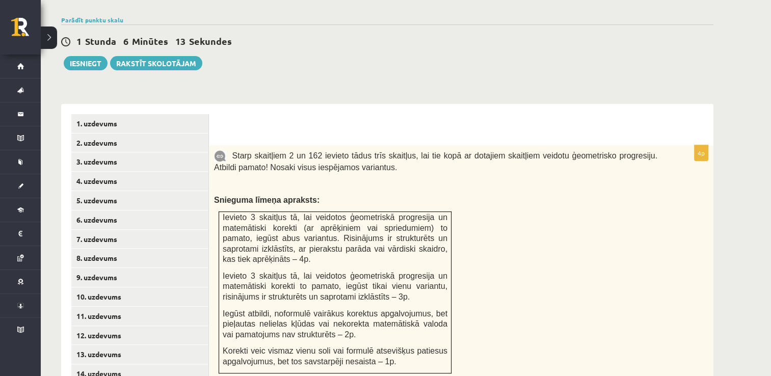
scroll to position [324, 0]
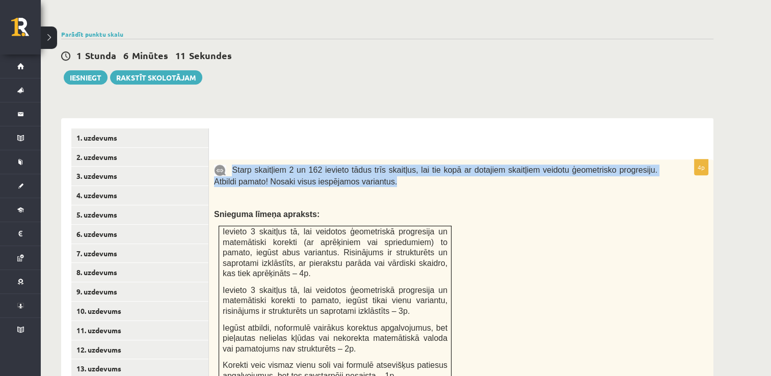
drag, startPoint x: 232, startPoint y: 143, endPoint x: 373, endPoint y: 156, distance: 141.7
click at [373, 165] on p "Starp skaitļiem 2 un 162 ievieto tādus trīs skaitļus, lai tie kopā ar dotajiem …" at bounding box center [435, 176] width 443 height 22
copy span "Starp skaitļiem 2 un 162 ievieto tādus trīs skaitļus, lai tie kopā ar dotajiem …"
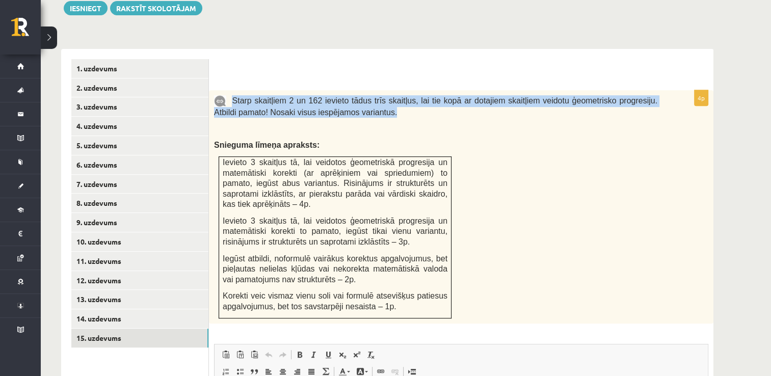
scroll to position [426, 0]
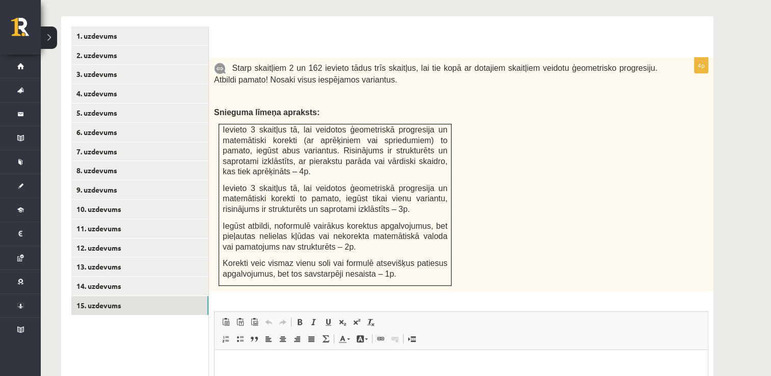
click at [488, 115] on div "Starp skaitļiem 2 un 162 ievieto tādus trīs skaitļus, lai tie kopā ar dotajiem …" at bounding box center [461, 174] width 504 height 233
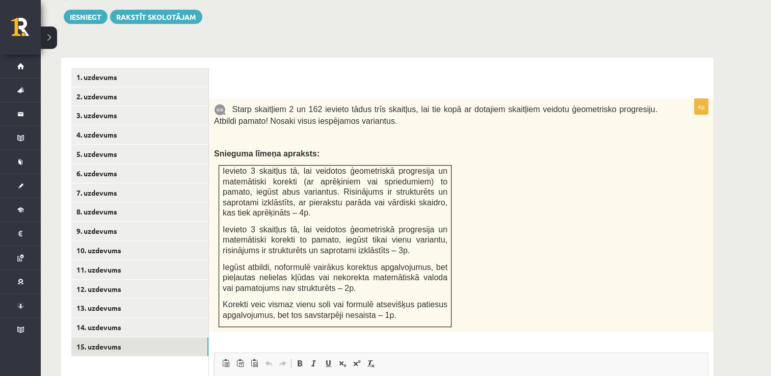
scroll to position [579, 0]
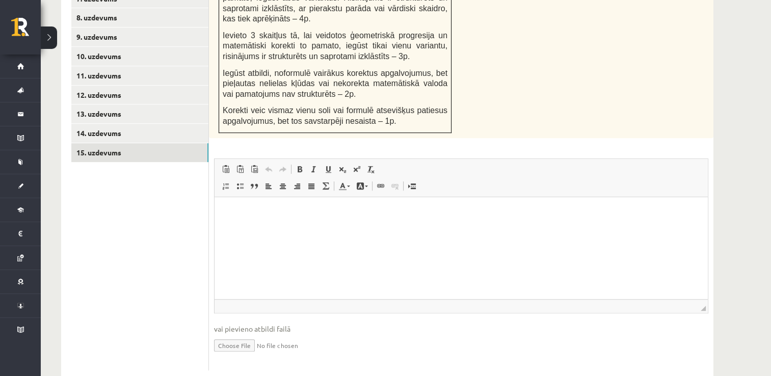
click at [235, 334] on input "file" at bounding box center [461, 344] width 494 height 21
type input "**********"
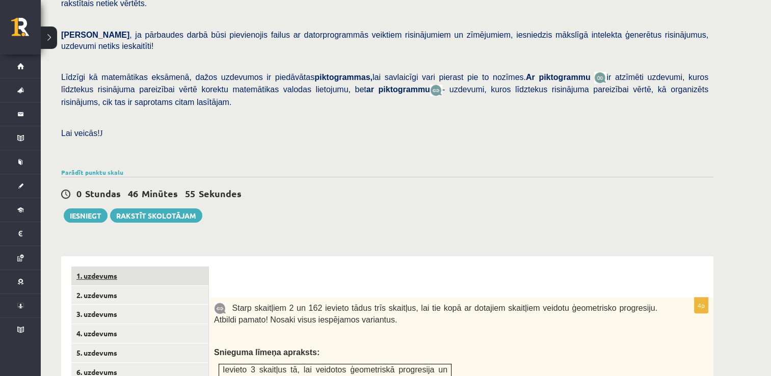
scroll to position [273, 0]
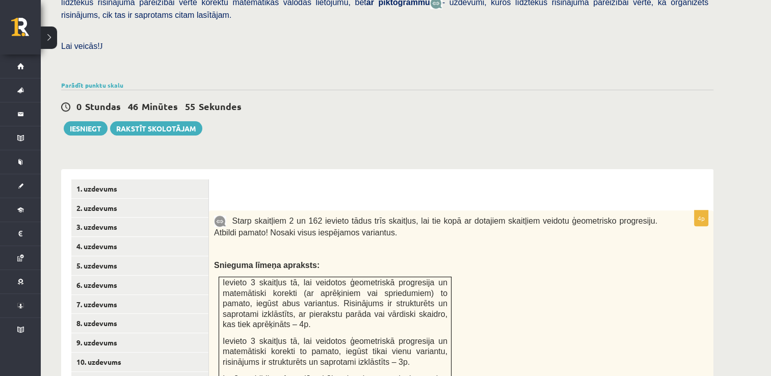
click at [128, 179] on link "1. uzdevums" at bounding box center [139, 188] width 137 height 19
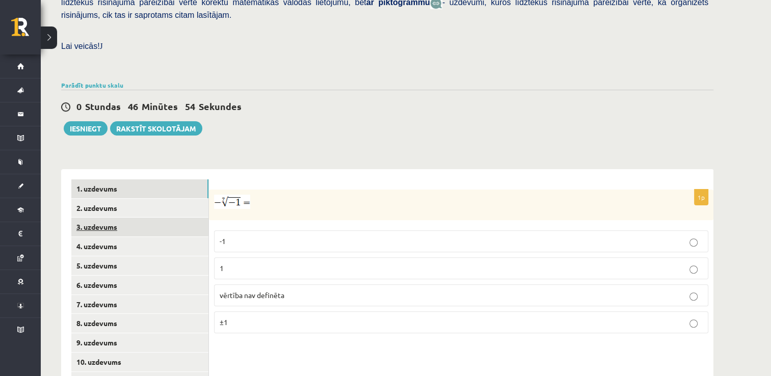
scroll to position [324, 0]
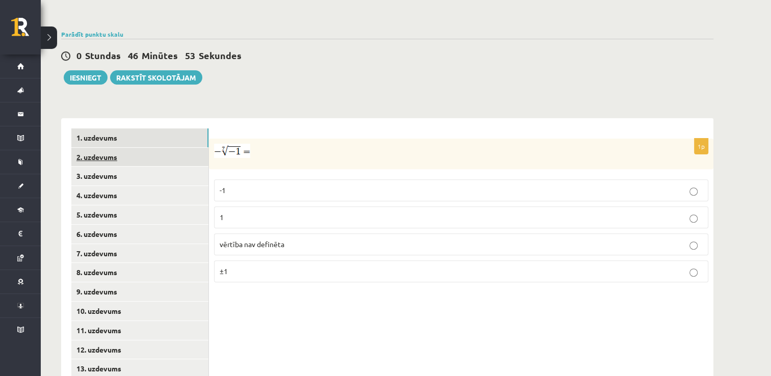
click at [149, 148] on link "2. uzdevums" at bounding box center [139, 157] width 137 height 19
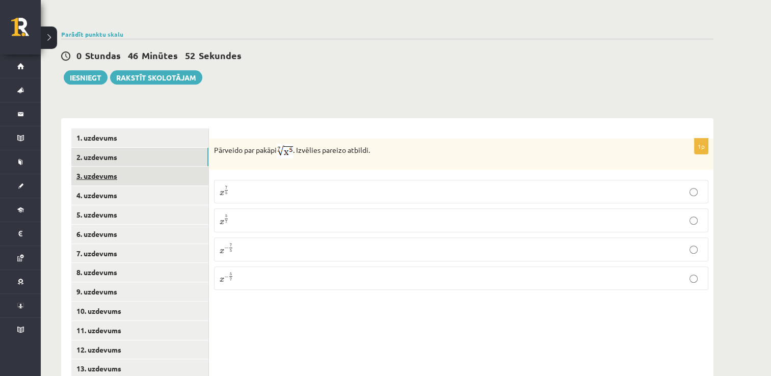
click at [166, 167] on link "3. uzdevums" at bounding box center [139, 176] width 137 height 19
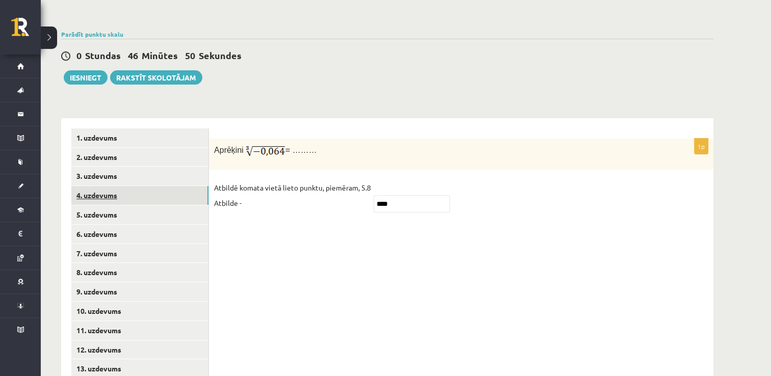
click at [160, 186] on link "4. uzdevums" at bounding box center [139, 195] width 137 height 19
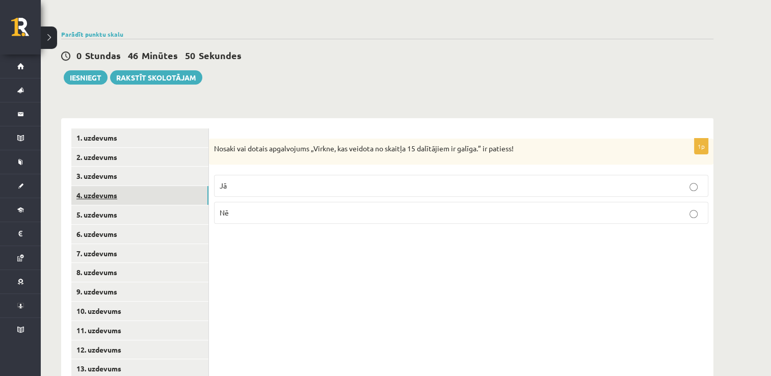
scroll to position [373, 0]
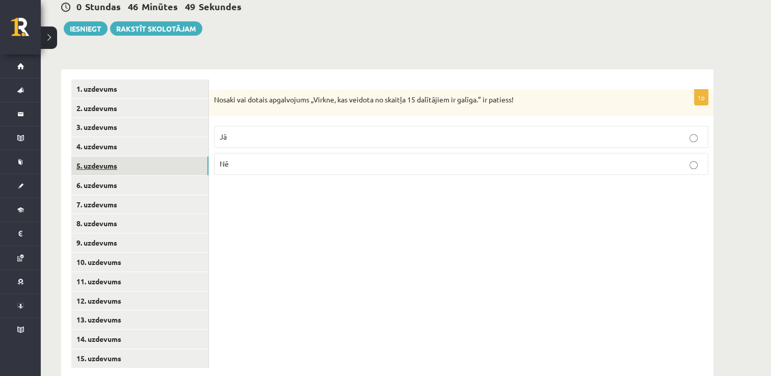
click at [169, 156] on link "5. uzdevums" at bounding box center [139, 165] width 137 height 19
click at [169, 176] on link "6. uzdevums" at bounding box center [139, 185] width 137 height 19
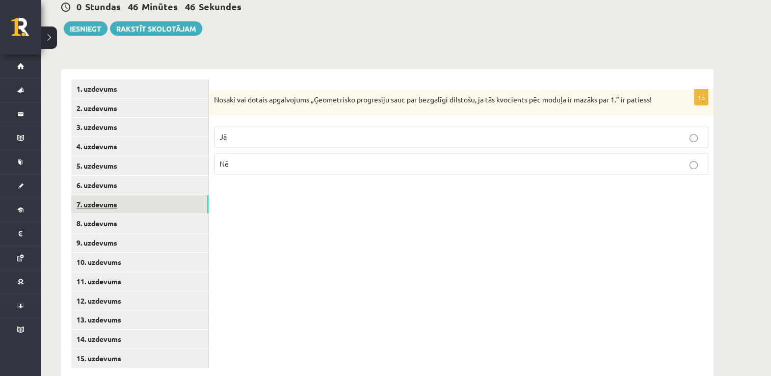
click at [164, 195] on link "7. uzdevums" at bounding box center [139, 204] width 137 height 19
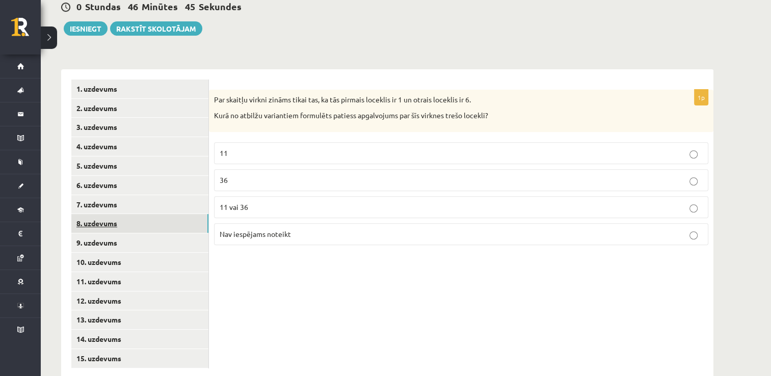
click at [163, 214] on link "8. uzdevums" at bounding box center [139, 223] width 137 height 19
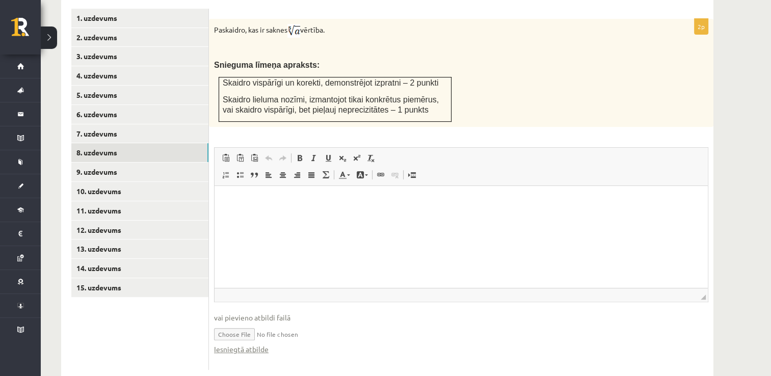
scroll to position [444, 0]
click at [243, 343] on link "Iesniegtā atbilde" at bounding box center [241, 348] width 55 height 11
click at [141, 162] on link "9. uzdevums" at bounding box center [139, 171] width 137 height 19
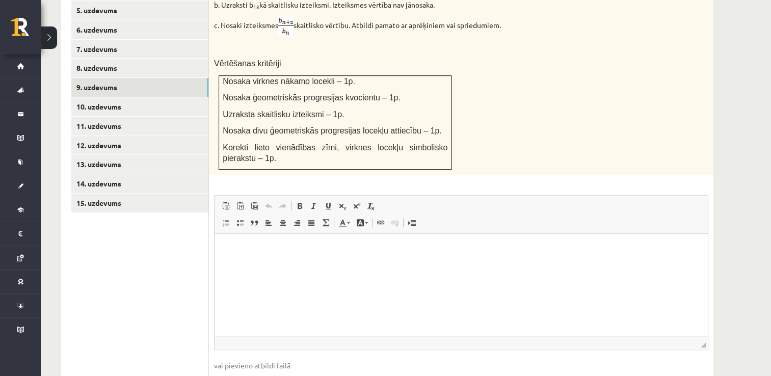
scroll to position [546, 0]
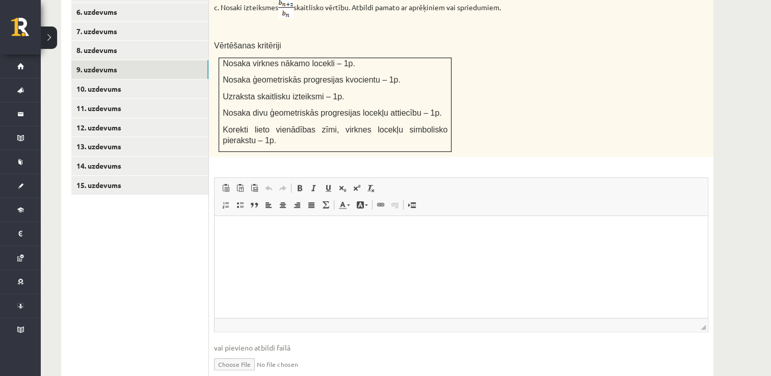
click at [227, 374] on link "Iesniegtā atbilde" at bounding box center [241, 379] width 55 height 11
click at [164, 79] on link "10. uzdevums" at bounding box center [139, 88] width 137 height 19
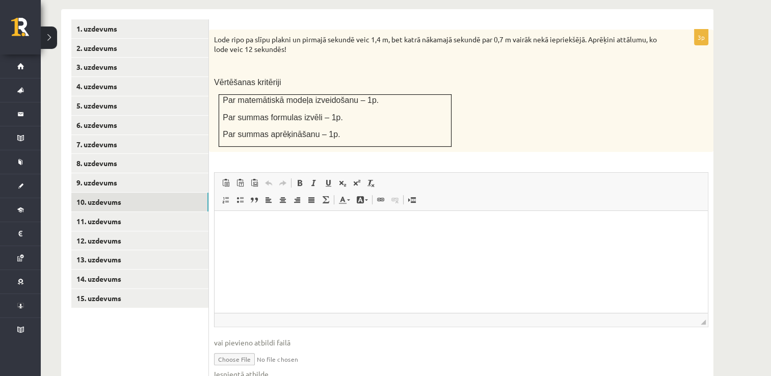
scroll to position [459, 0]
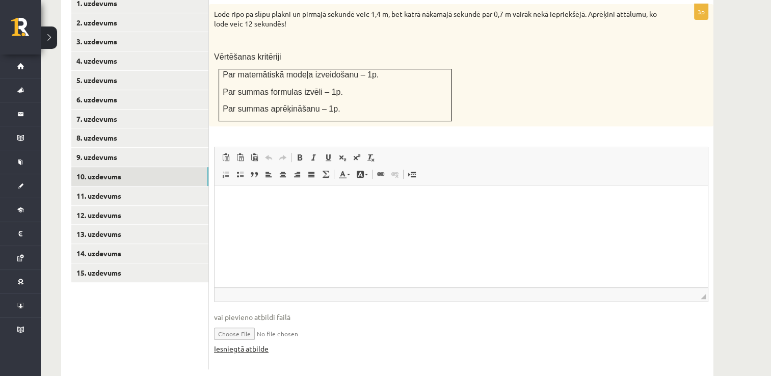
click at [236, 343] on link "Iesniegtā atbilde" at bounding box center [241, 348] width 55 height 11
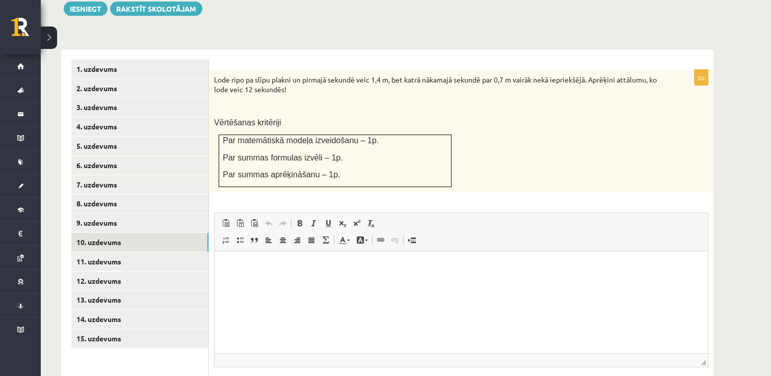
scroll to position [408, 0]
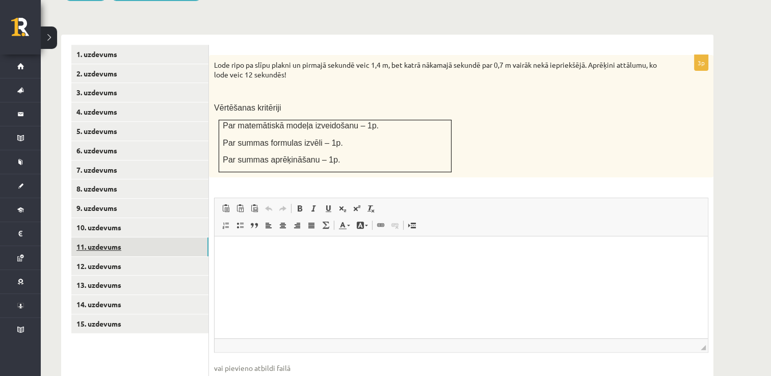
click at [117, 237] on link "11. uzdevums" at bounding box center [139, 246] width 137 height 19
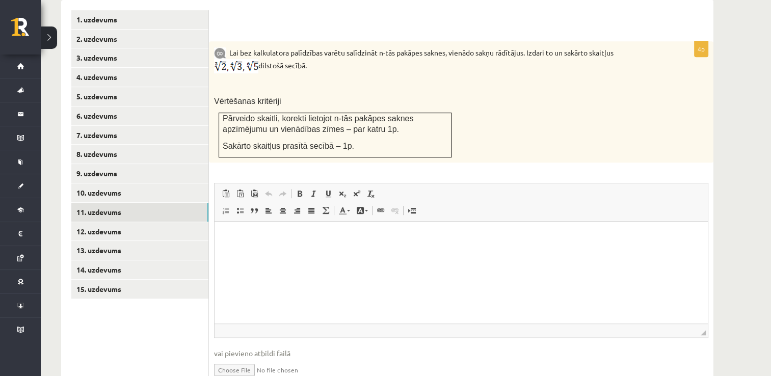
scroll to position [459, 0]
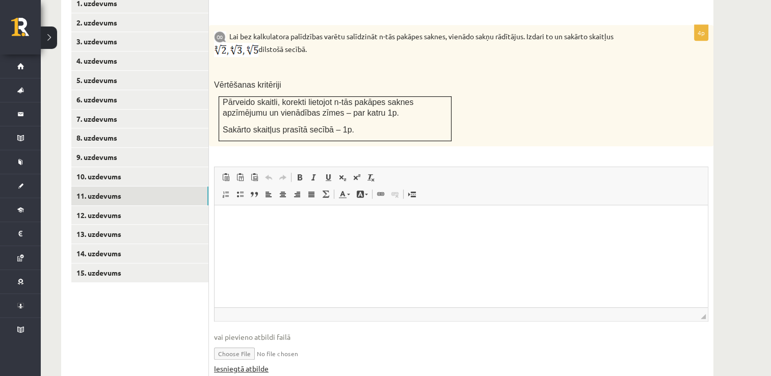
click at [240, 363] on link "Iesniegtā atbilde" at bounding box center [241, 368] width 55 height 11
click at [126, 206] on link "12. uzdevums" at bounding box center [139, 215] width 137 height 19
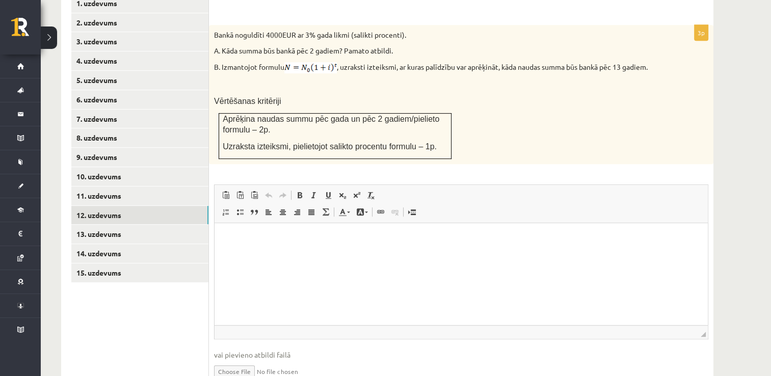
scroll to position [0, 0]
click at [141, 225] on link "13. uzdevums" at bounding box center [139, 234] width 137 height 19
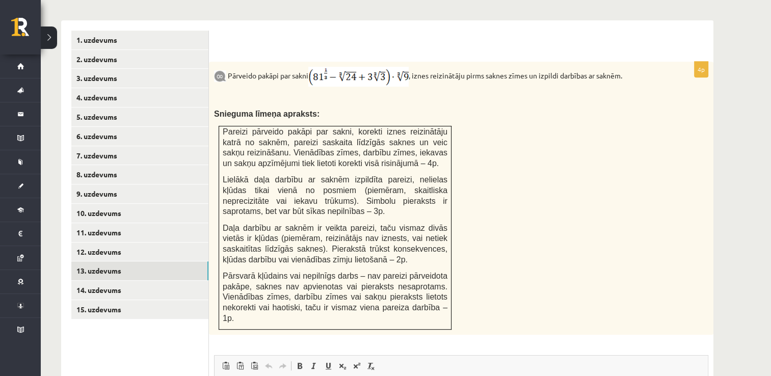
scroll to position [406, 0]
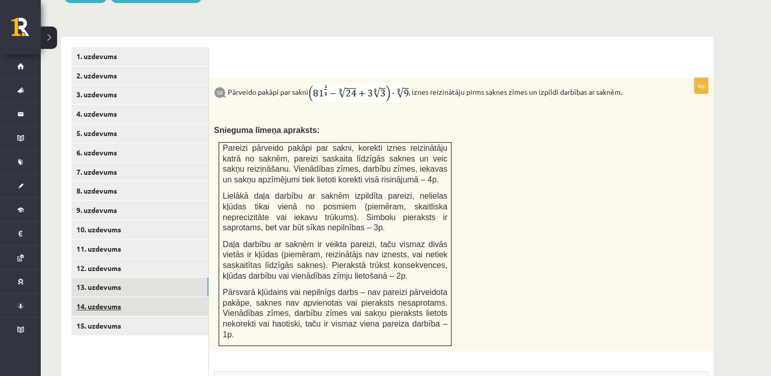
click at [134, 297] on link "14. uzdevums" at bounding box center [139, 306] width 137 height 19
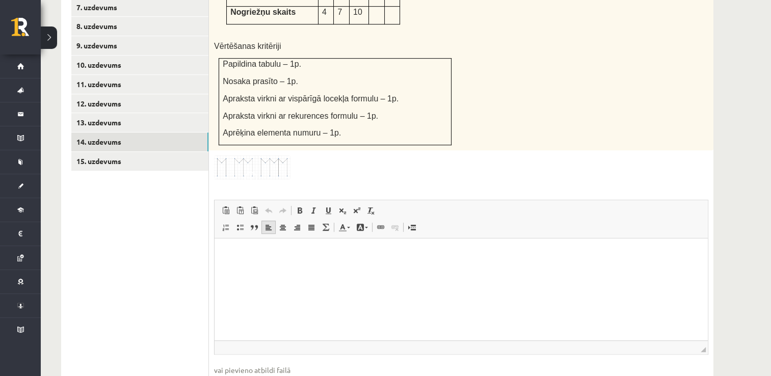
scroll to position [612, 0]
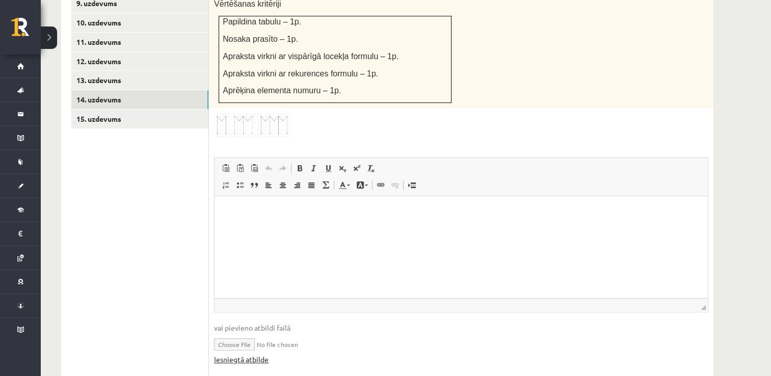
click at [236, 354] on link "Iesniegtā atbilde" at bounding box center [241, 359] width 55 height 11
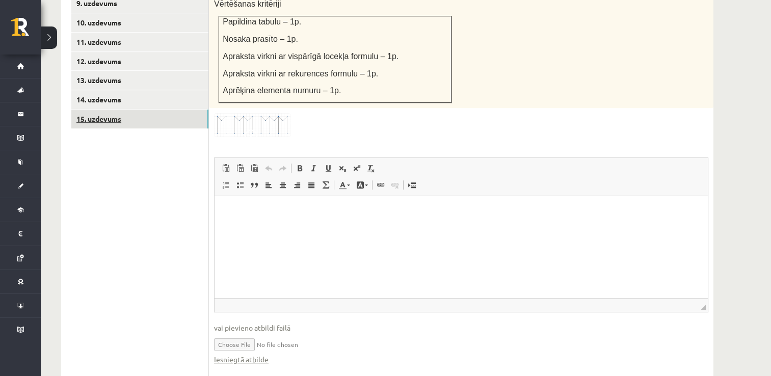
click at [150, 110] on link "15. uzdevums" at bounding box center [139, 119] width 137 height 19
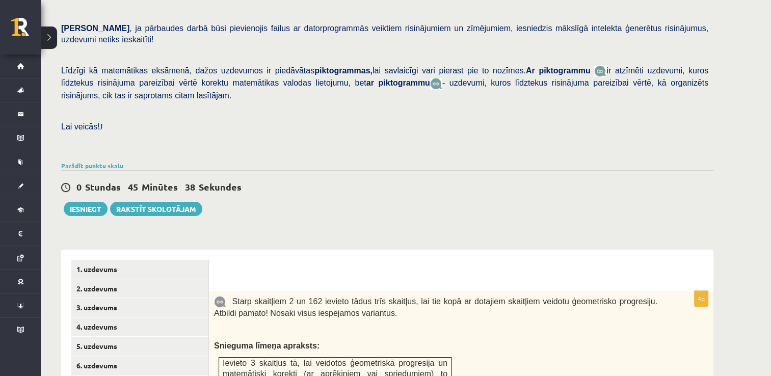
scroll to position [132, 0]
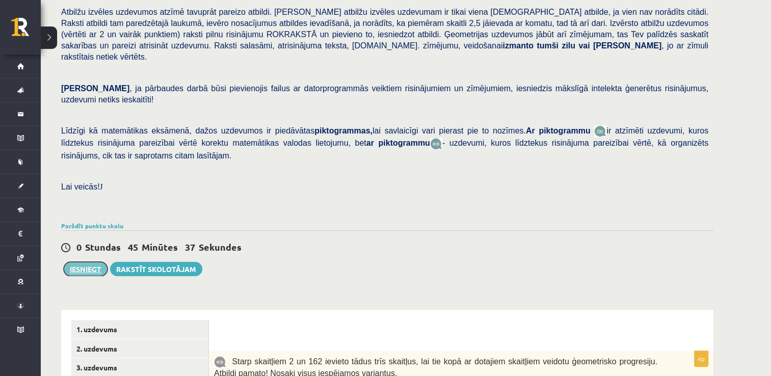
click at [74, 262] on button "Iesniegt" at bounding box center [86, 269] width 44 height 14
